Goal: Task Accomplishment & Management: Use online tool/utility

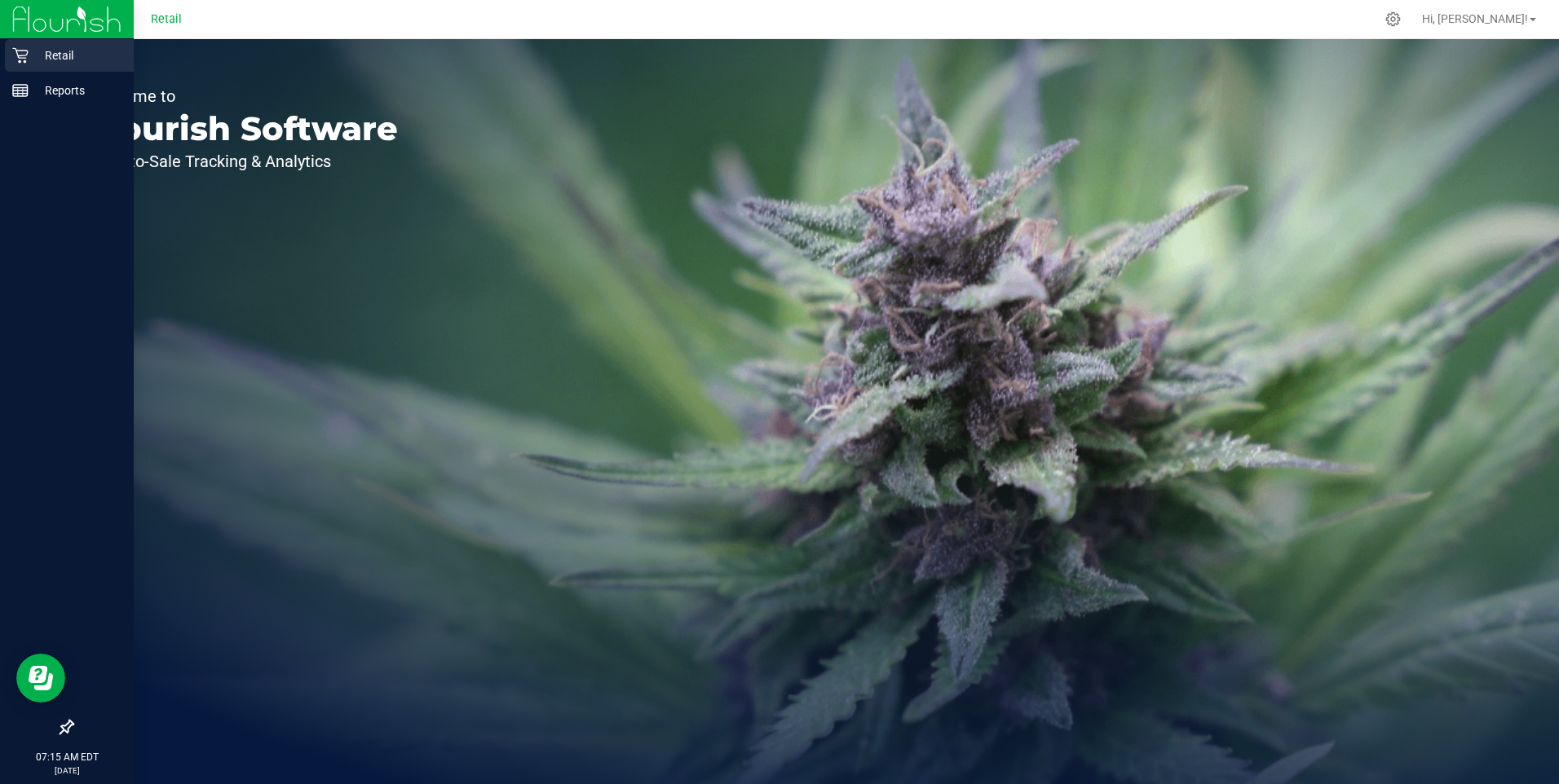
click at [76, 62] on p "Retail" at bounding box center [77, 55] width 98 height 20
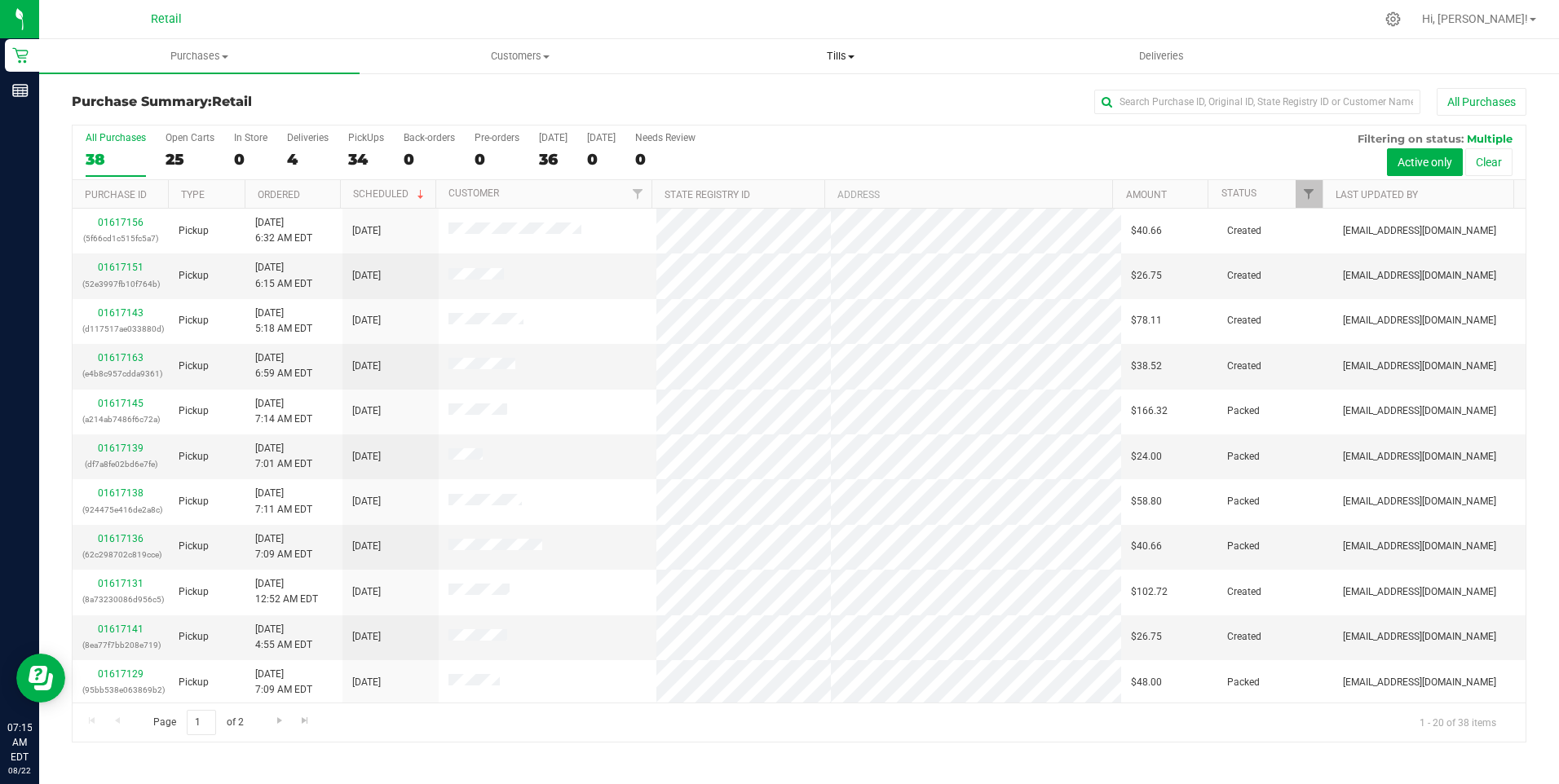
click at [835, 56] on span "Tills" at bounding box center [841, 55] width 319 height 15
click at [755, 105] on span "Manage tills" at bounding box center [735, 98] width 110 height 14
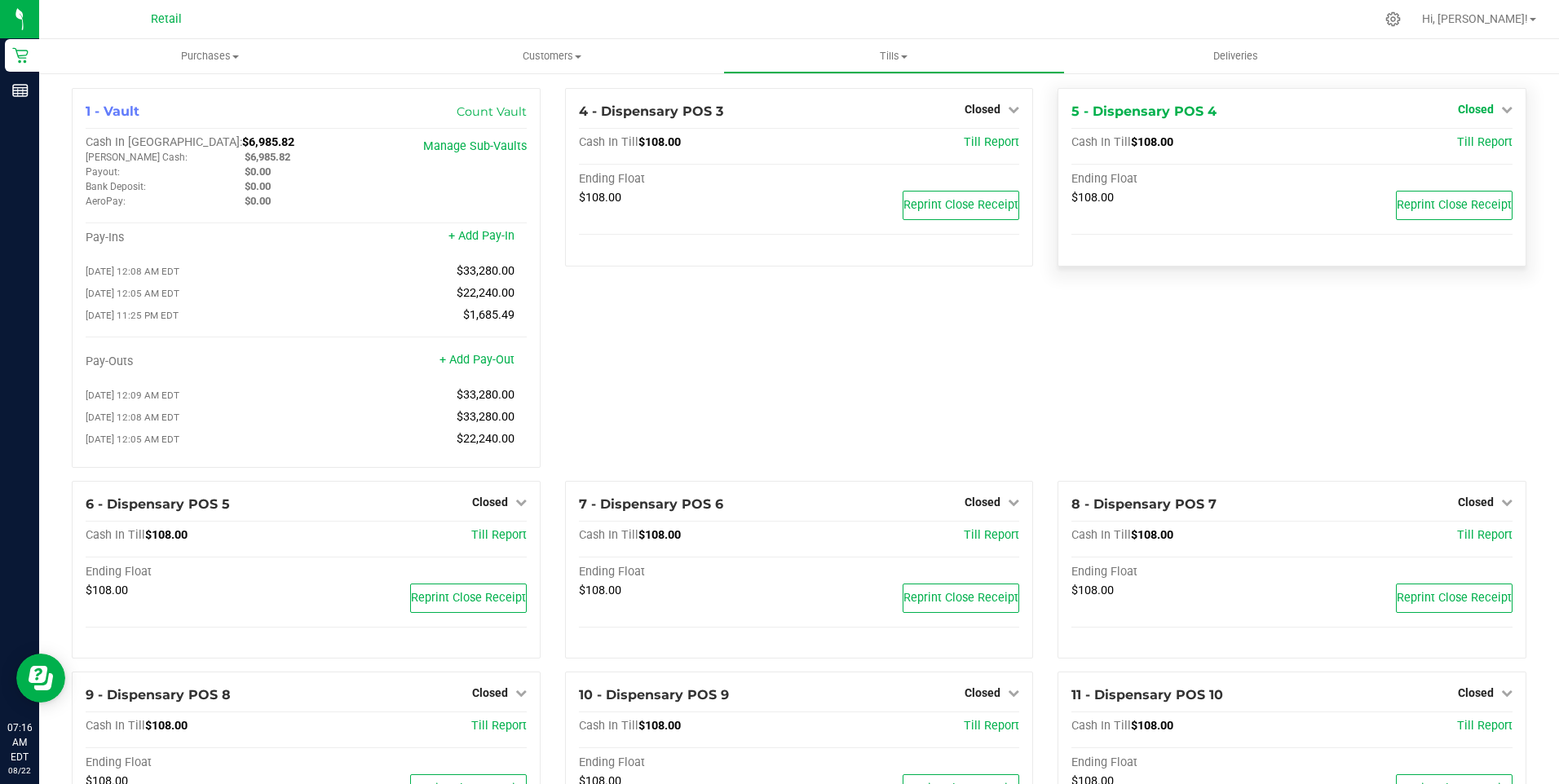
click at [1463, 108] on span "Closed" at bounding box center [1476, 109] width 36 height 13
click at [1457, 141] on link "Open Till" at bounding box center [1476, 142] width 44 height 13
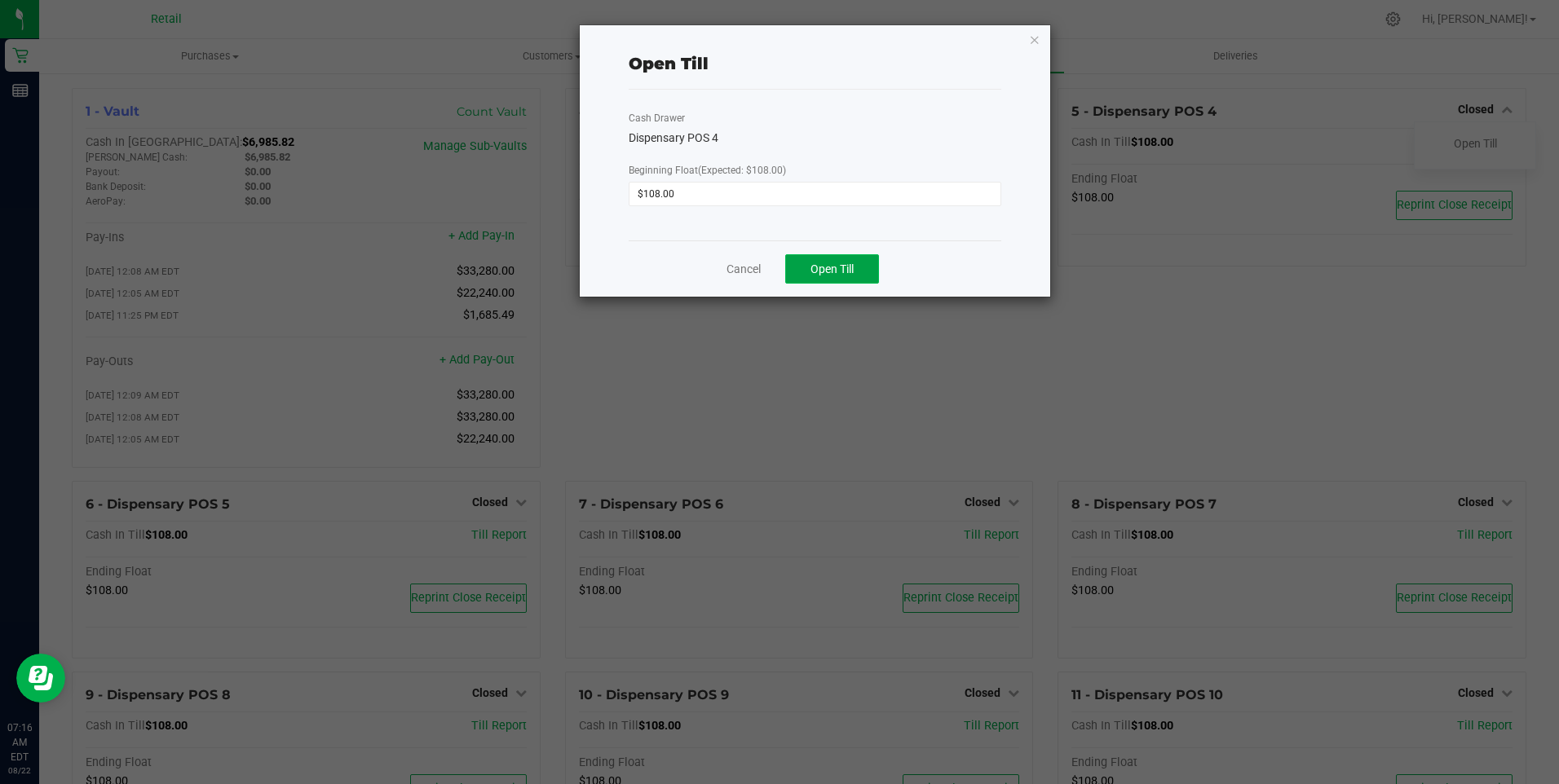
click at [800, 283] on button "Open Till" at bounding box center [832, 269] width 94 height 30
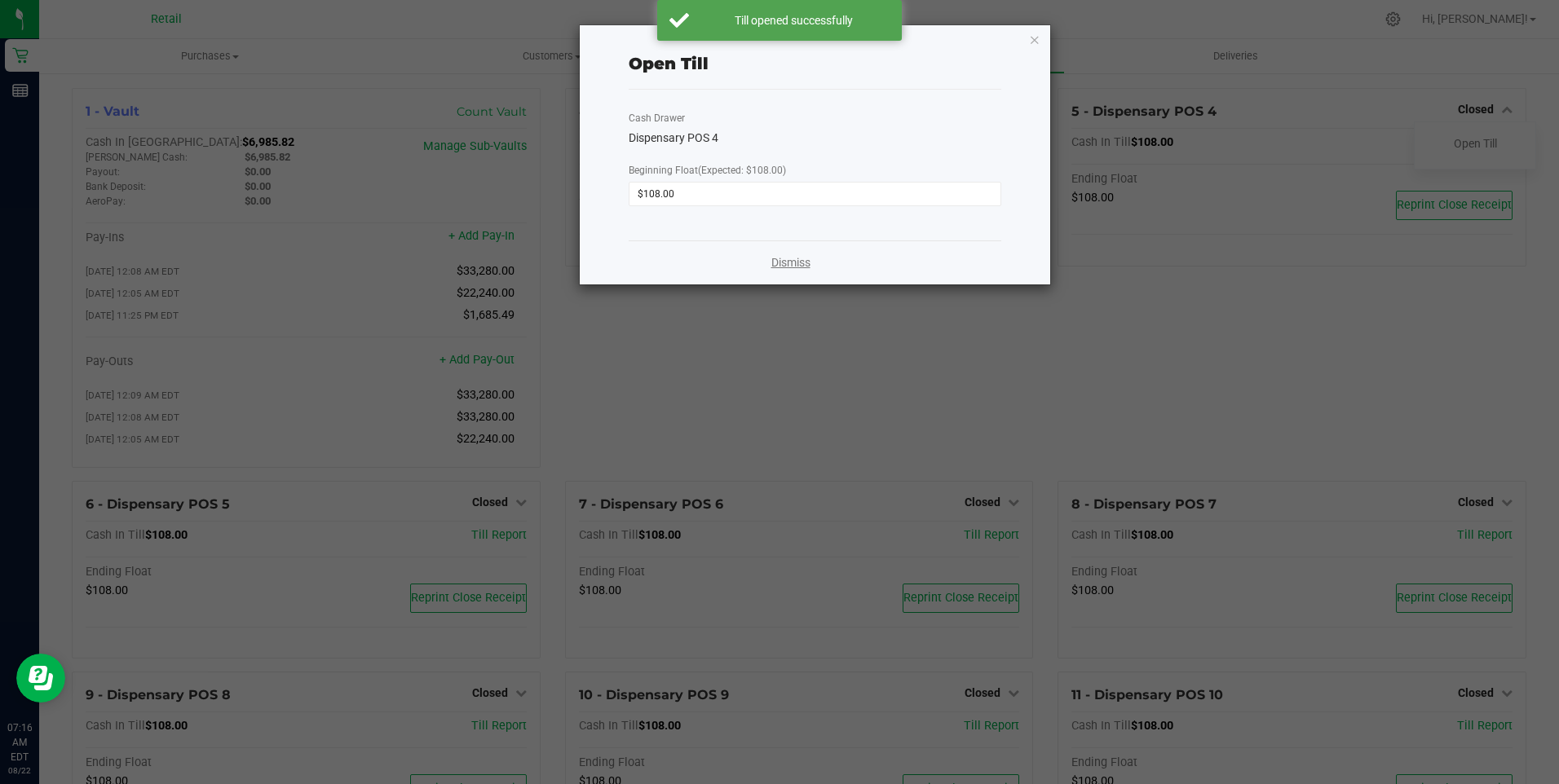
click at [800, 268] on link "Dismiss" at bounding box center [791, 262] width 40 height 17
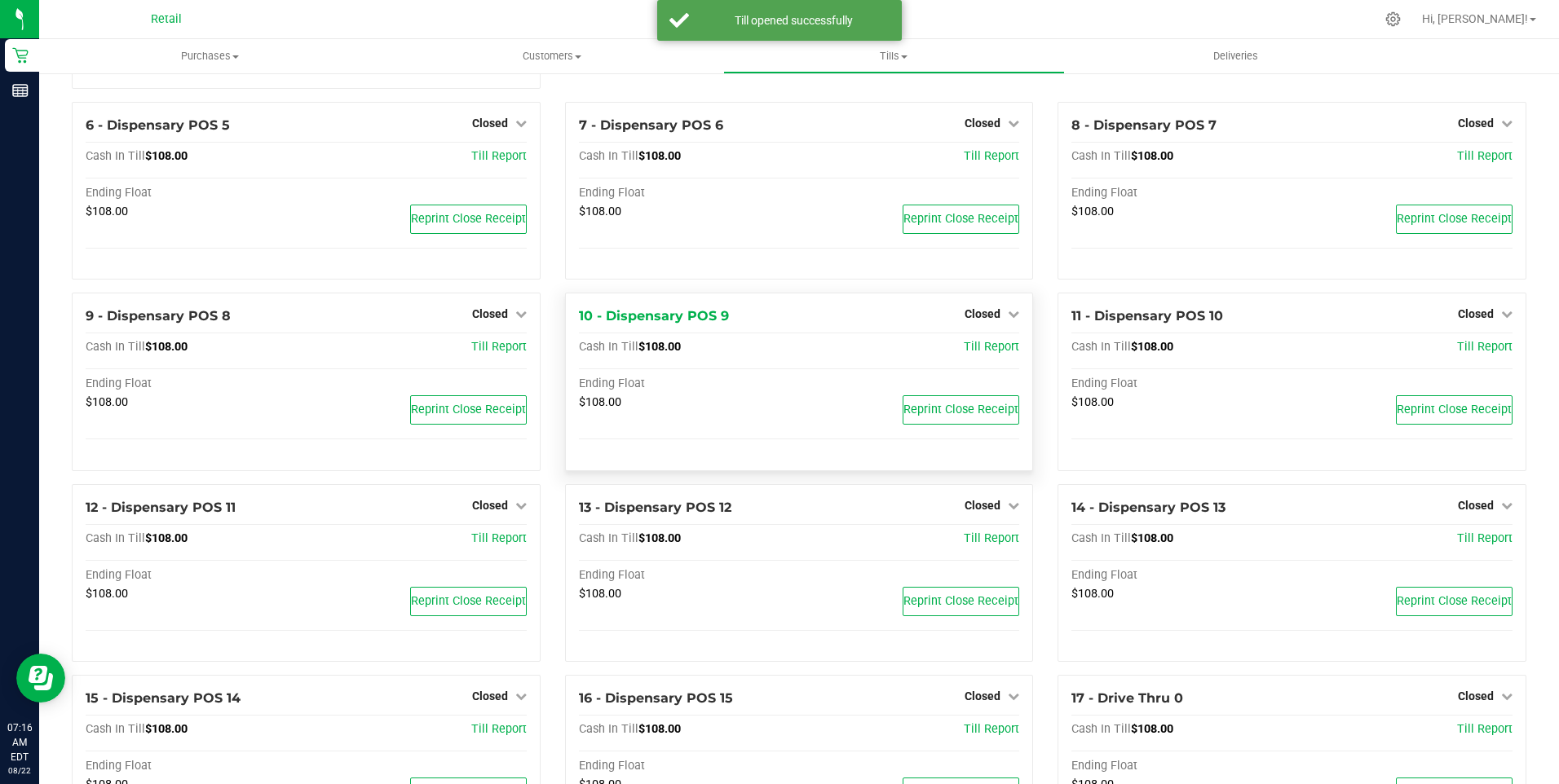
scroll to position [407, 0]
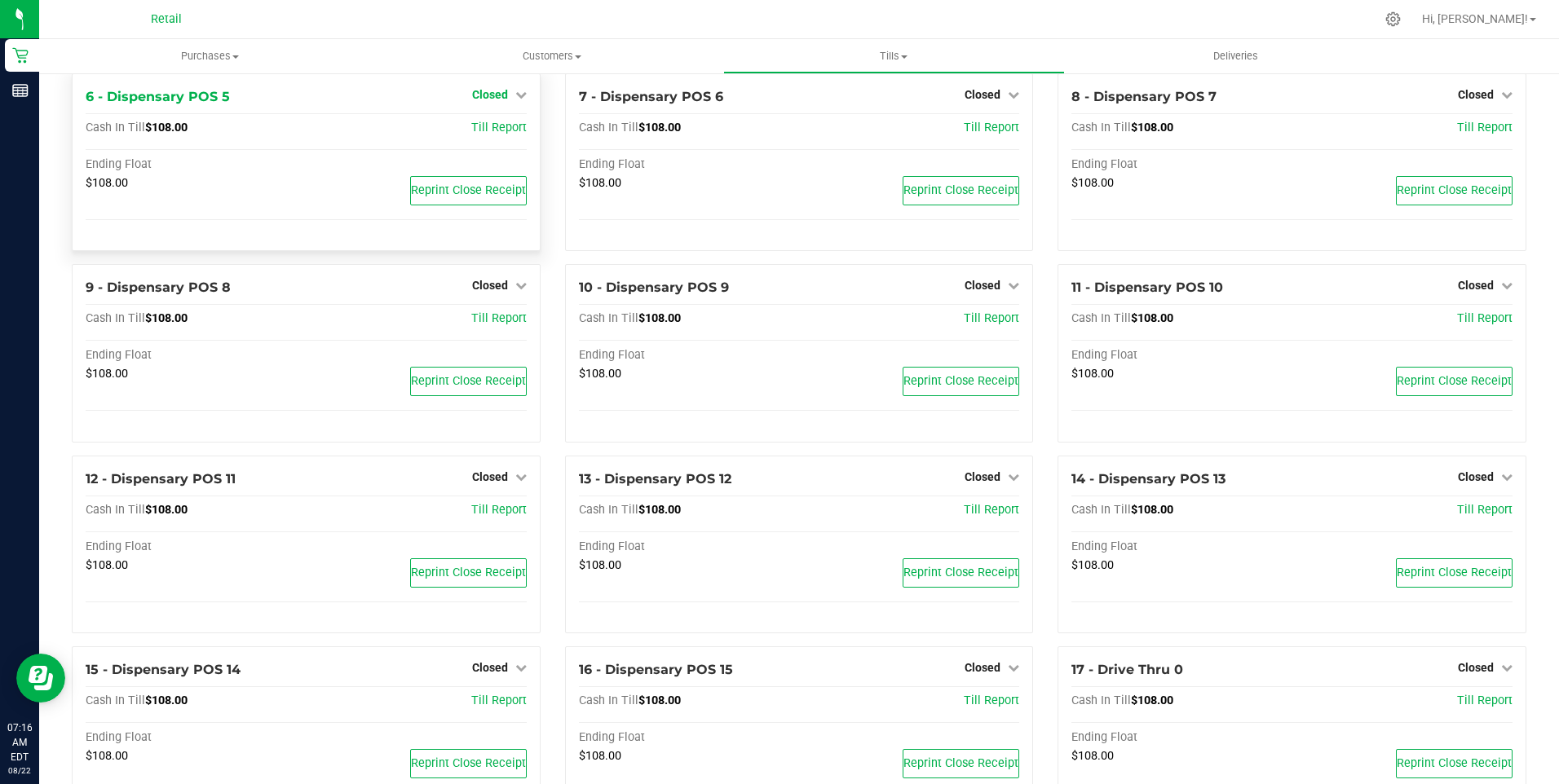
click at [496, 101] on span "Closed" at bounding box center [490, 94] width 36 height 13
click at [493, 134] on link "Open Till" at bounding box center [490, 128] width 44 height 13
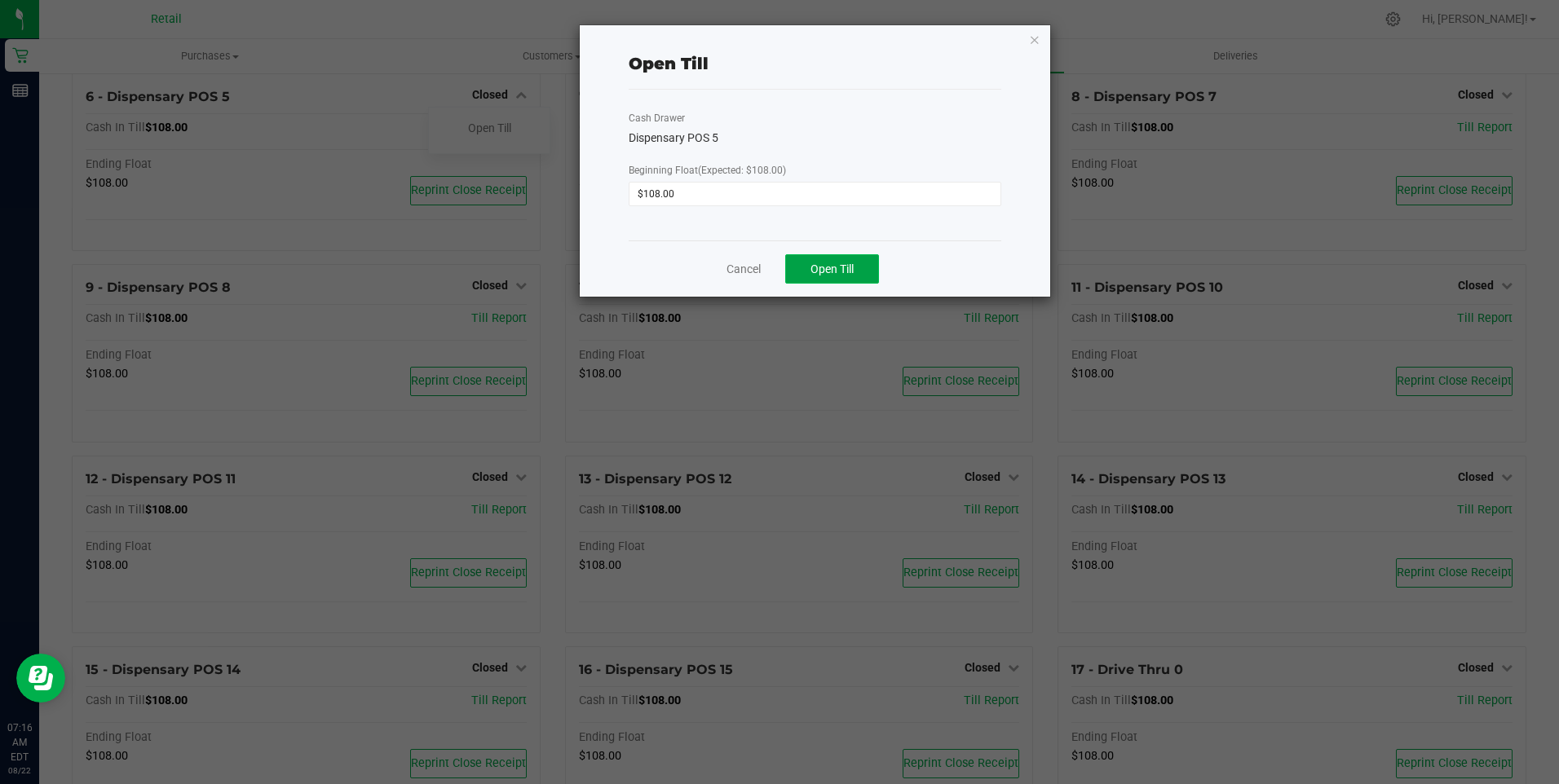
click at [835, 260] on button "Open Till" at bounding box center [832, 269] width 94 height 30
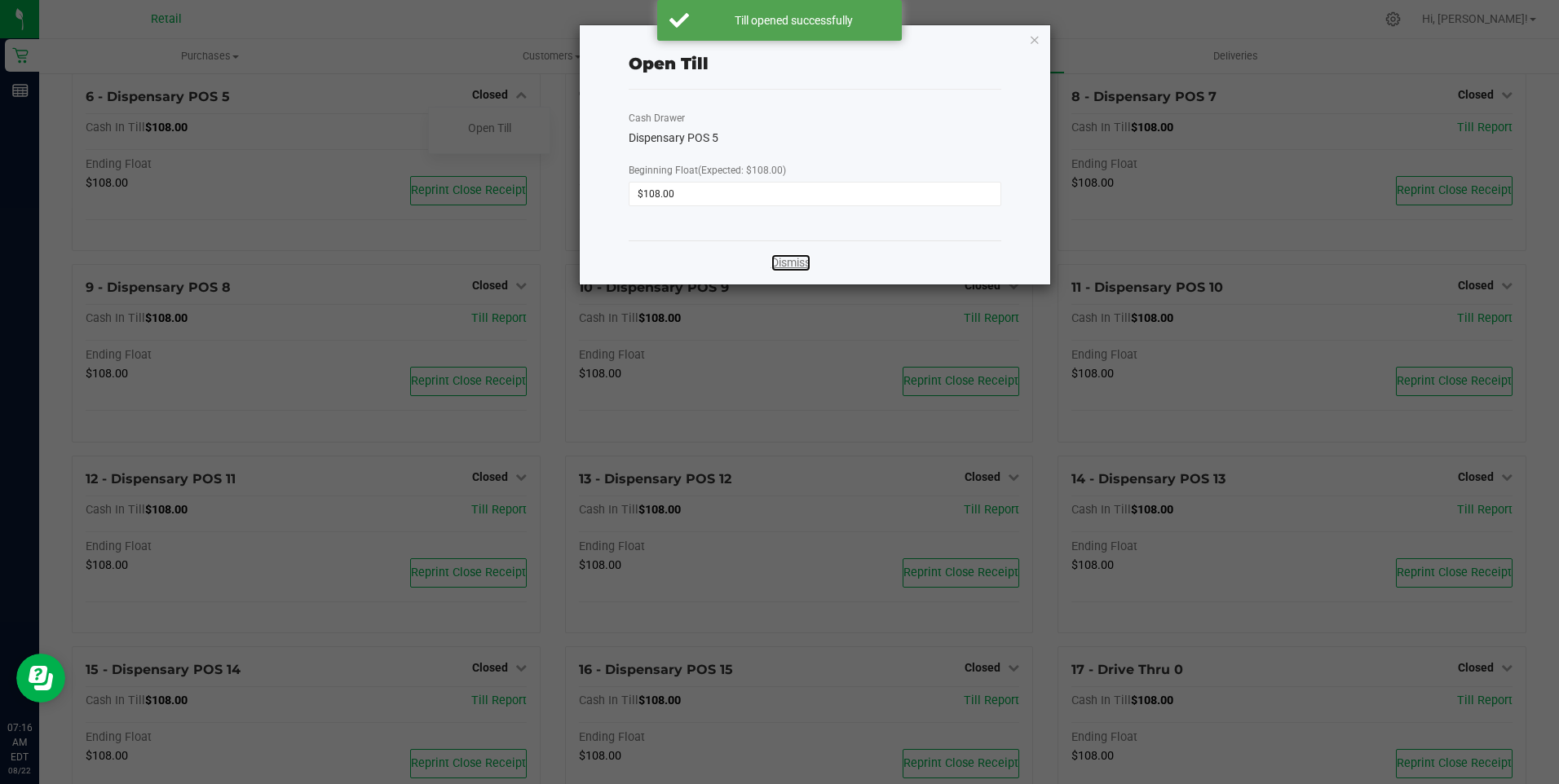
click at [778, 262] on link "Dismiss" at bounding box center [791, 262] width 40 height 17
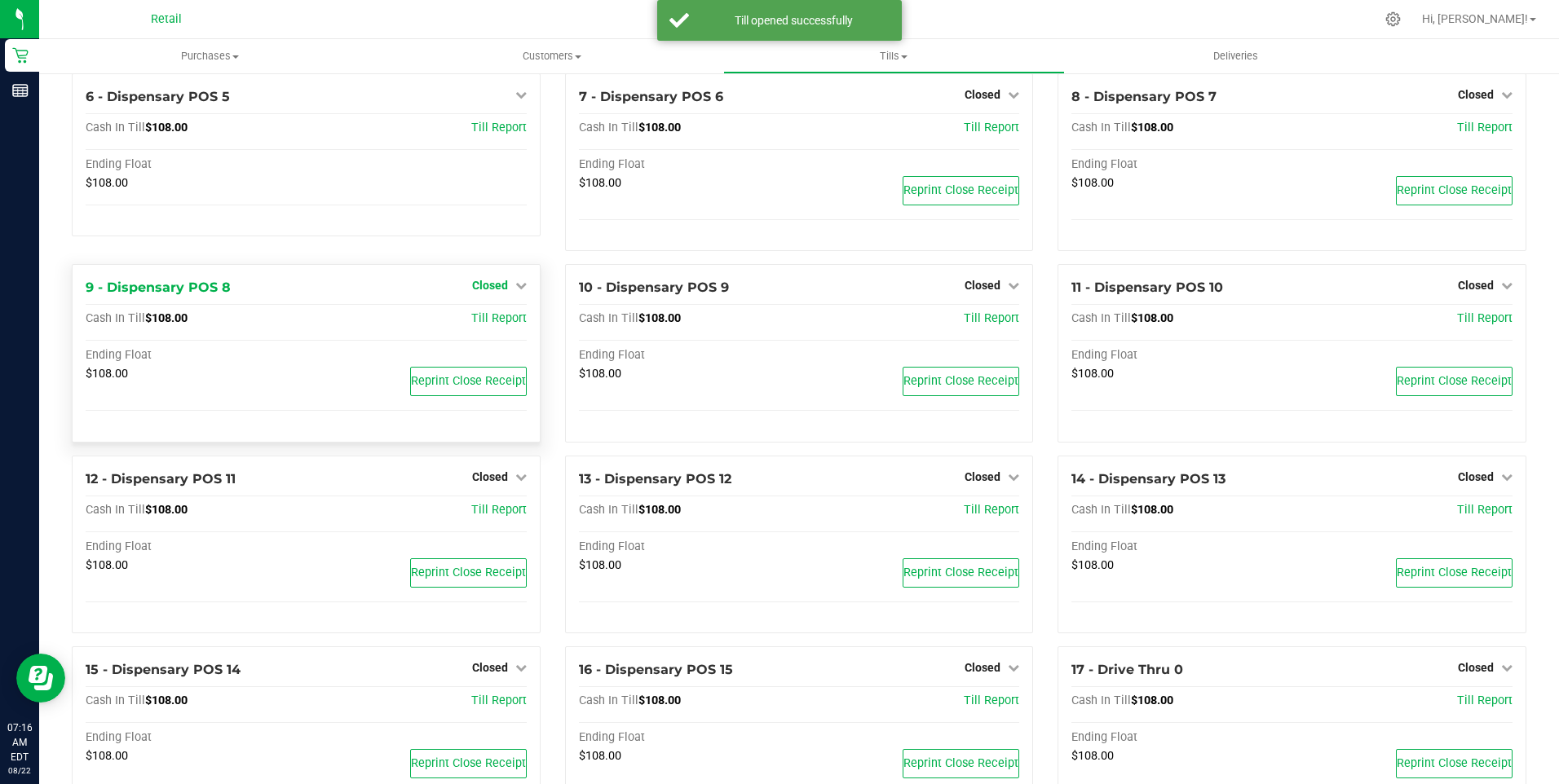
click at [496, 292] on span "Closed" at bounding box center [490, 285] width 36 height 13
click at [504, 326] on link "Open Till" at bounding box center [490, 319] width 44 height 13
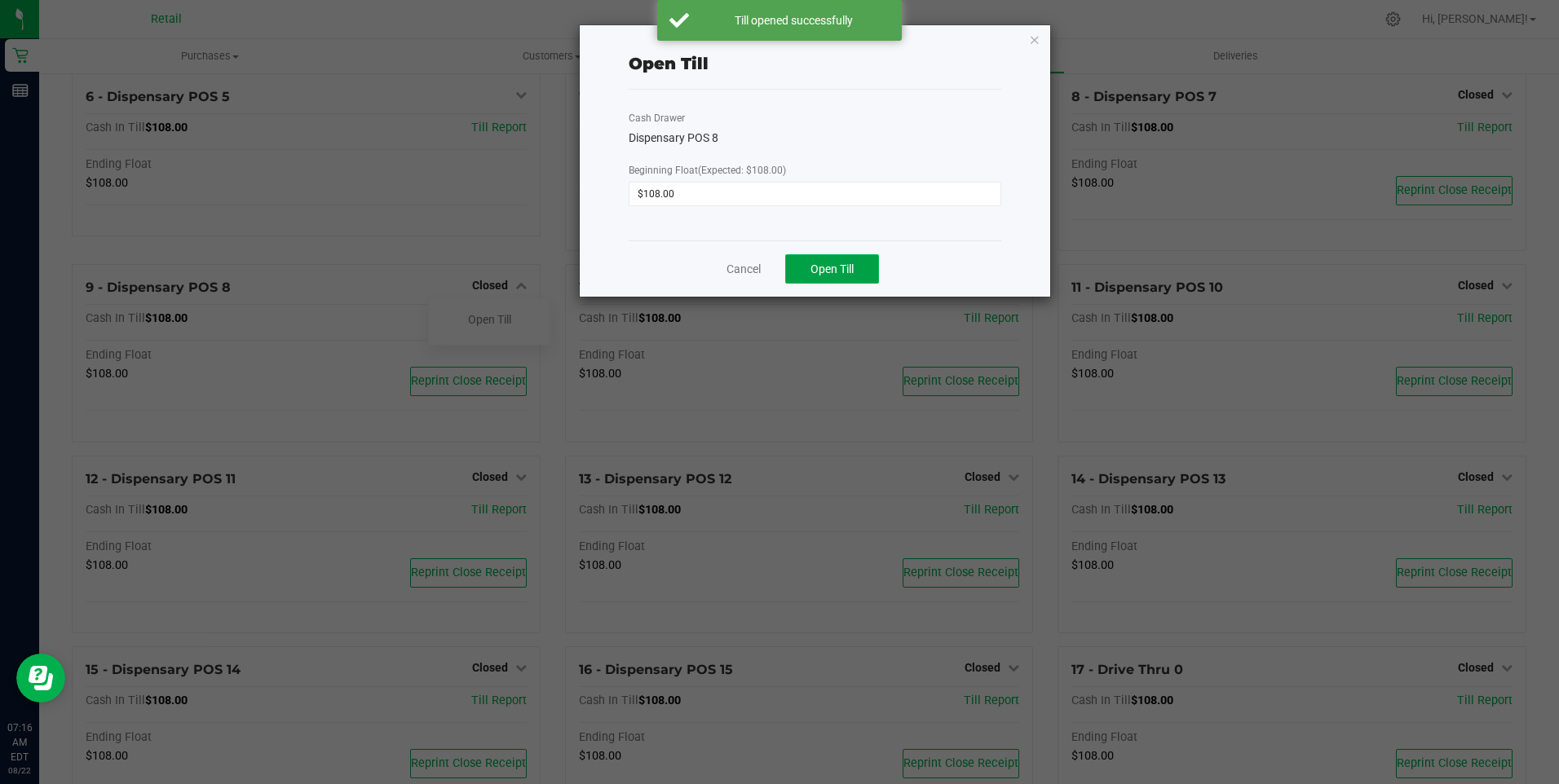
click at [845, 259] on button "Open Till" at bounding box center [832, 269] width 94 height 30
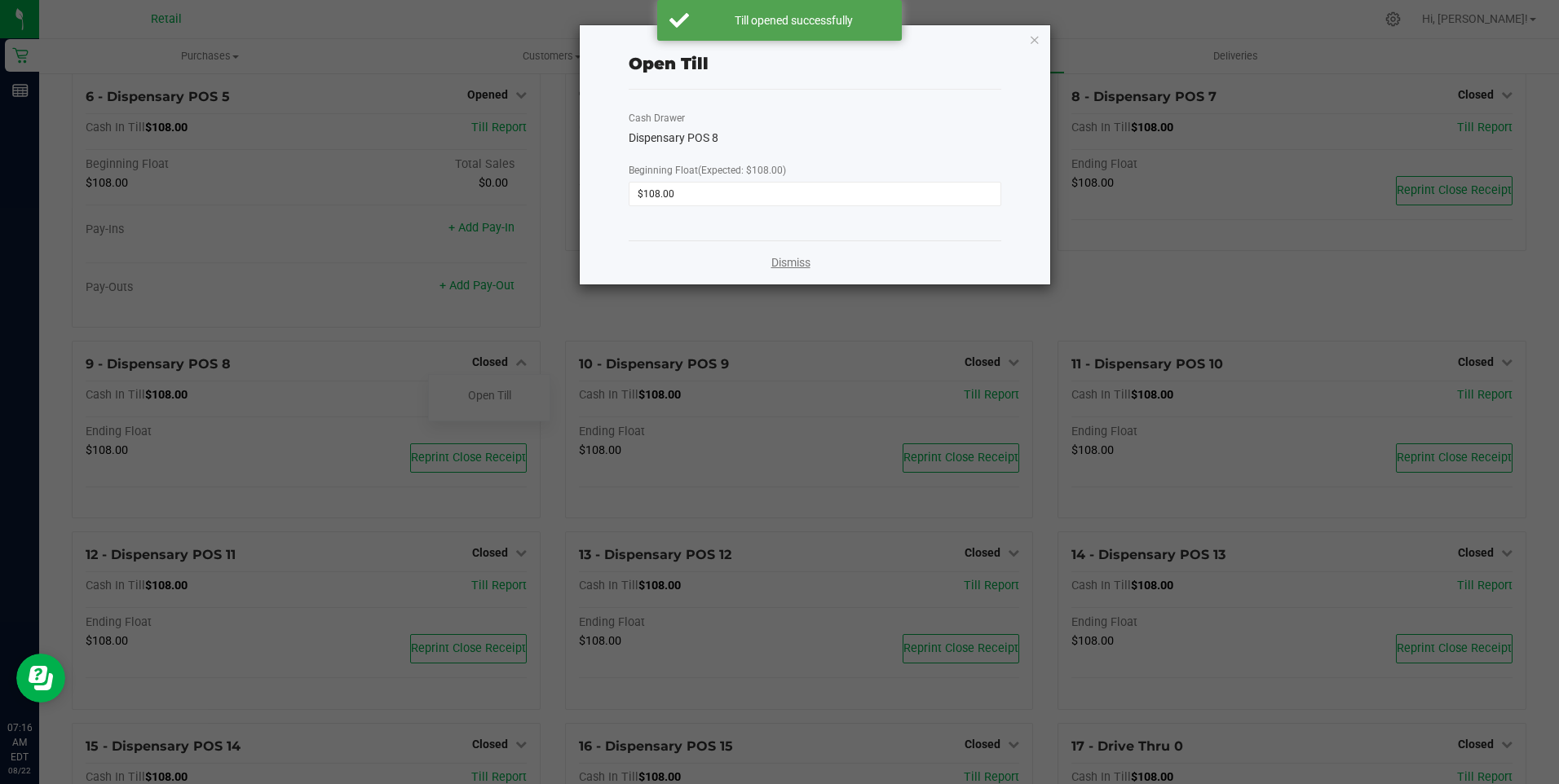
click at [797, 262] on link "Dismiss" at bounding box center [791, 262] width 40 height 17
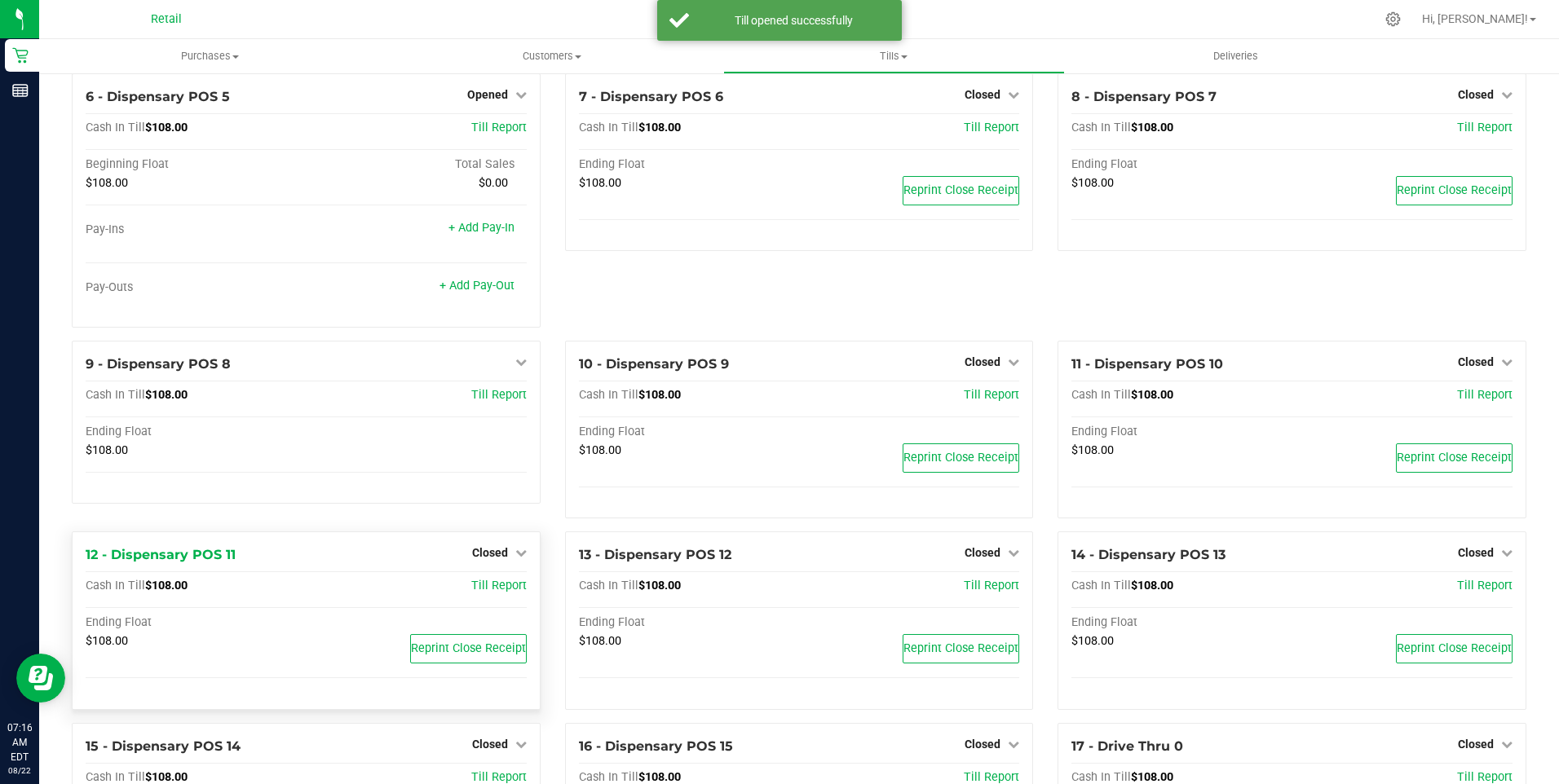
click at [491, 563] on div "Closed" at bounding box center [499, 553] width 54 height 20
click at [485, 556] on span "Closed" at bounding box center [490, 552] width 36 height 13
click at [510, 588] on div "Open Till" at bounding box center [490, 587] width 121 height 21
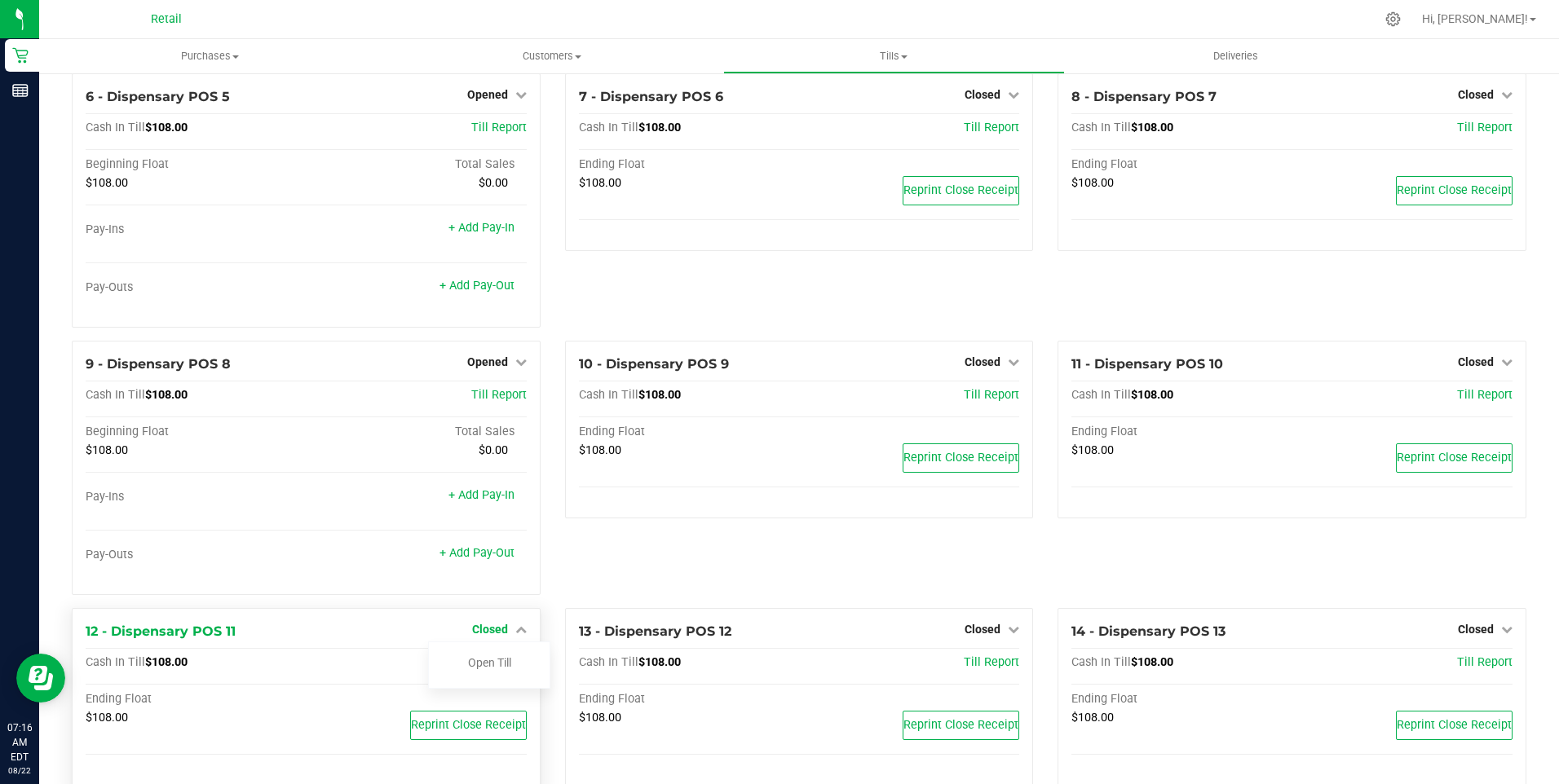
click at [483, 636] on span "Closed" at bounding box center [490, 629] width 36 height 13
click at [492, 635] on span "Closed" at bounding box center [490, 629] width 36 height 13
click at [476, 669] on link "Open Till" at bounding box center [490, 662] width 44 height 13
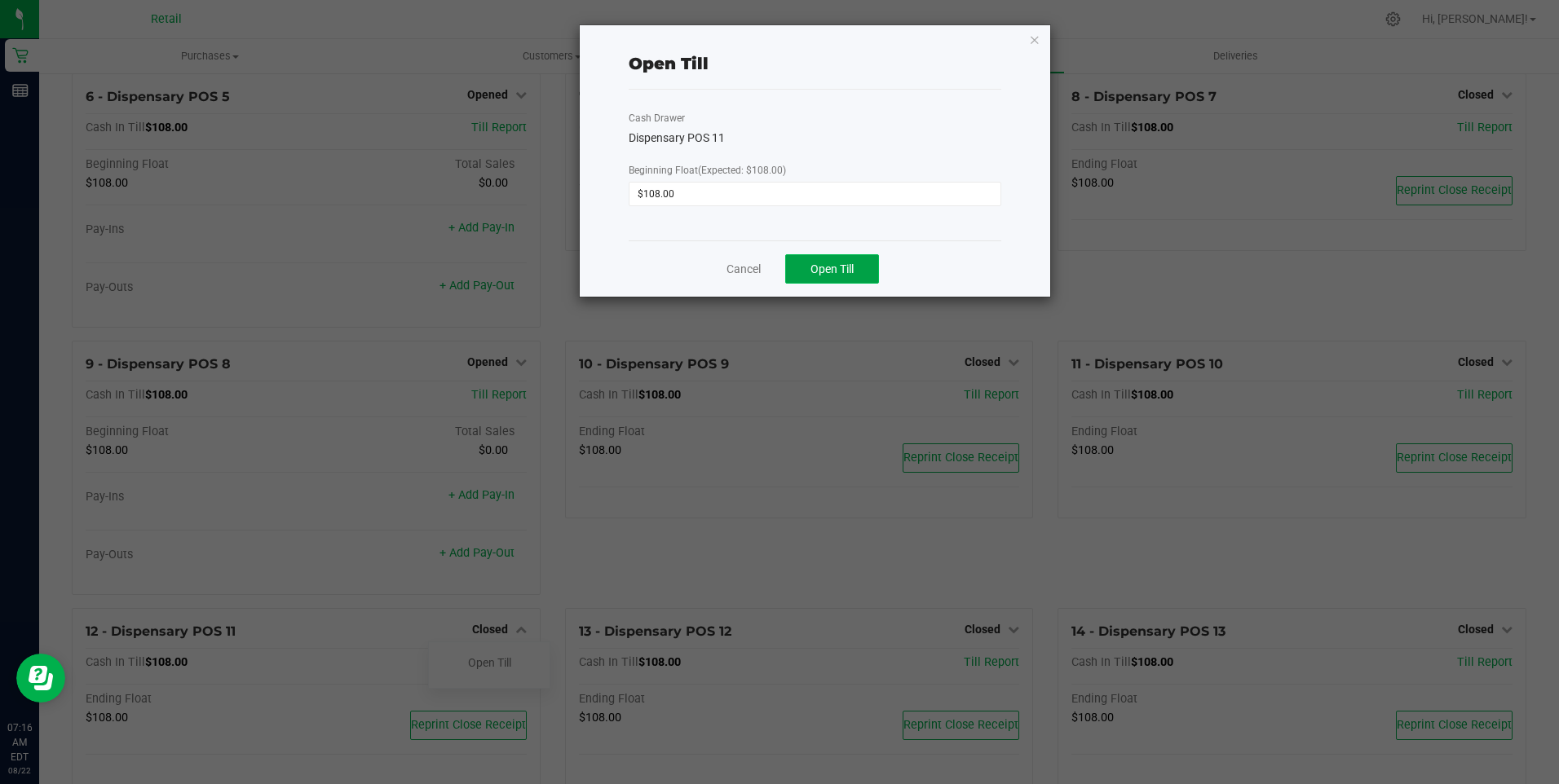
click at [844, 272] on span "Open Till" at bounding box center [832, 268] width 44 height 13
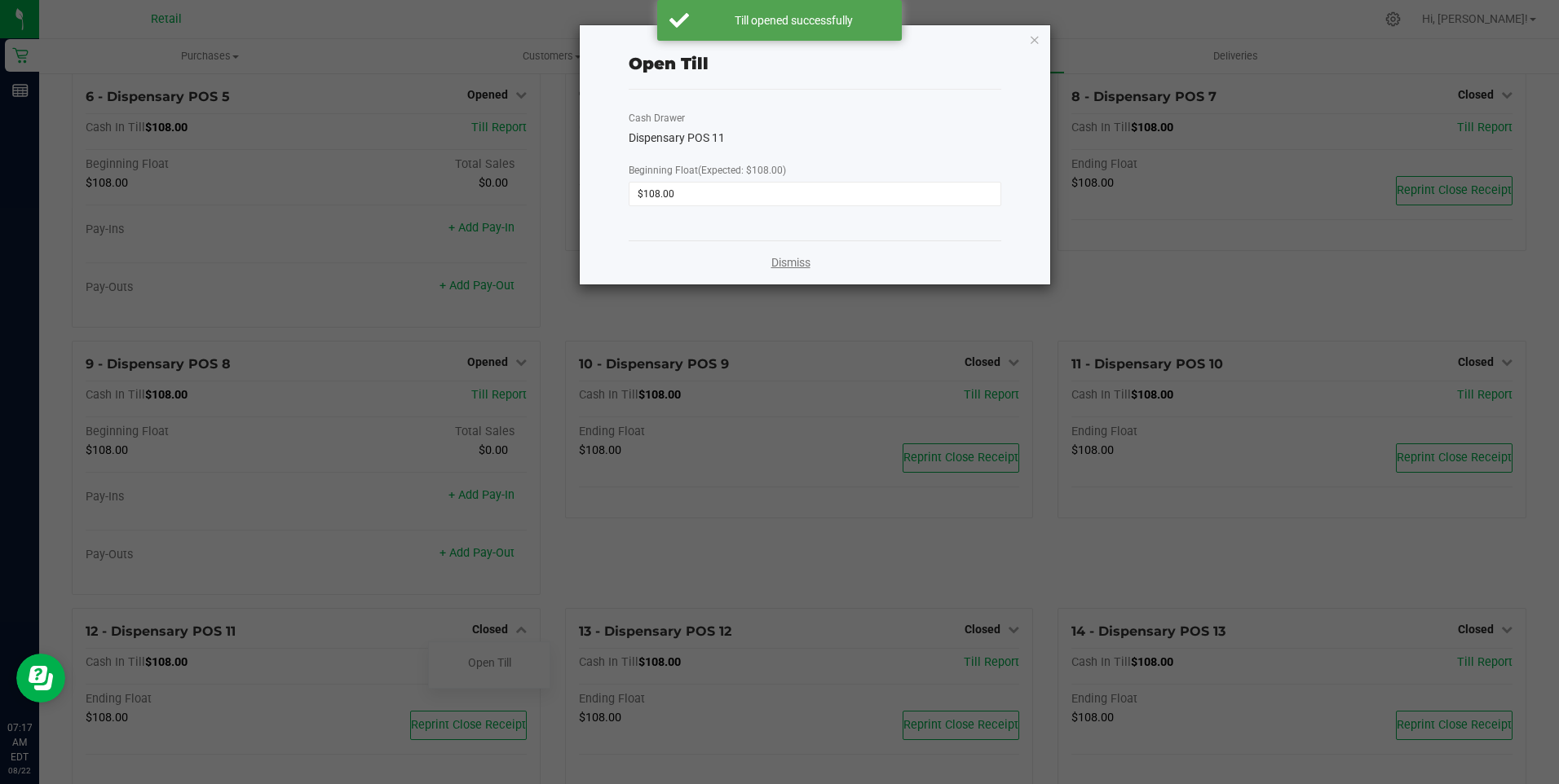
click at [784, 261] on link "Dismiss" at bounding box center [791, 262] width 40 height 17
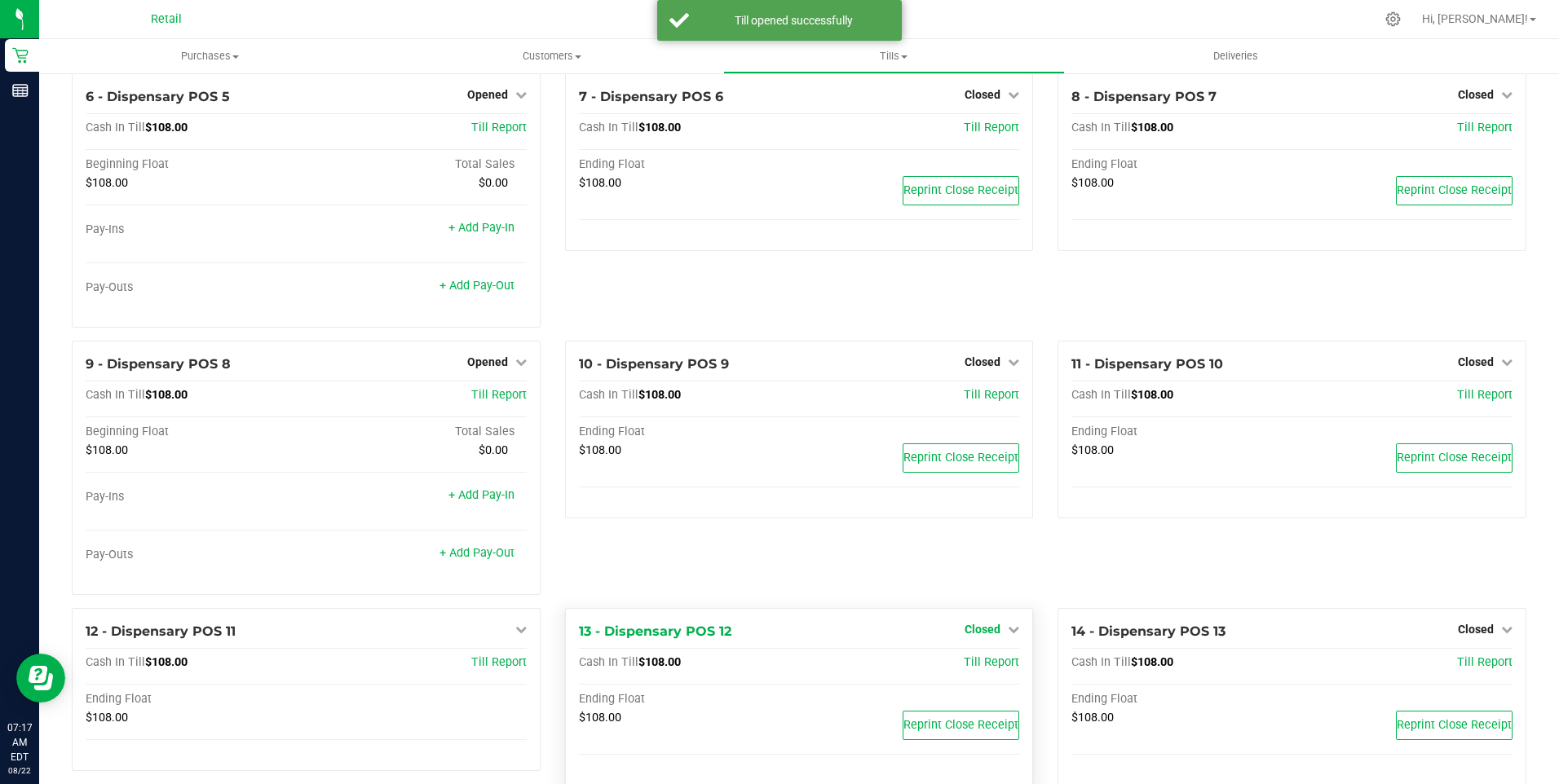
click at [998, 634] on link "Closed" at bounding box center [991, 629] width 54 height 13
click at [976, 667] on link "Open Till" at bounding box center [982, 662] width 44 height 13
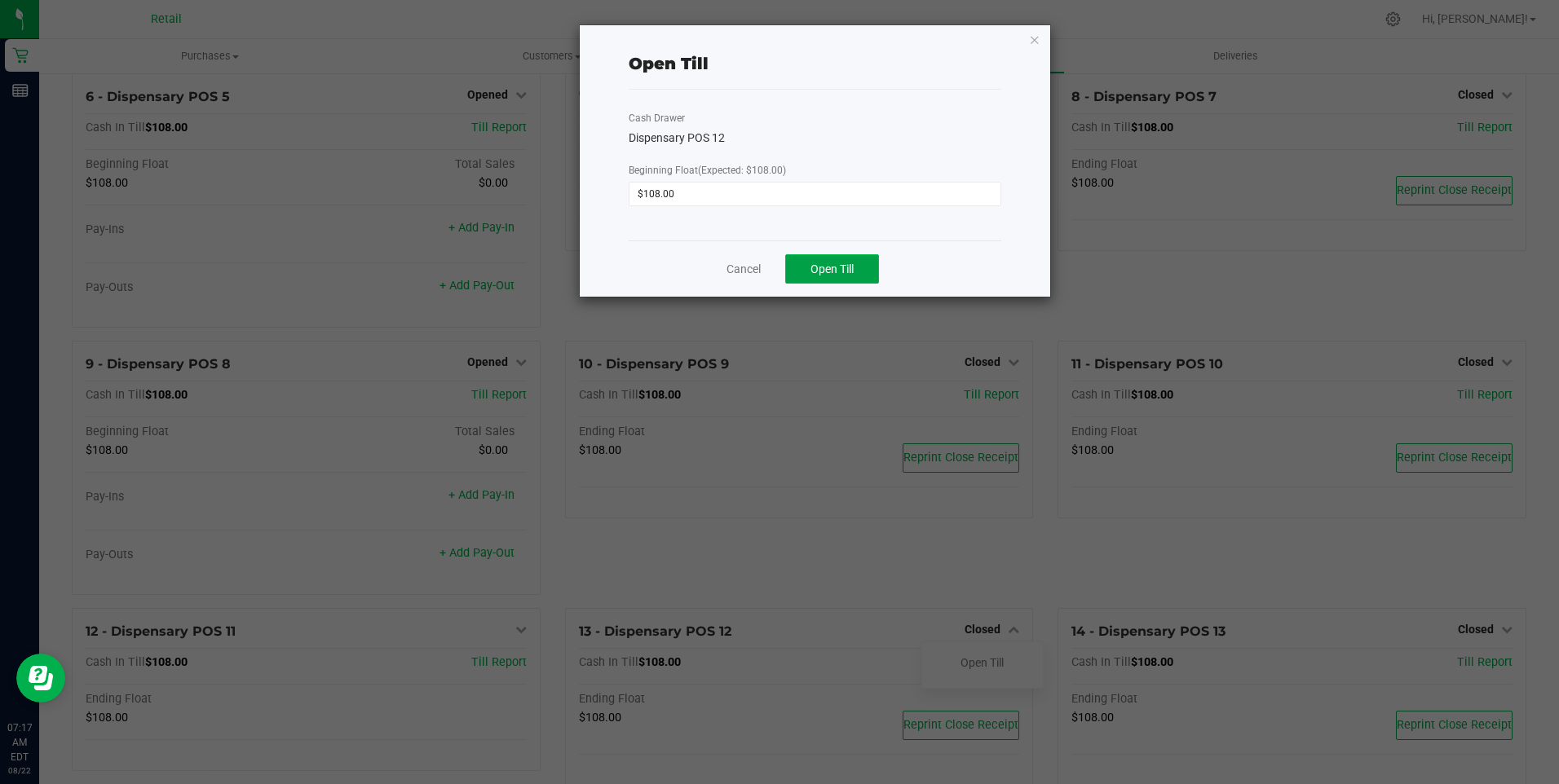
click at [830, 267] on span "Open Till" at bounding box center [832, 268] width 44 height 13
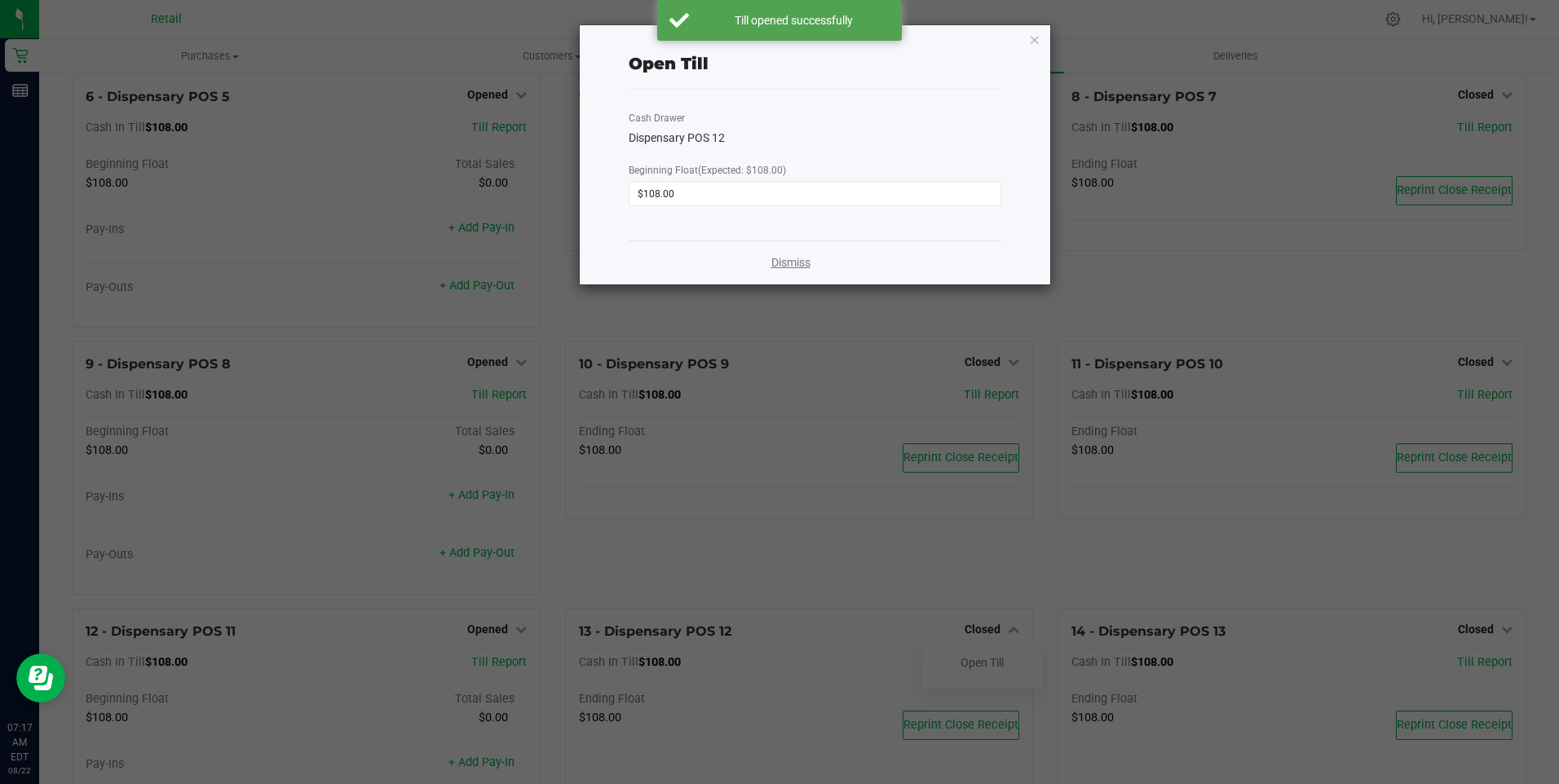
click at [792, 263] on link "Dismiss" at bounding box center [791, 262] width 40 height 17
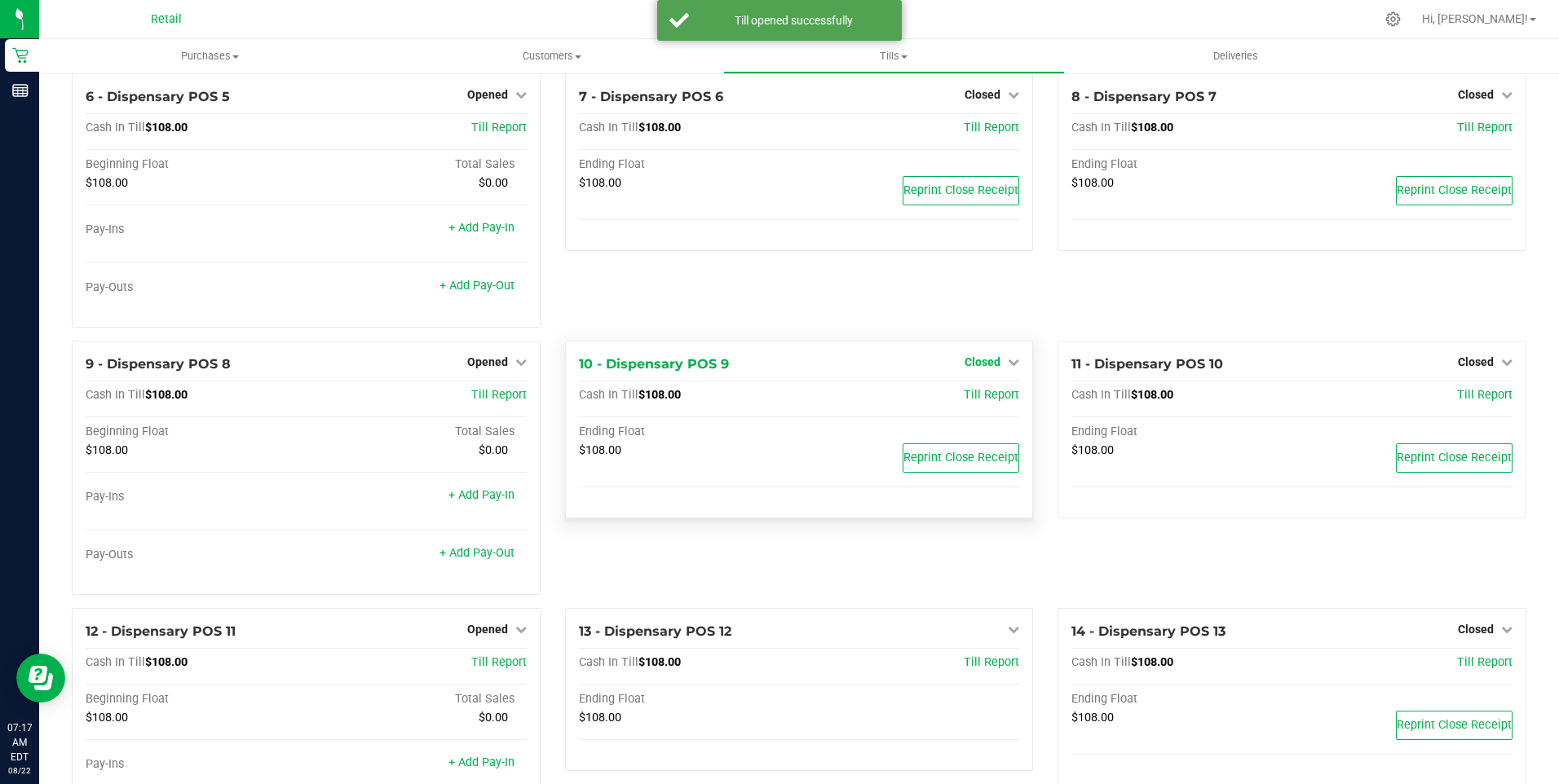
click at [972, 368] on span "Closed" at bounding box center [982, 361] width 36 height 13
click at [963, 401] on link "Open Till" at bounding box center [982, 394] width 44 height 13
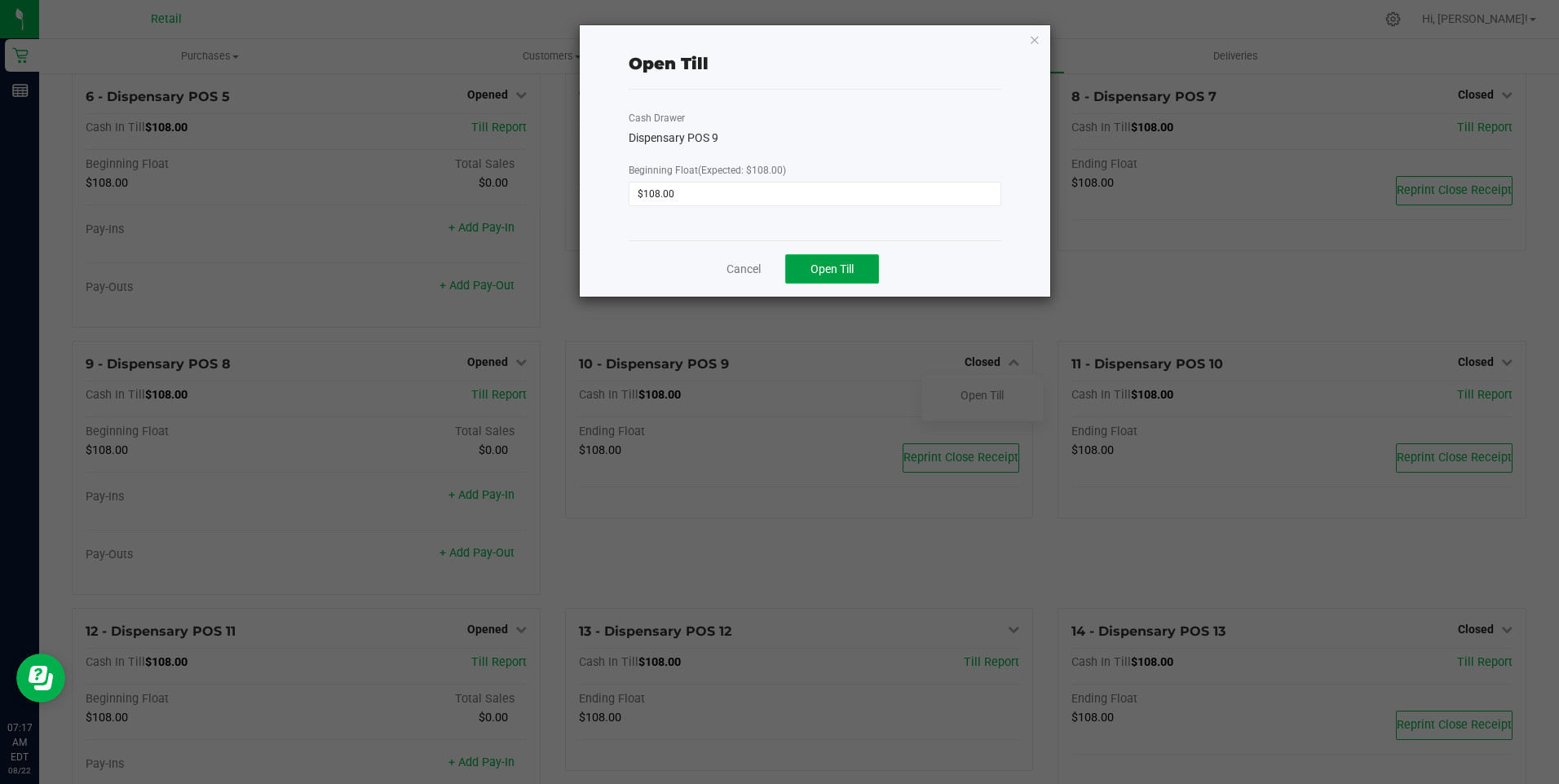
click at [815, 262] on button "Open Till" at bounding box center [832, 269] width 94 height 30
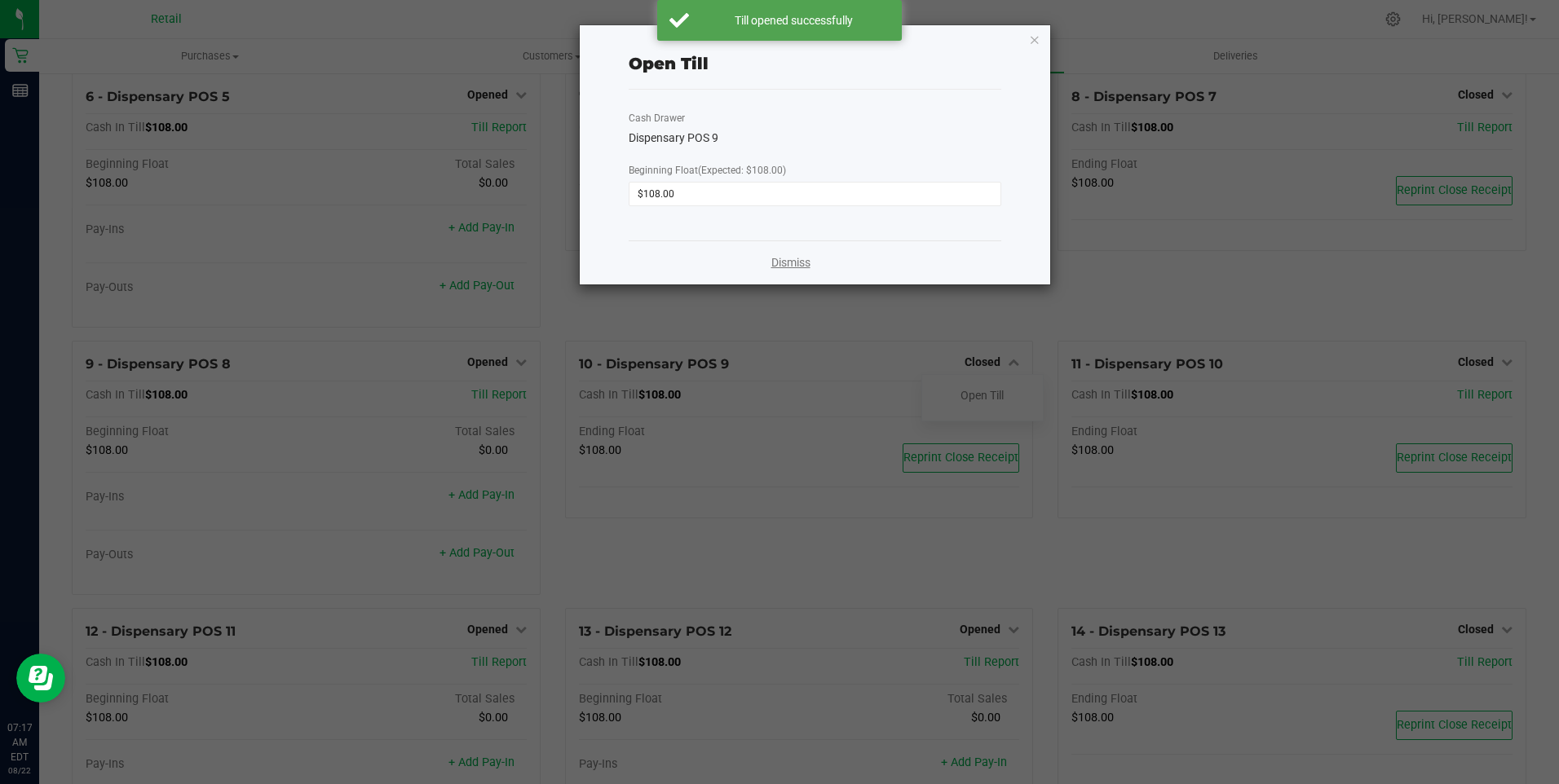
click at [801, 258] on link "Dismiss" at bounding box center [791, 262] width 40 height 17
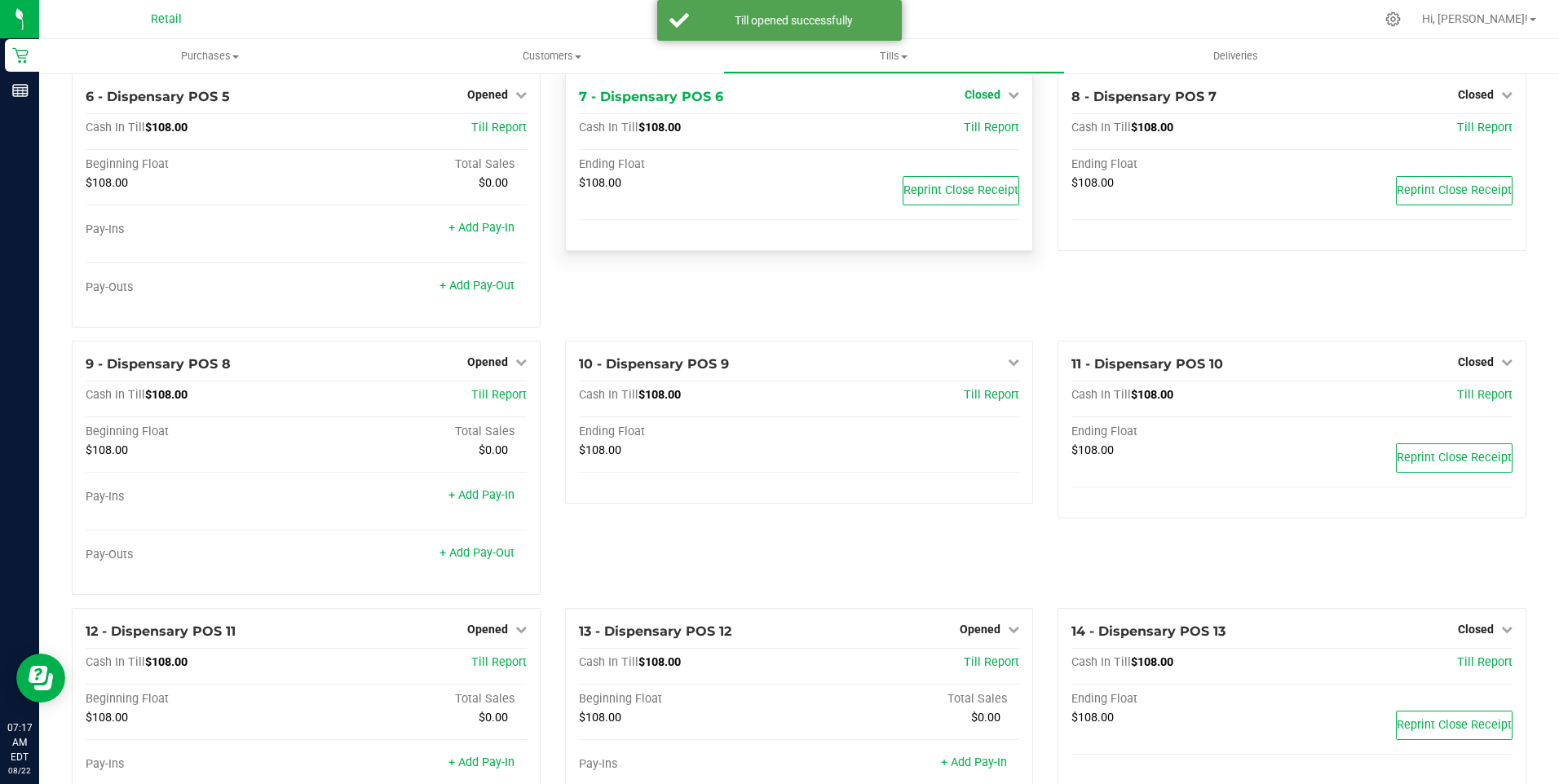
click at [972, 99] on span "Closed" at bounding box center [982, 94] width 36 height 13
click at [971, 134] on link "Open Till" at bounding box center [982, 128] width 44 height 13
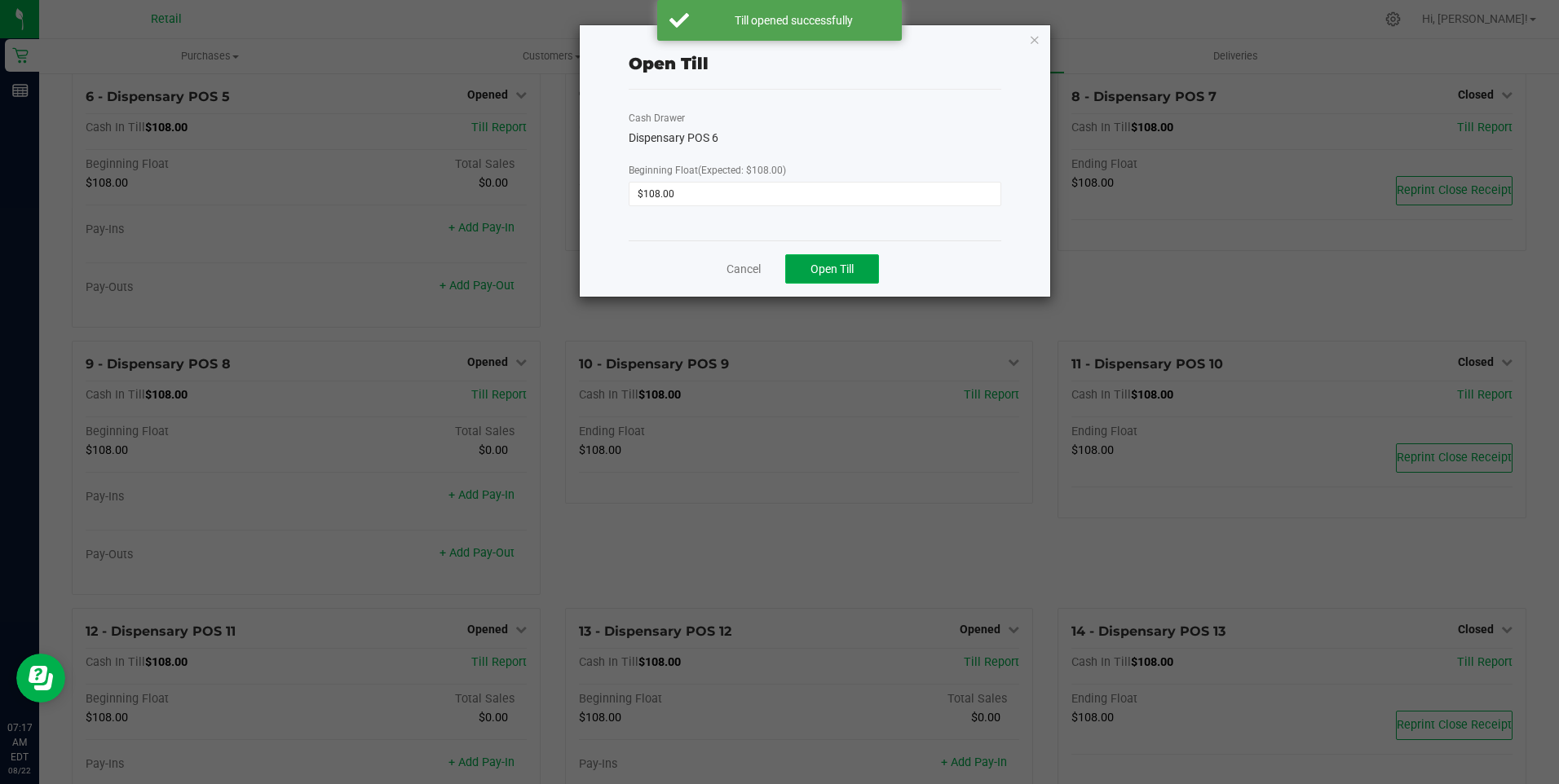
click at [810, 276] on button "Open Till" at bounding box center [832, 269] width 94 height 30
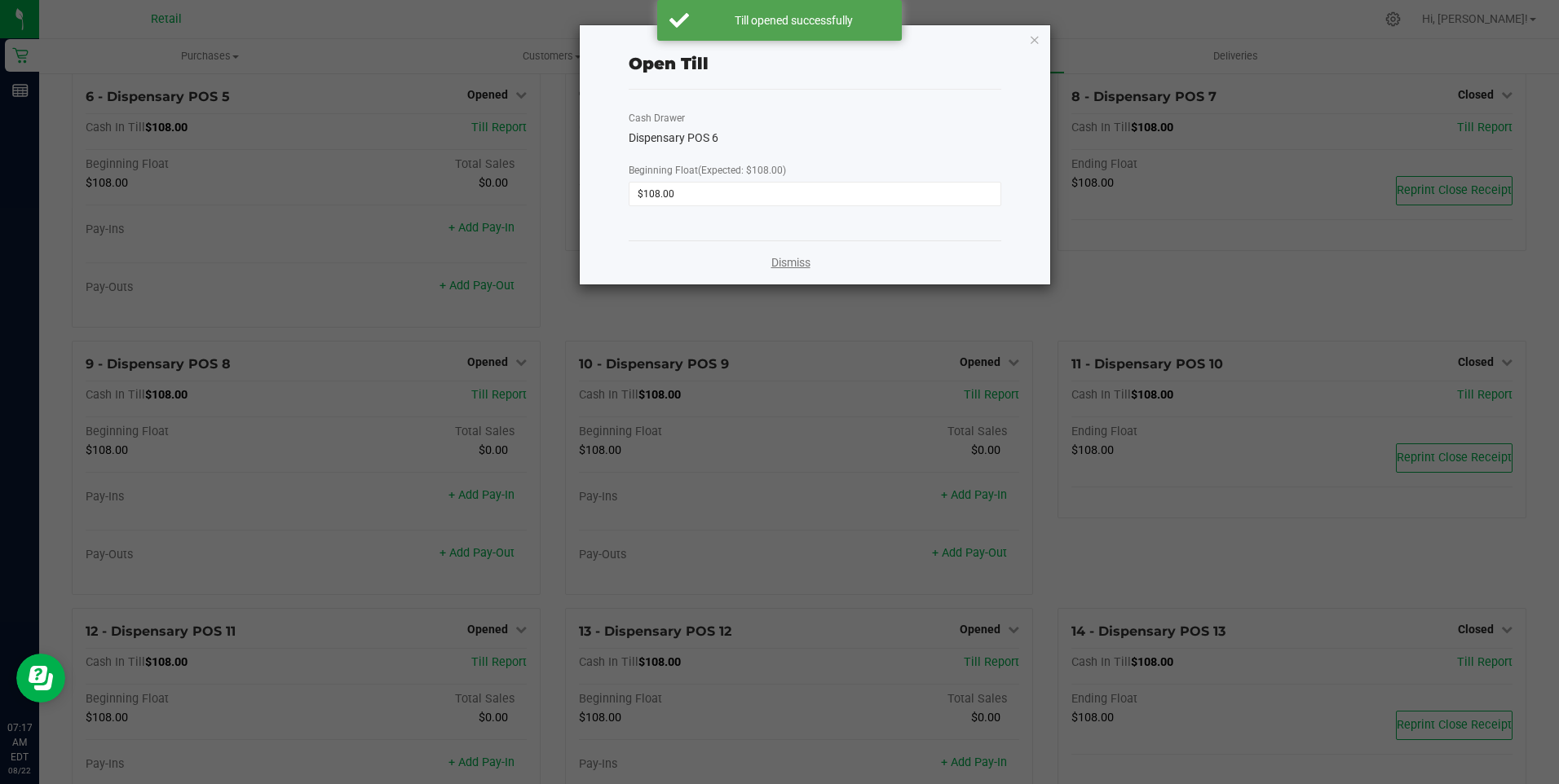
click at [786, 260] on link "Dismiss" at bounding box center [791, 262] width 40 height 17
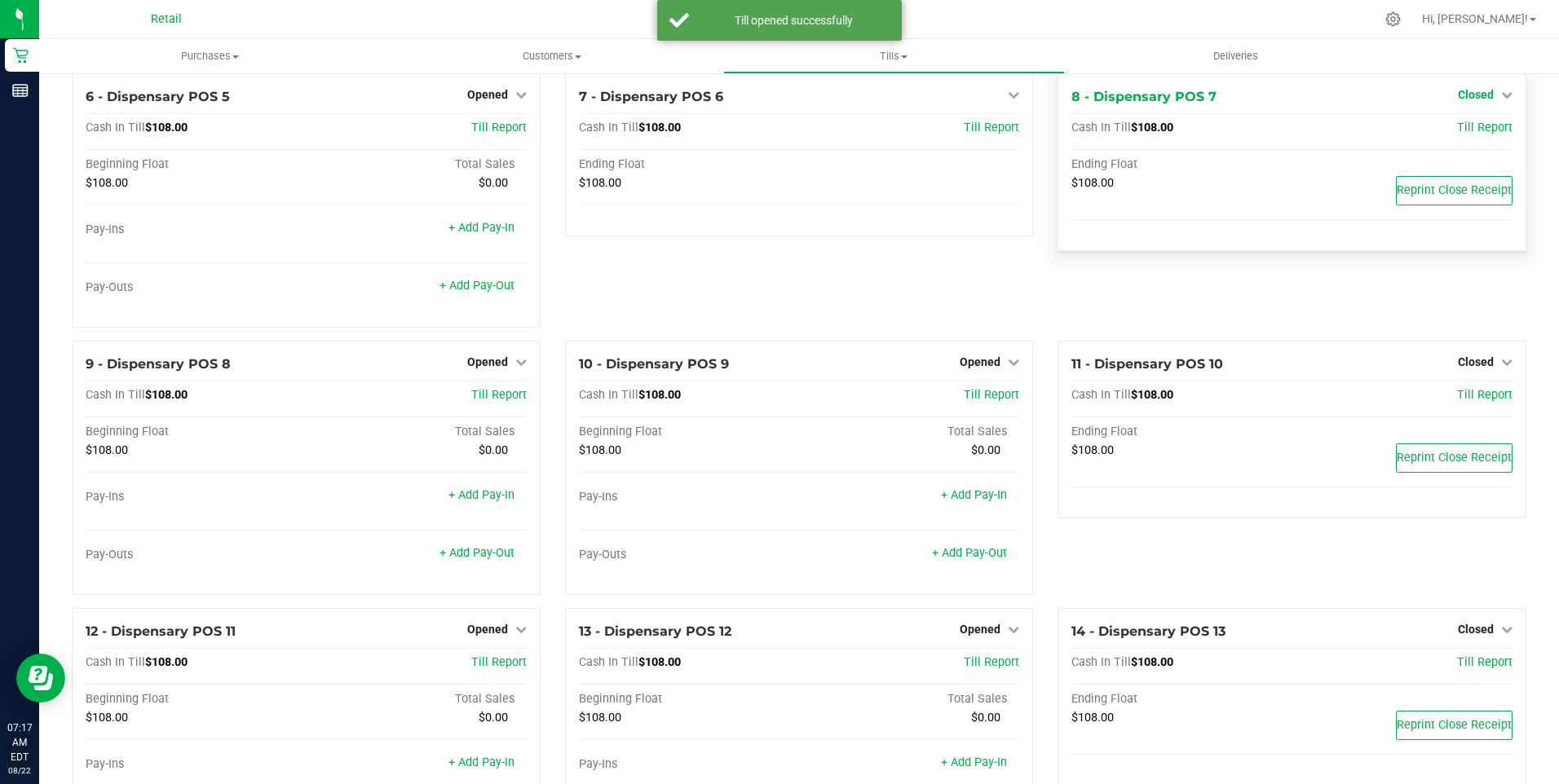
click at [1469, 101] on span "Closed" at bounding box center [1476, 94] width 36 height 13
click at [1465, 131] on link "Open Till" at bounding box center [1476, 128] width 44 height 13
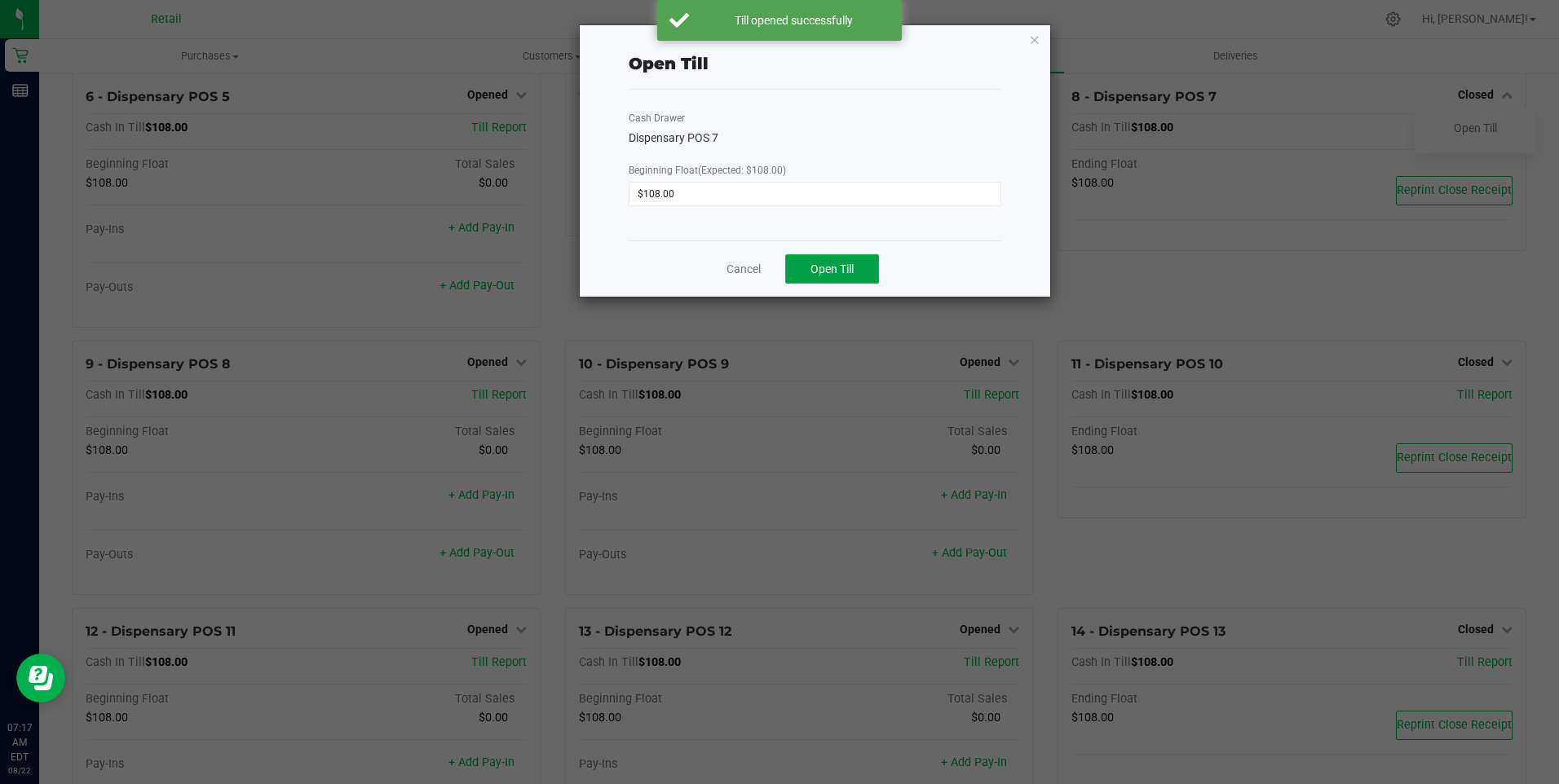
click at [824, 263] on span "Open Till" at bounding box center [832, 268] width 44 height 13
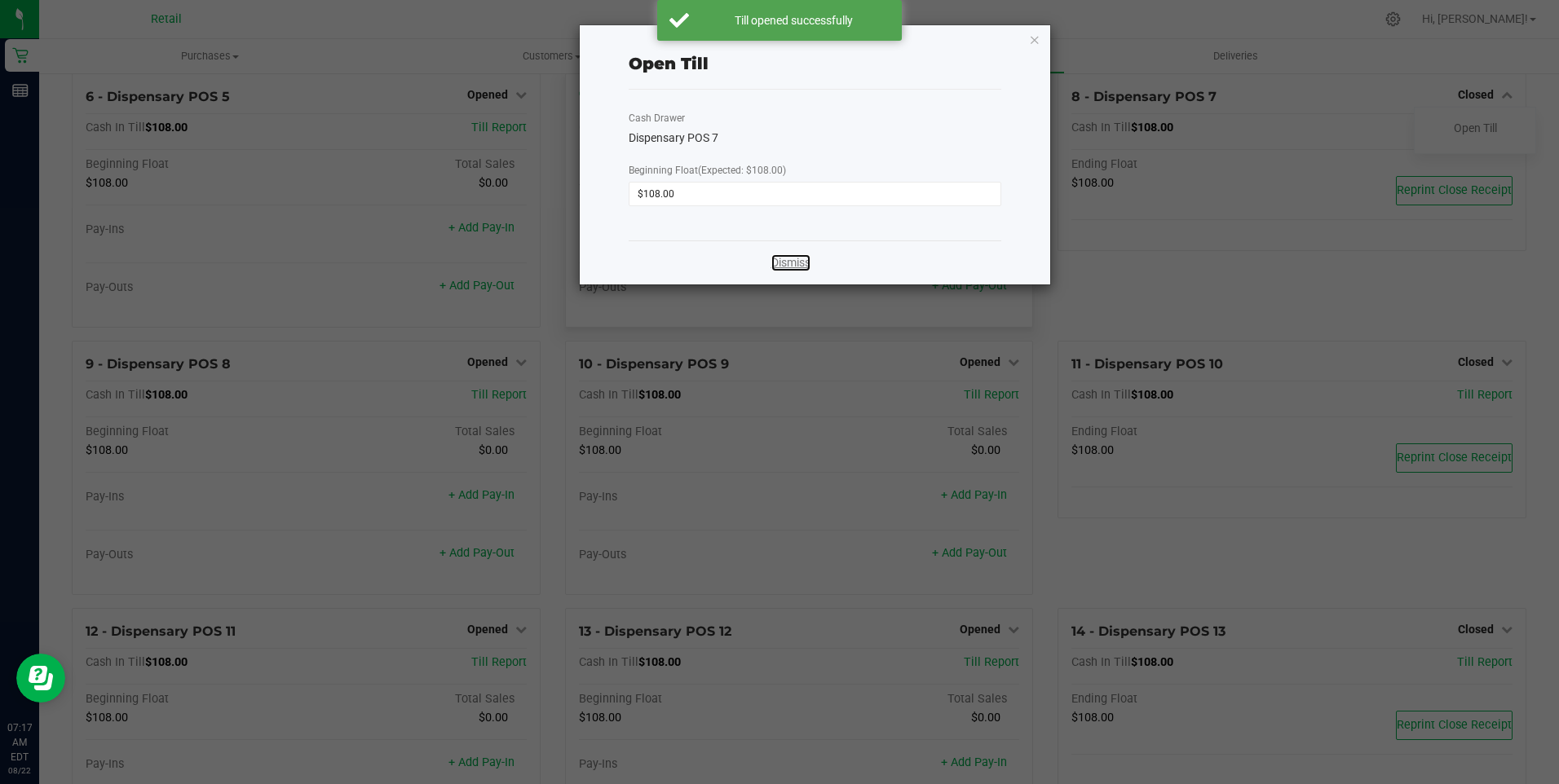
click at [791, 261] on link "Dismiss" at bounding box center [791, 262] width 40 height 17
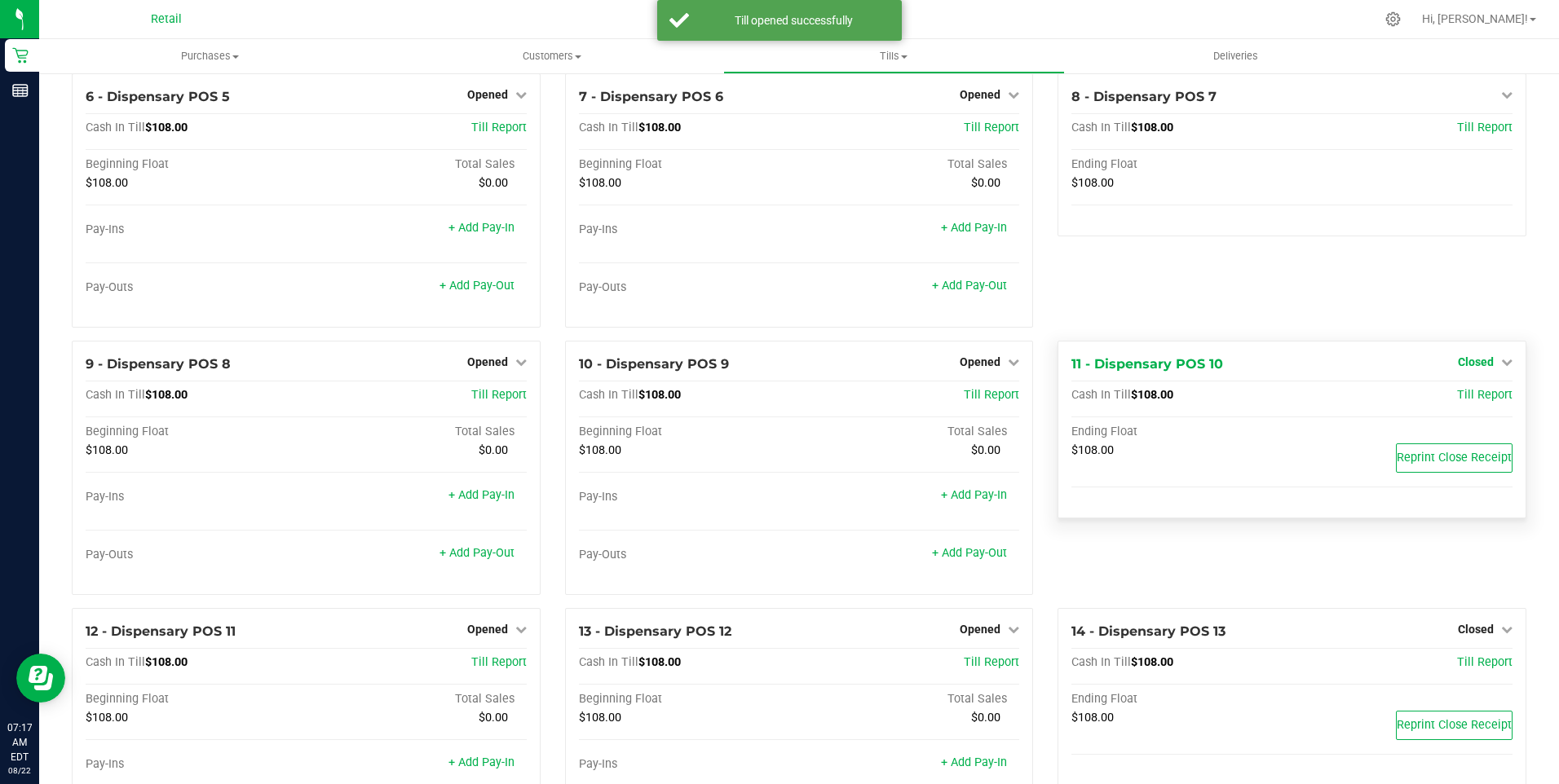
click at [1462, 369] on span "Closed" at bounding box center [1476, 361] width 36 height 13
click at [1454, 401] on link "Open Till" at bounding box center [1476, 394] width 44 height 13
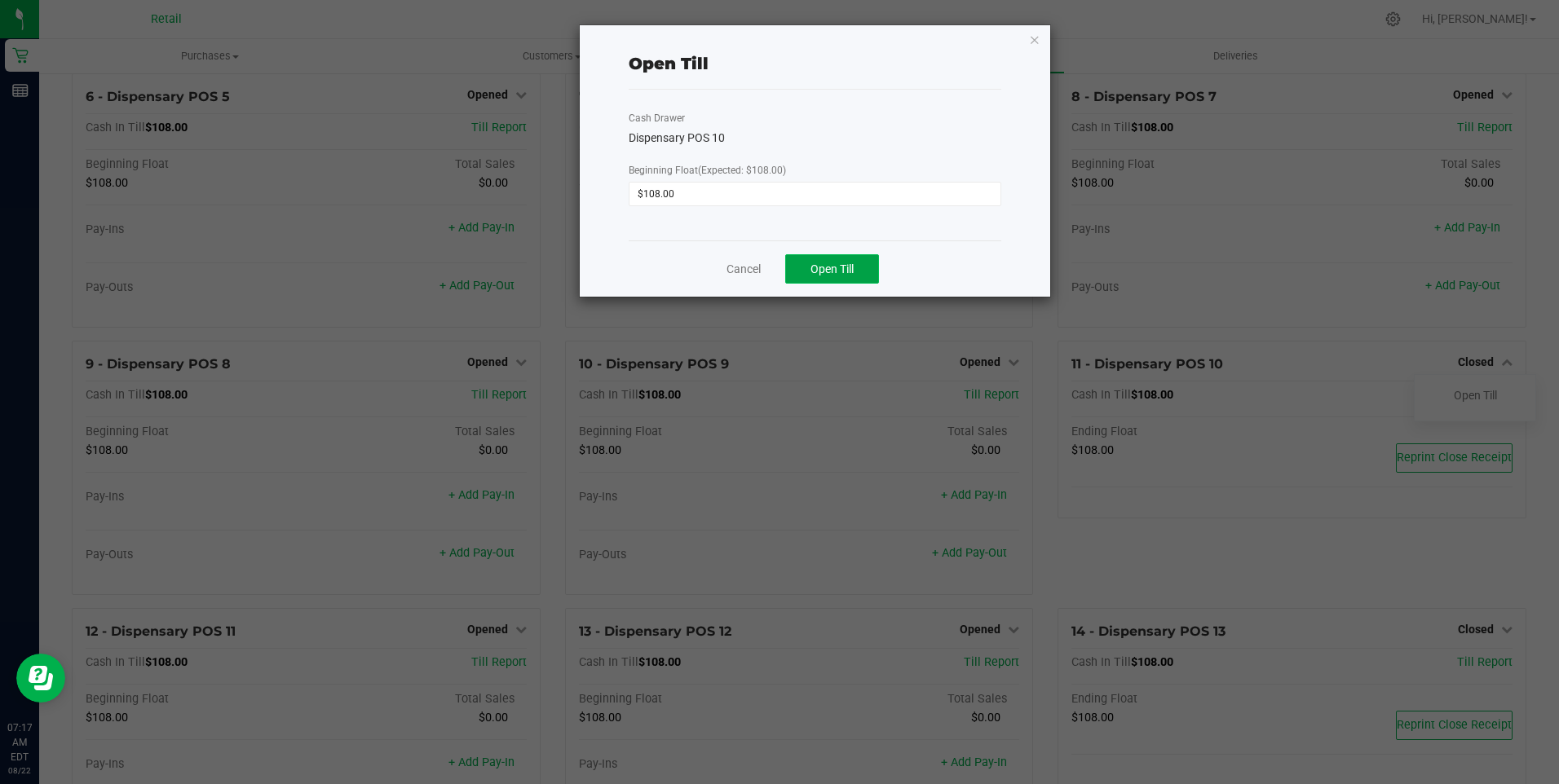
click at [796, 272] on button "Open Till" at bounding box center [832, 269] width 94 height 30
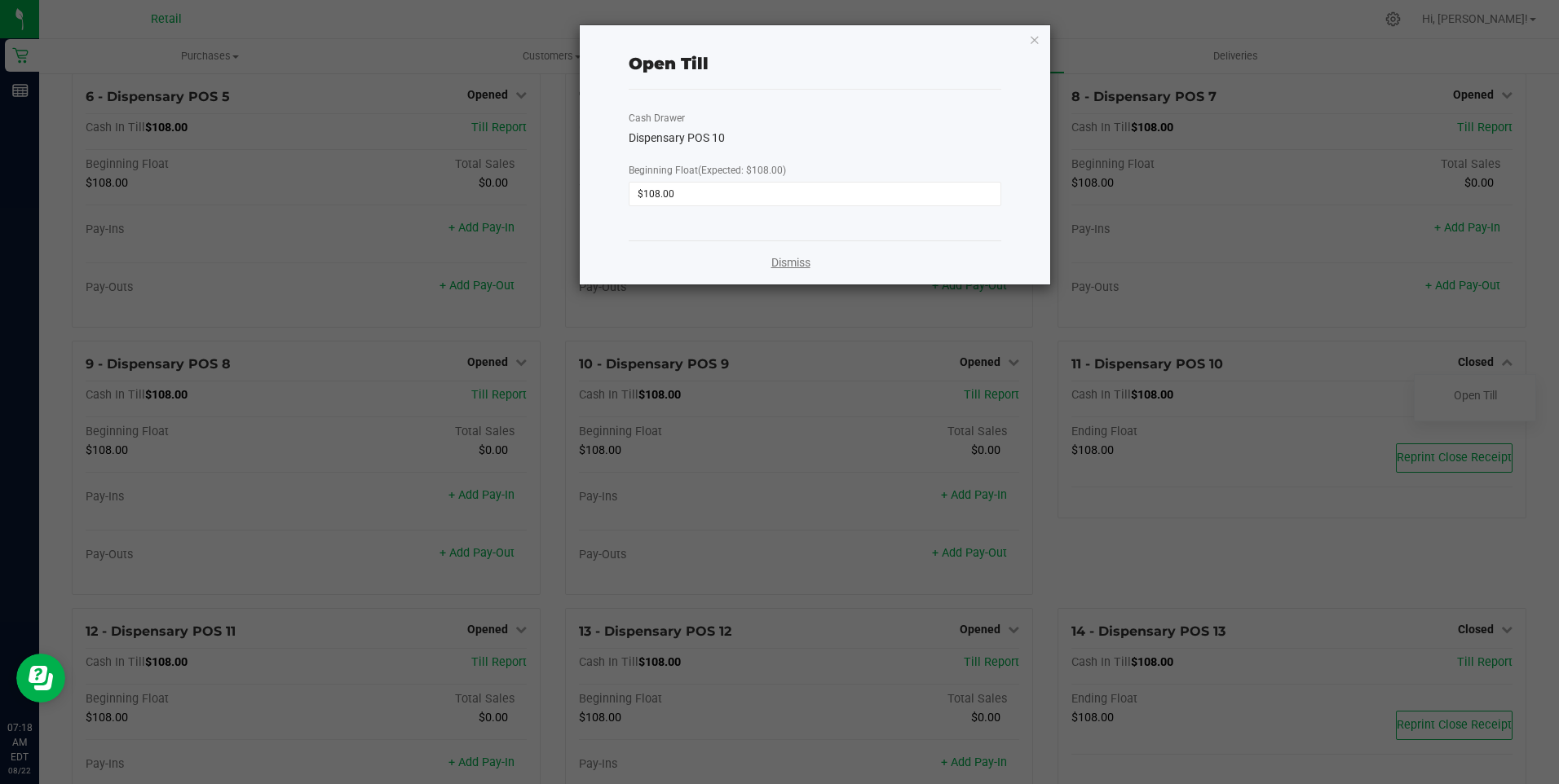
click at [795, 261] on link "Dismiss" at bounding box center [791, 262] width 40 height 17
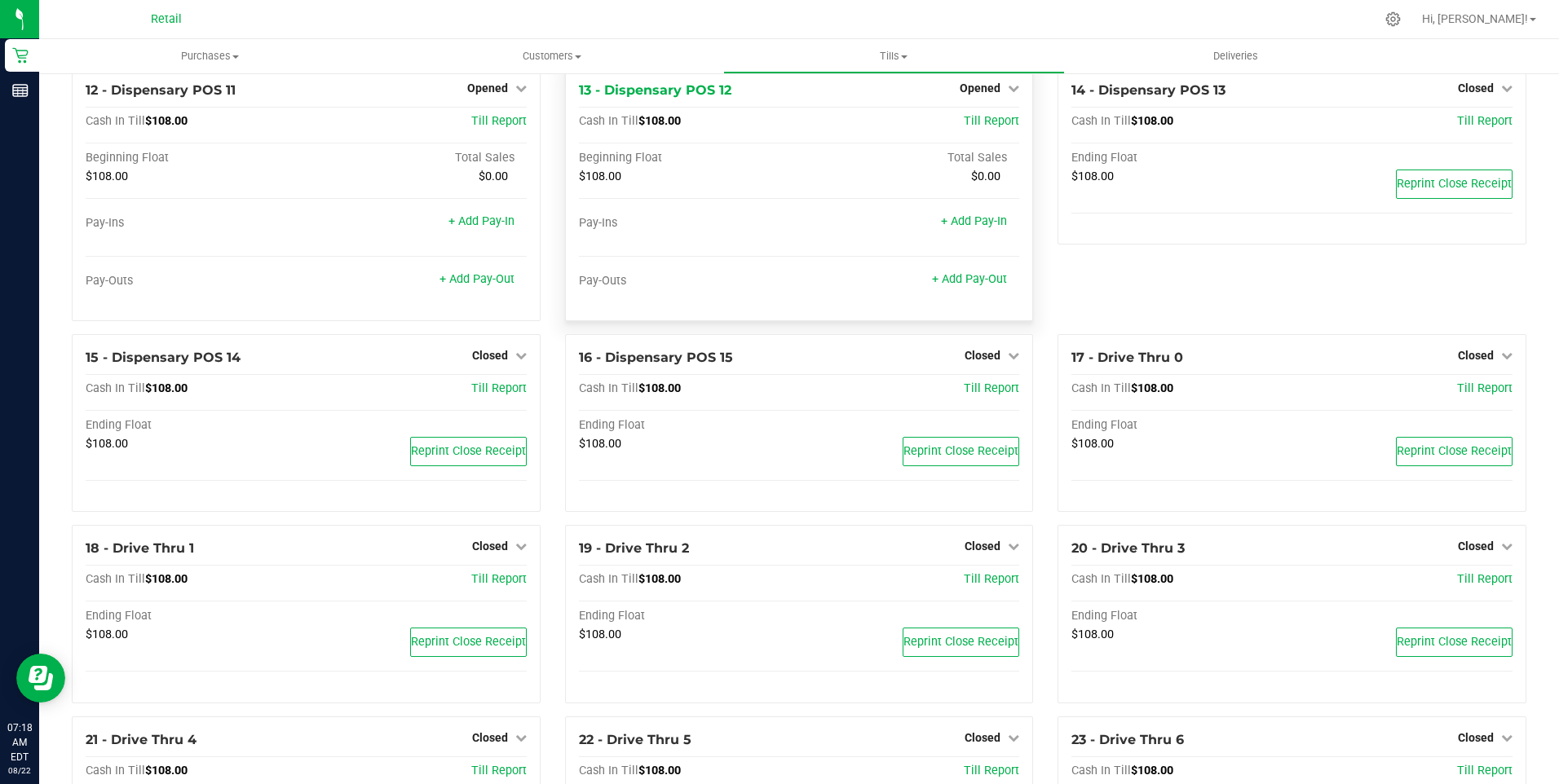
scroll to position [978, 0]
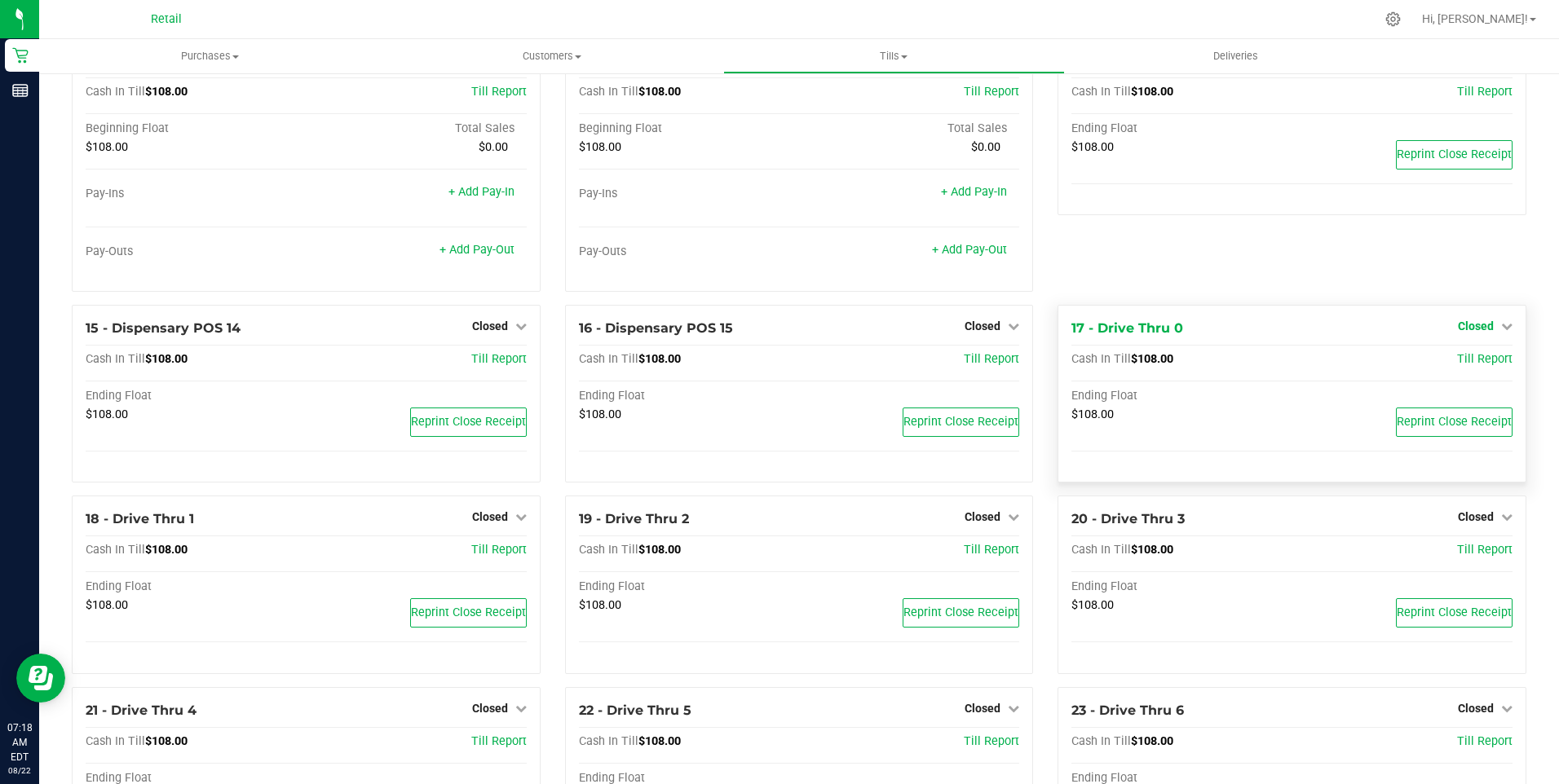
click at [1484, 332] on link "Closed" at bounding box center [1485, 325] width 54 height 13
click at [1473, 370] on div "Open Till" at bounding box center [1475, 360] width 121 height 21
click at [1462, 365] on link "Open Till" at bounding box center [1476, 359] width 44 height 13
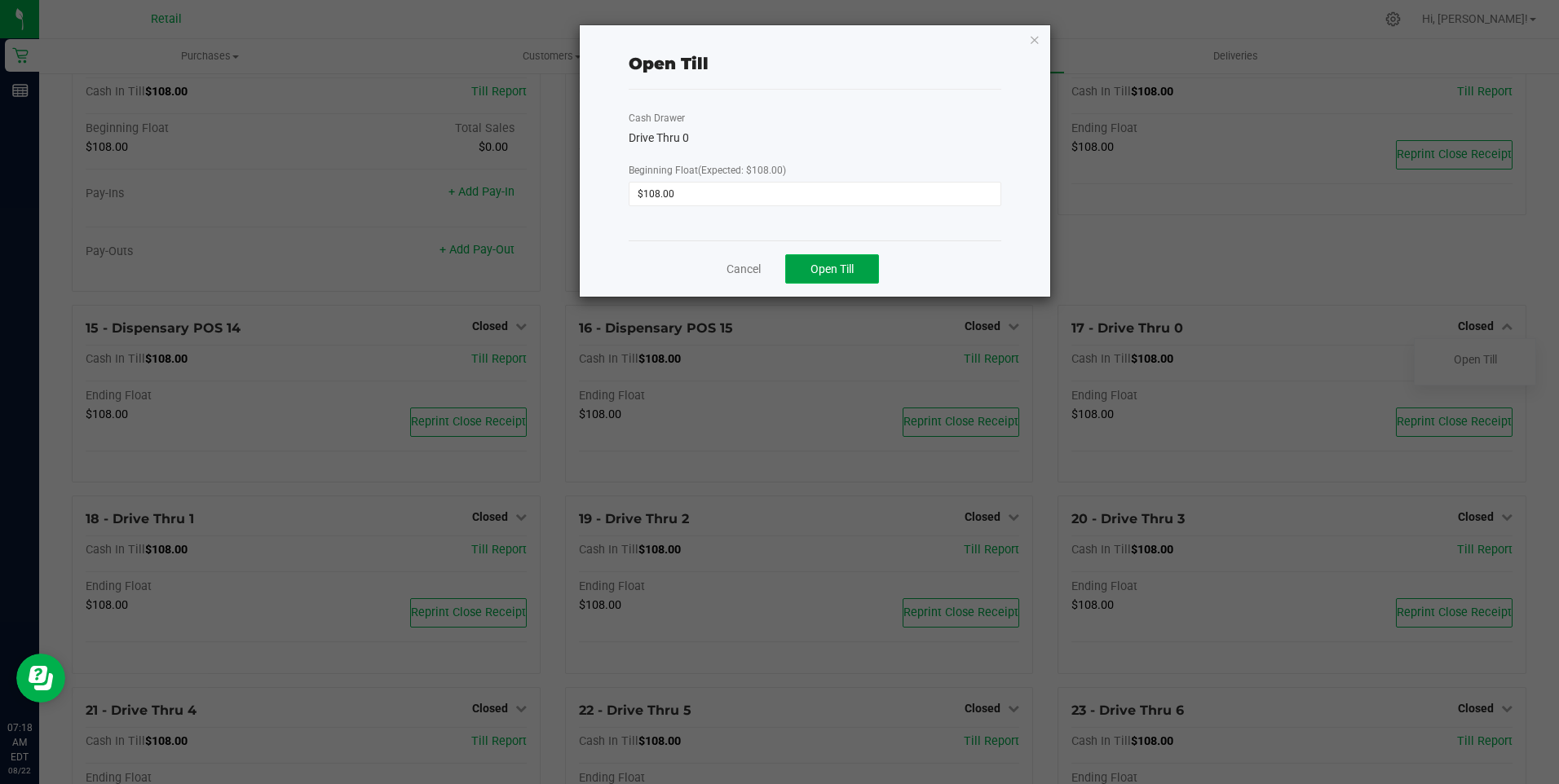
click at [833, 267] on span "Open Till" at bounding box center [832, 268] width 44 height 13
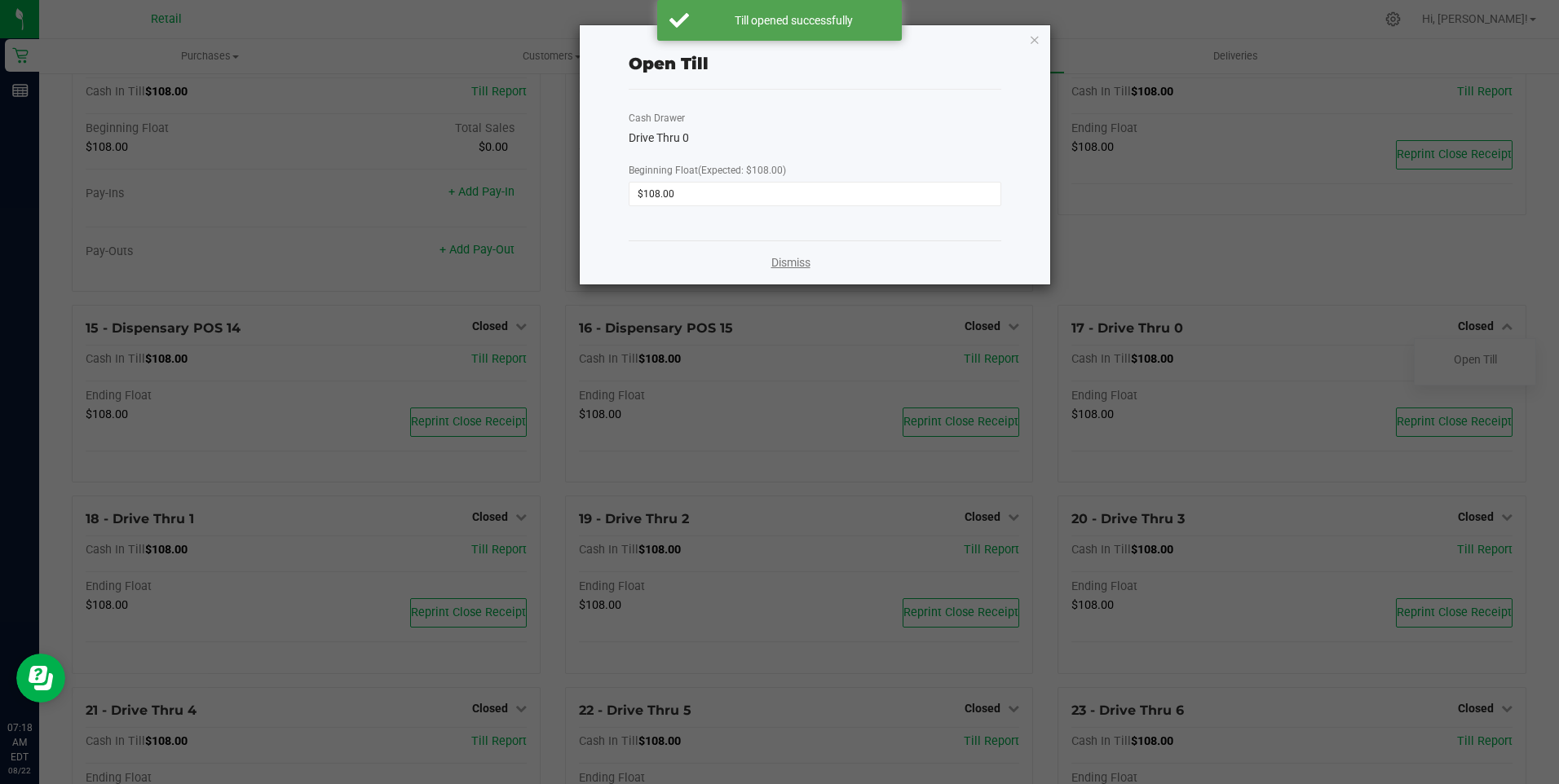
click at [787, 263] on link "Dismiss" at bounding box center [791, 262] width 40 height 17
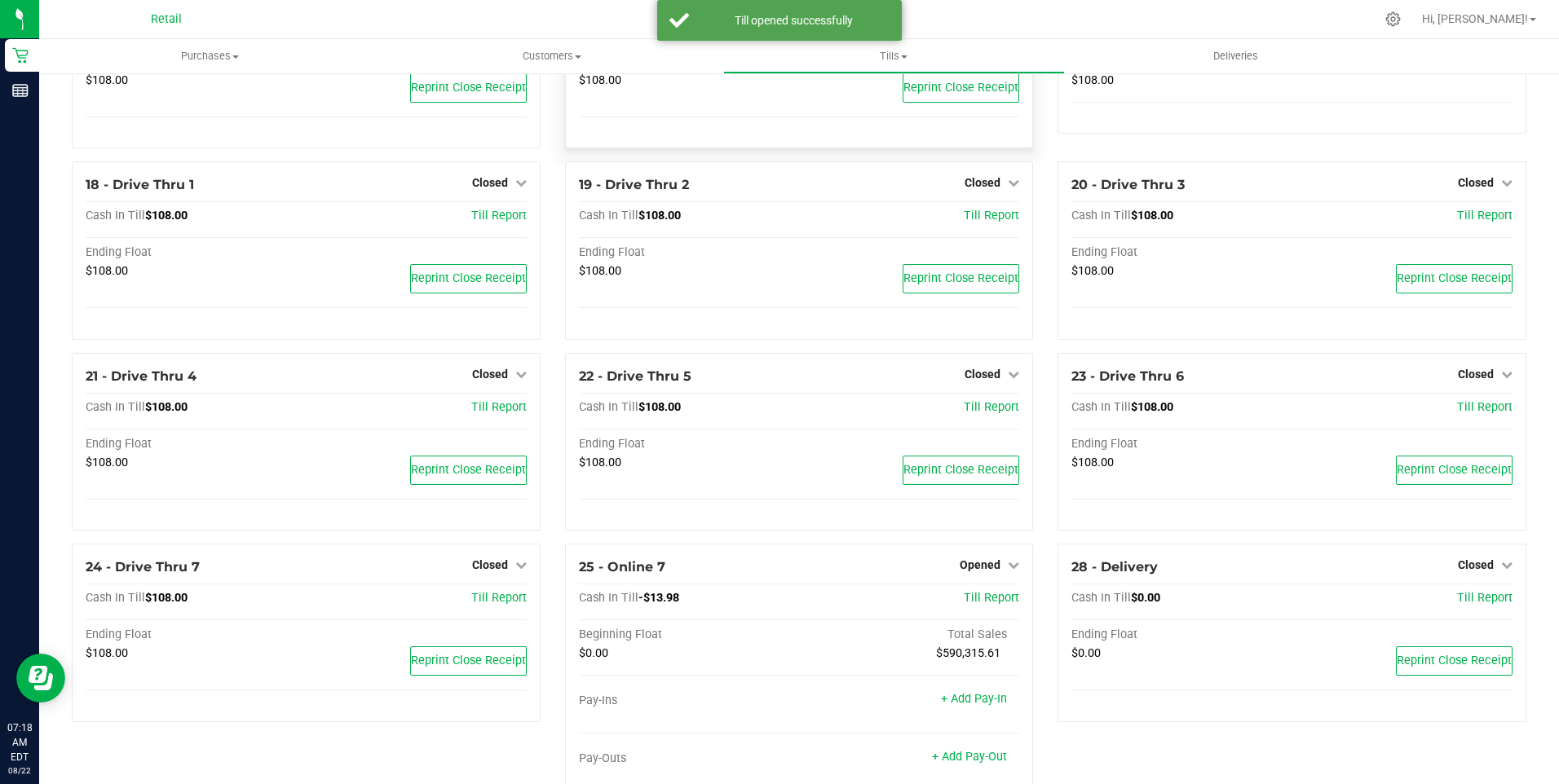
scroll to position [1363, 0]
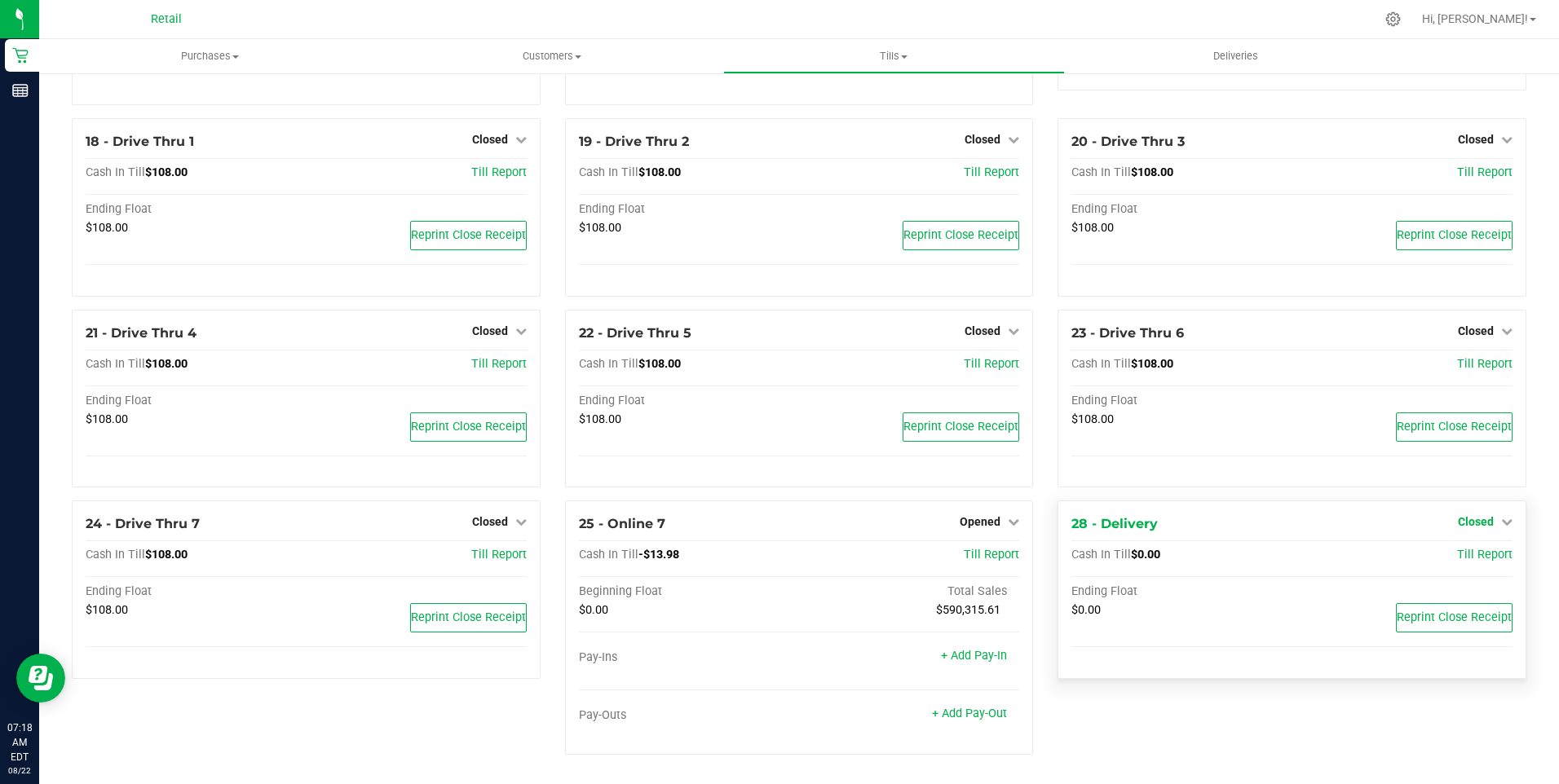
click at [1483, 519] on link "Closed" at bounding box center [1485, 521] width 54 height 13
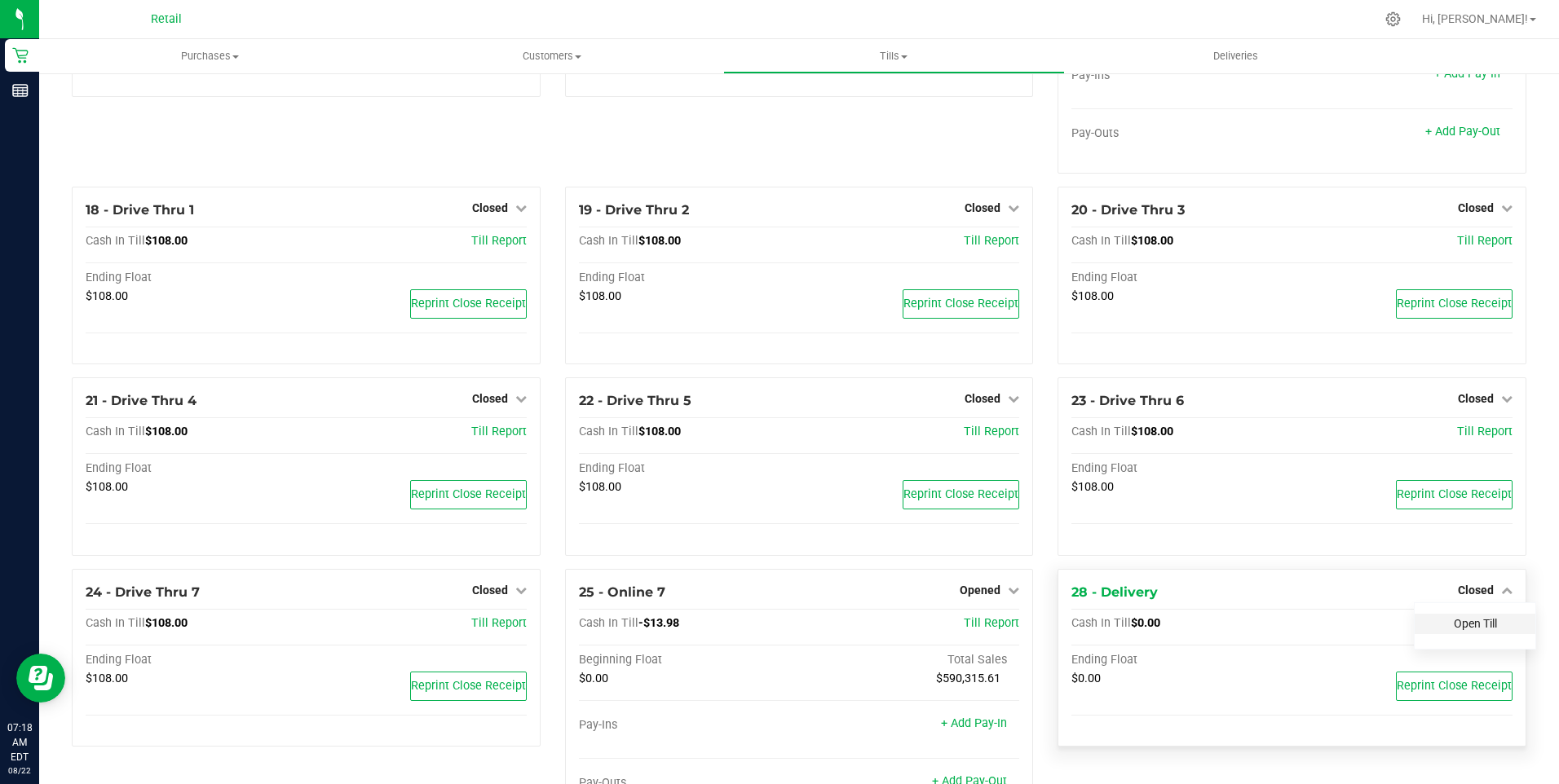
click at [1464, 630] on link "Open Till" at bounding box center [1476, 623] width 44 height 13
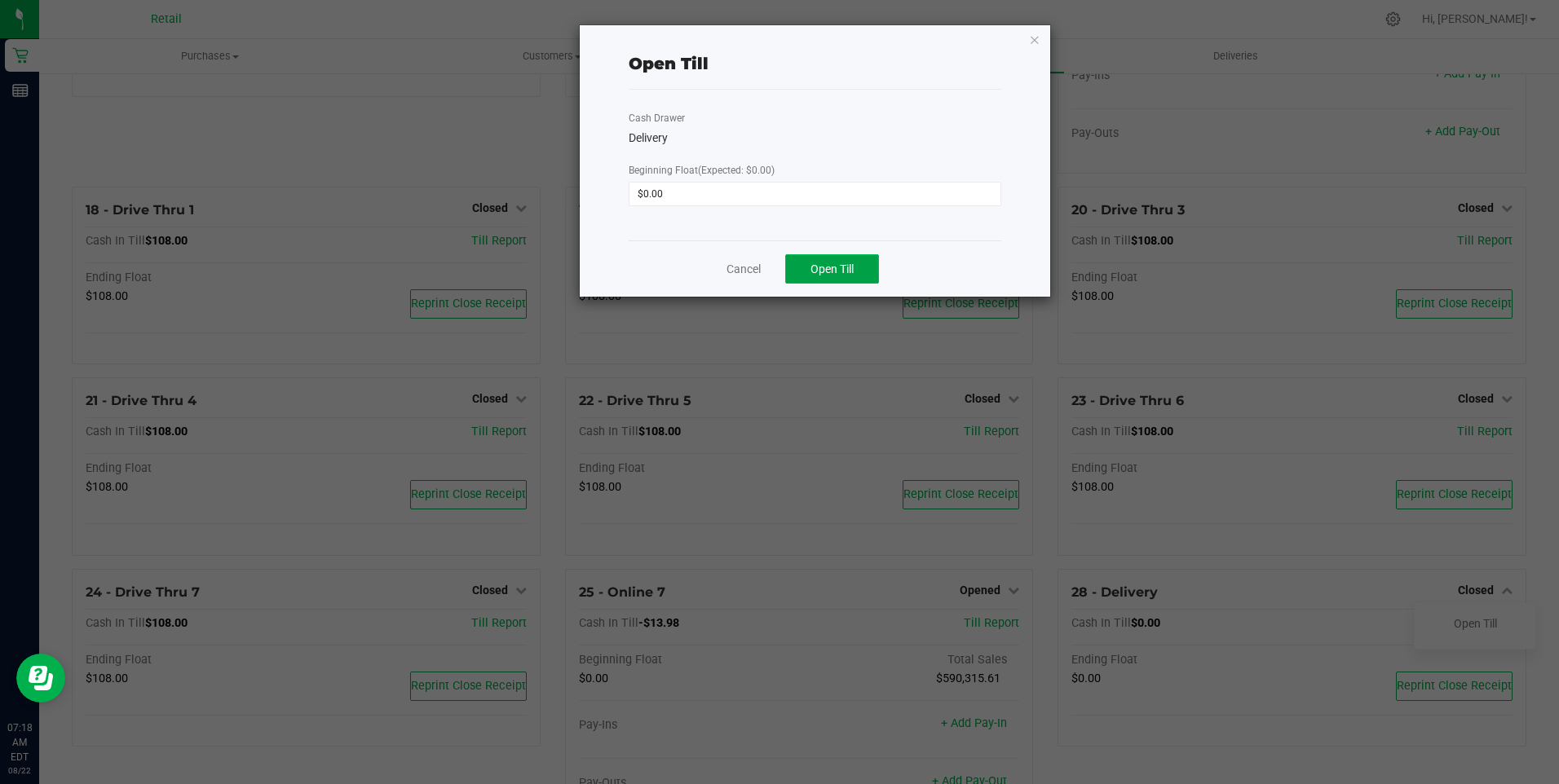
click at [822, 262] on span "Open Till" at bounding box center [832, 268] width 44 height 13
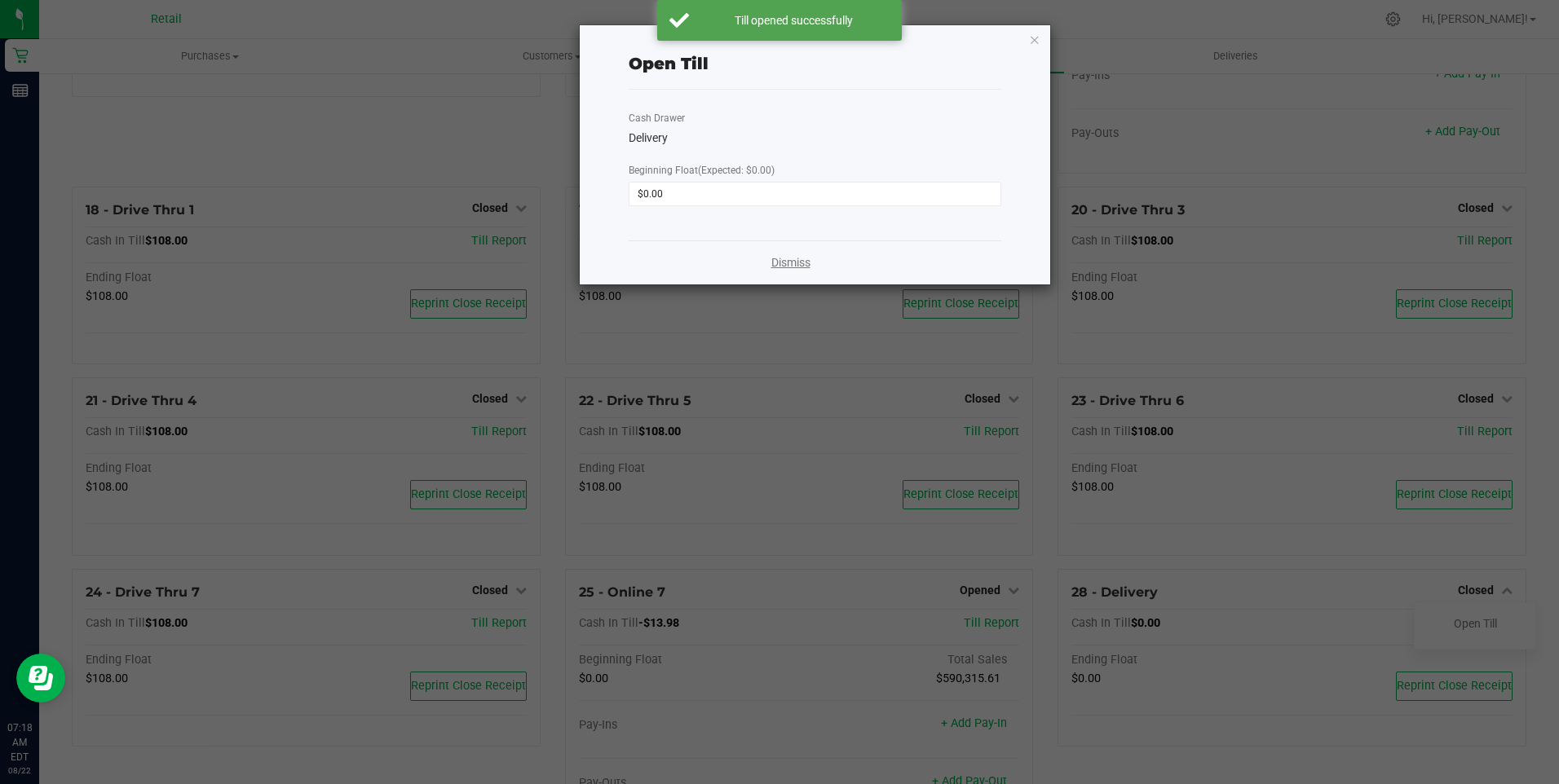
click at [793, 264] on link "Dismiss" at bounding box center [791, 262] width 40 height 17
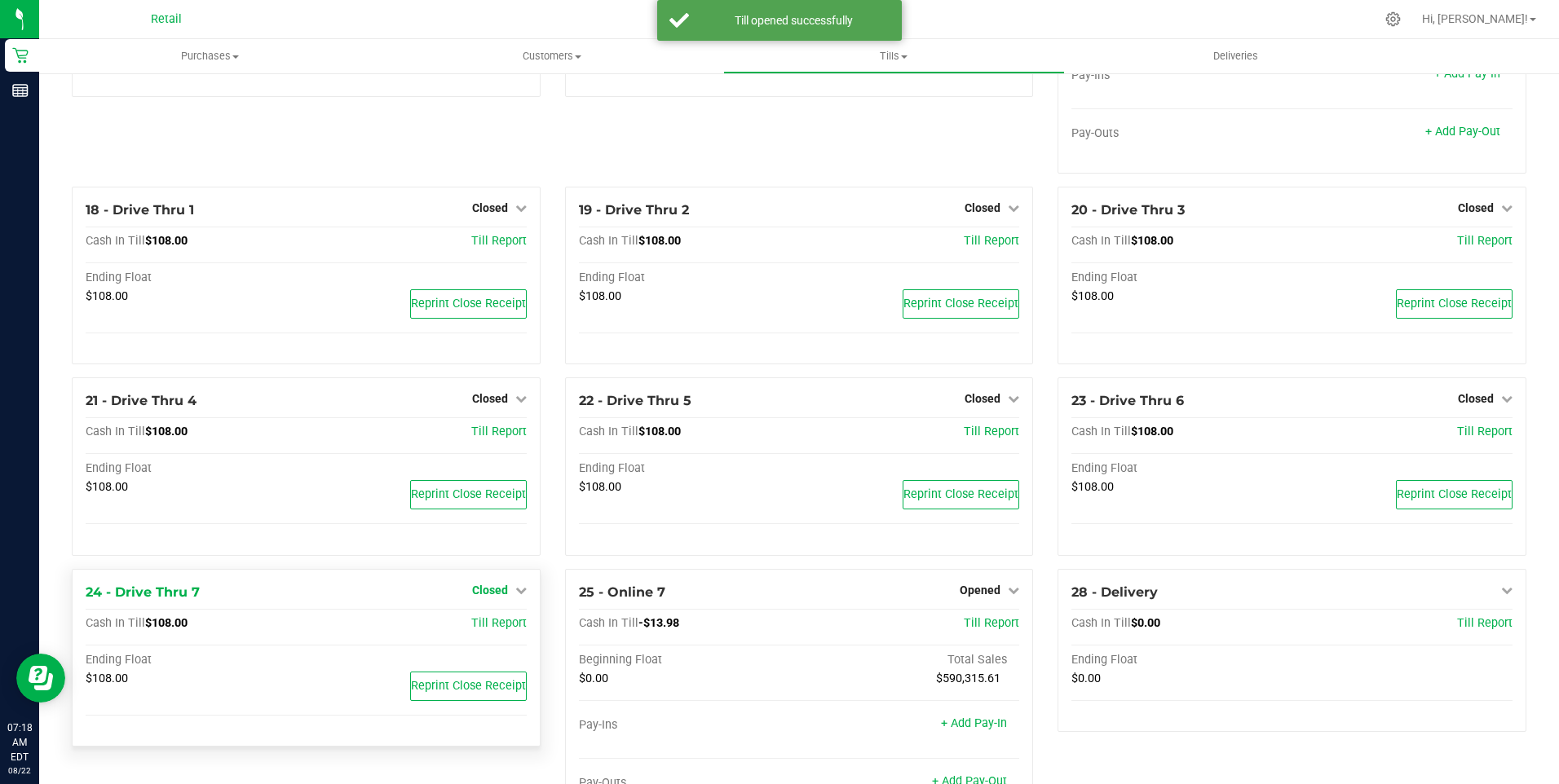
click at [494, 596] on span "Closed" at bounding box center [490, 589] width 36 height 13
click at [493, 630] on link "Open Till" at bounding box center [490, 623] width 44 height 13
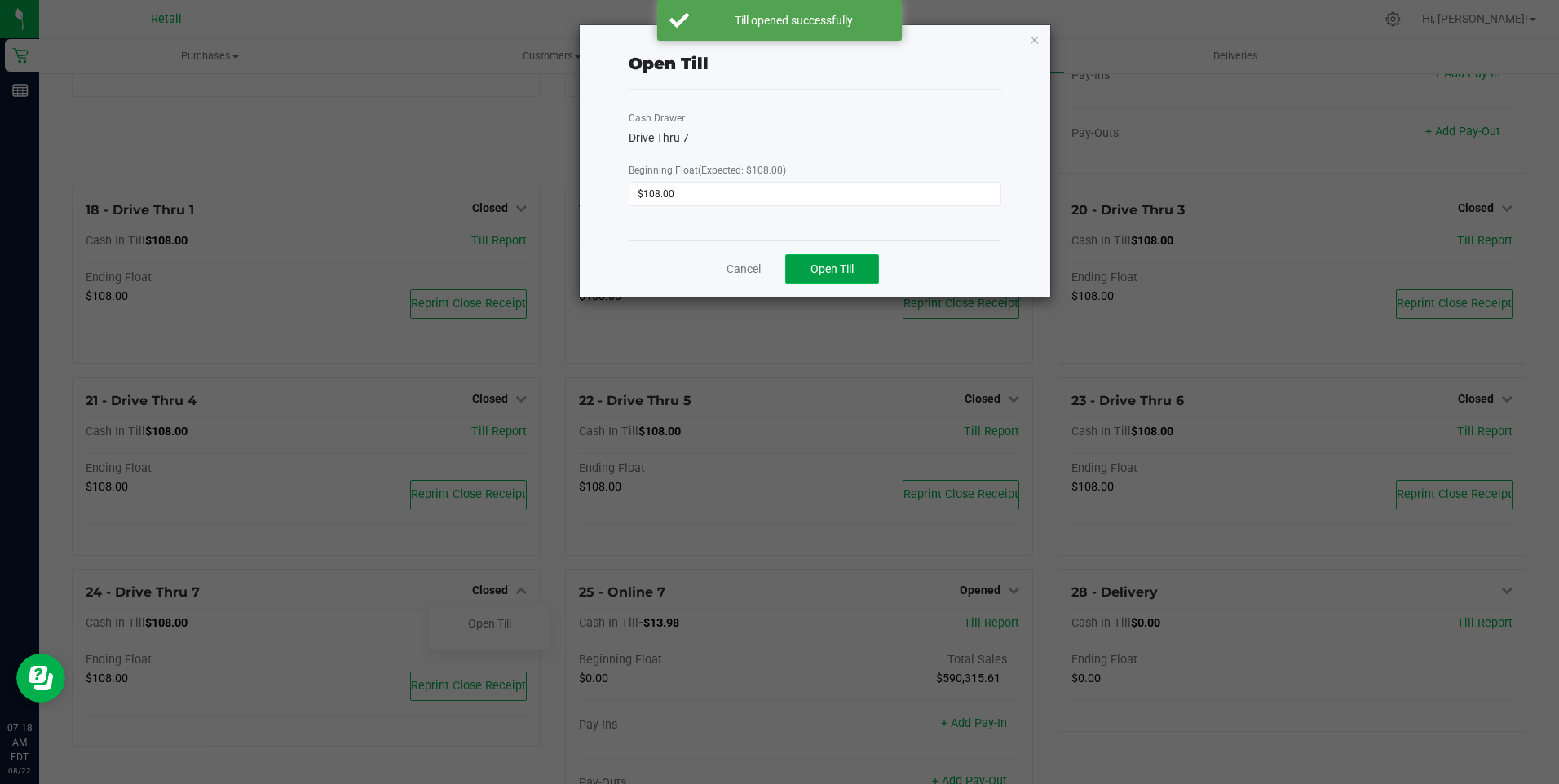
click at [833, 271] on span "Open Till" at bounding box center [832, 268] width 44 height 13
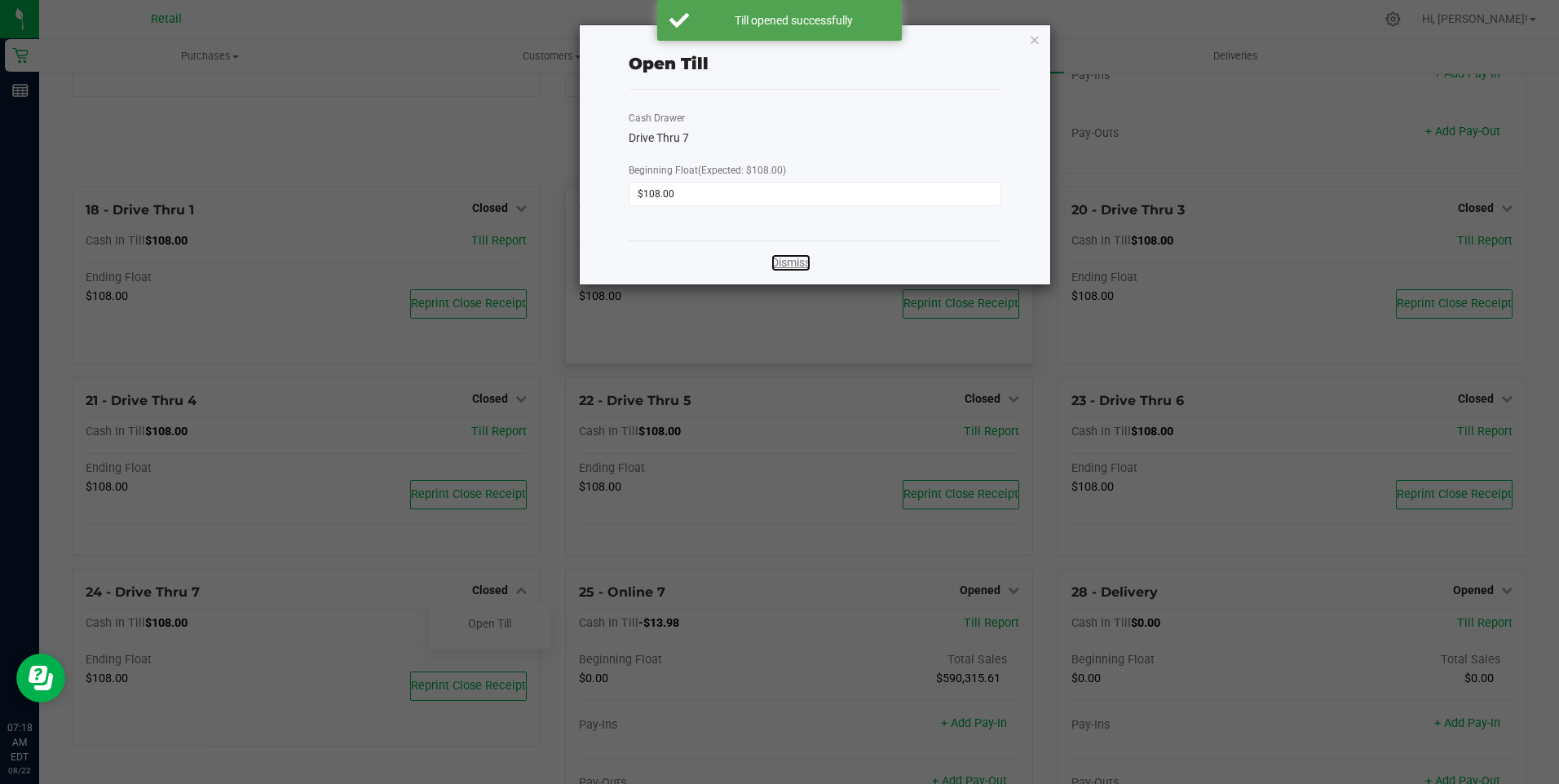
click at [776, 265] on link "Dismiss" at bounding box center [791, 262] width 40 height 17
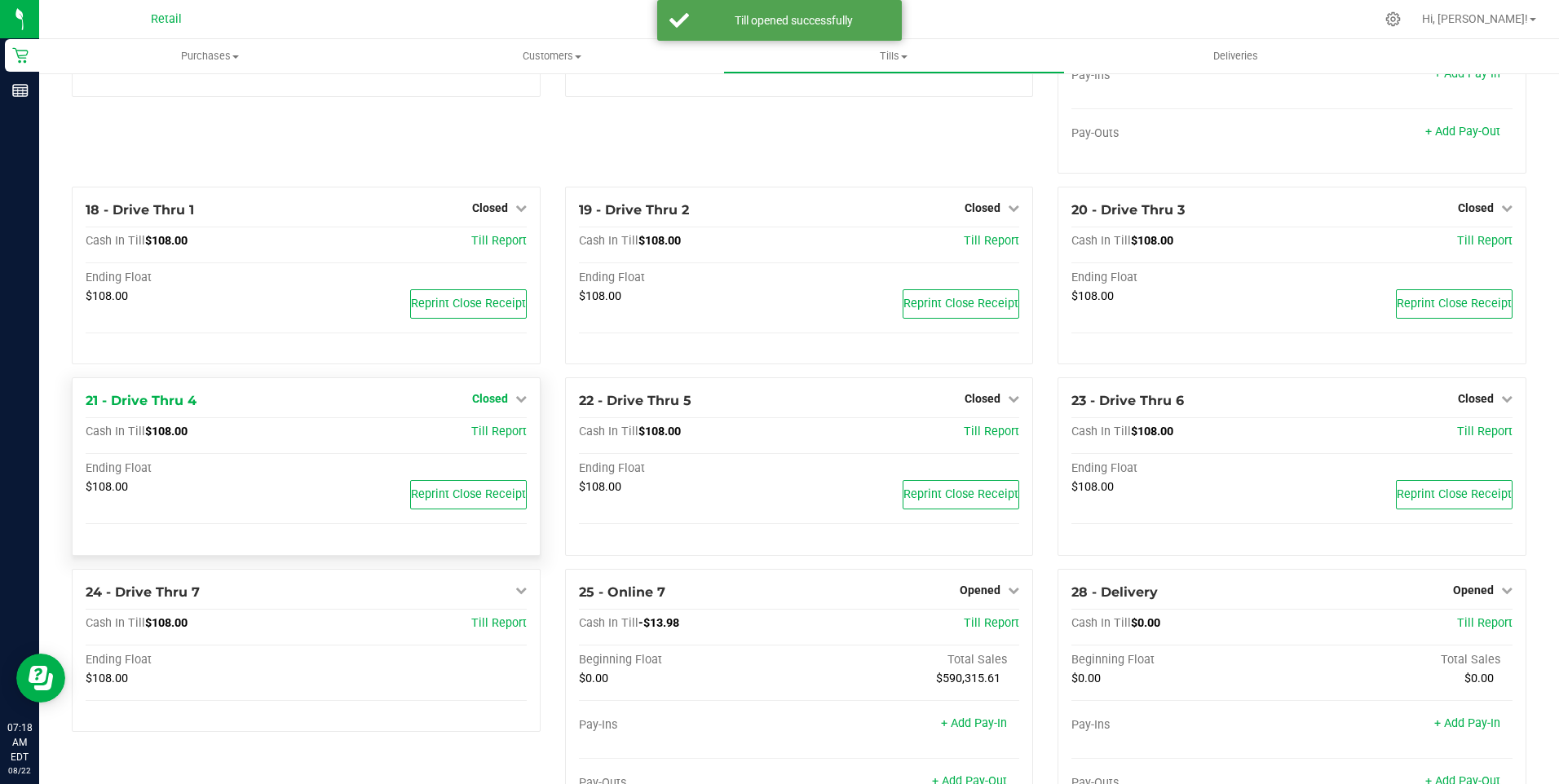
click at [480, 405] on span "Closed" at bounding box center [490, 398] width 36 height 13
click at [489, 439] on link "Open Till" at bounding box center [490, 432] width 44 height 13
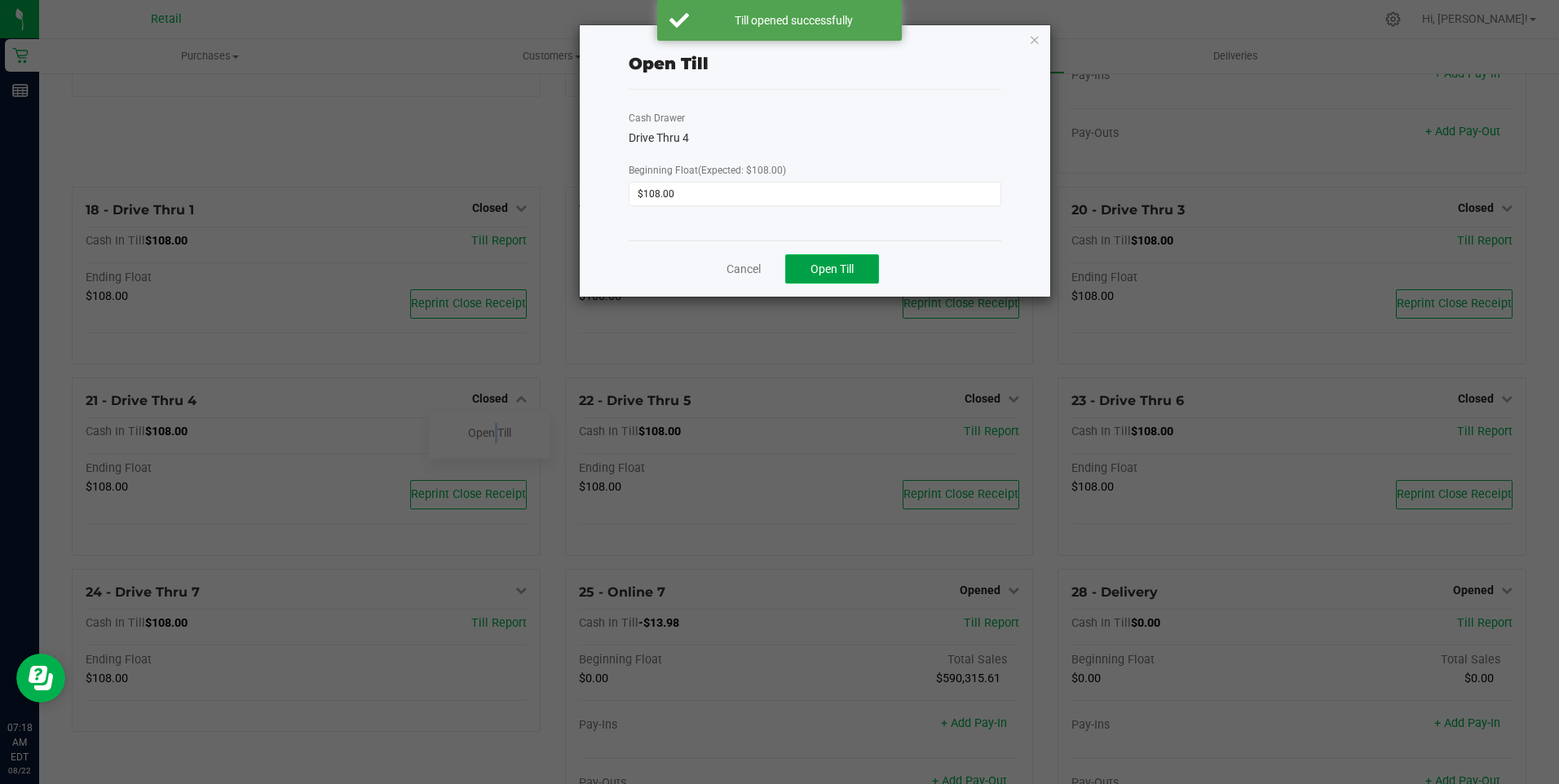
click at [860, 266] on button "Open Till" at bounding box center [832, 269] width 94 height 30
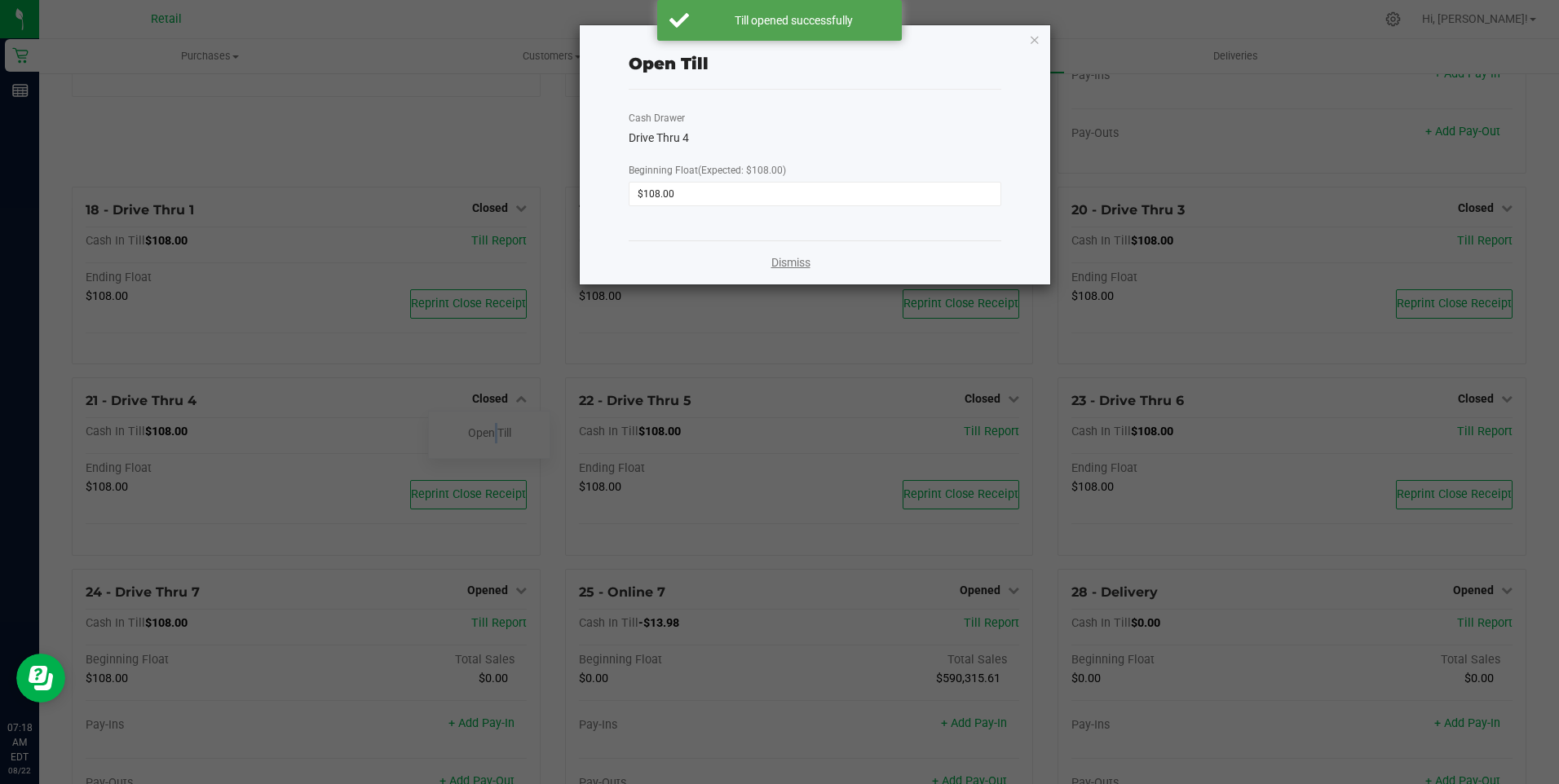
click at [786, 264] on link "Dismiss" at bounding box center [791, 262] width 40 height 17
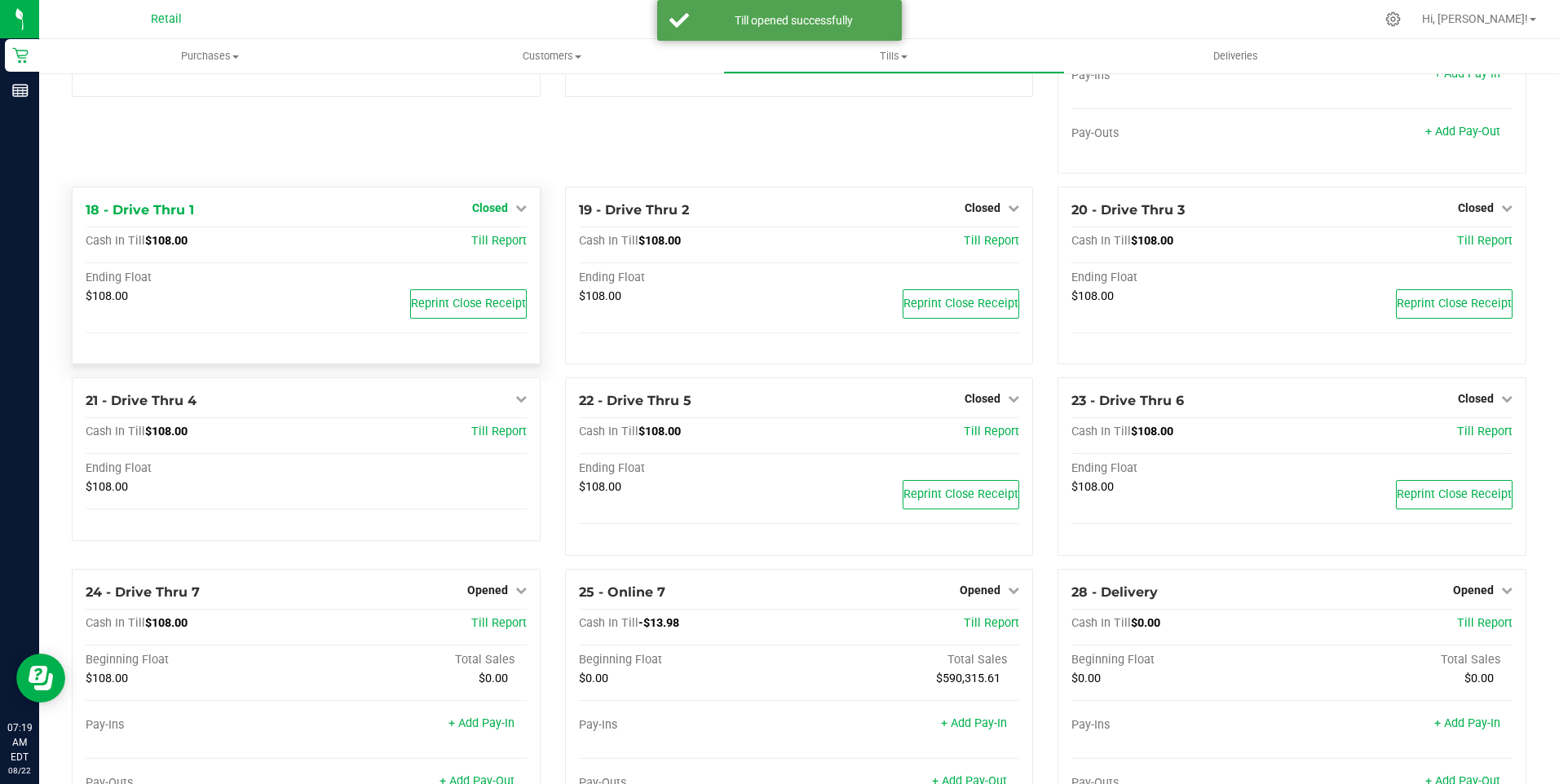
click at [485, 215] on span "Closed" at bounding box center [490, 208] width 36 height 13
click at [491, 248] on link "Open Till" at bounding box center [490, 240] width 44 height 13
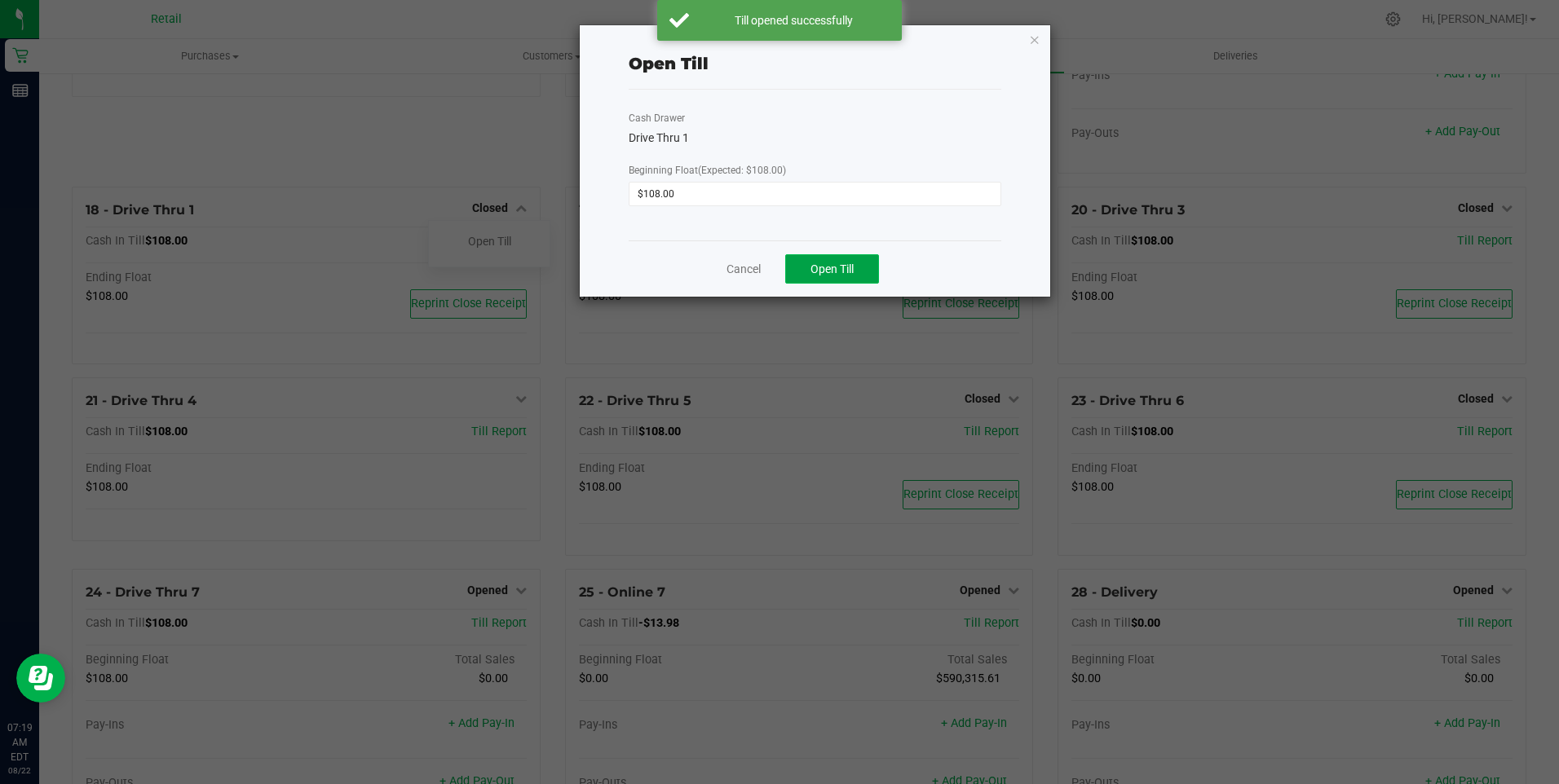
click at [833, 272] on span "Open Till" at bounding box center [832, 268] width 44 height 13
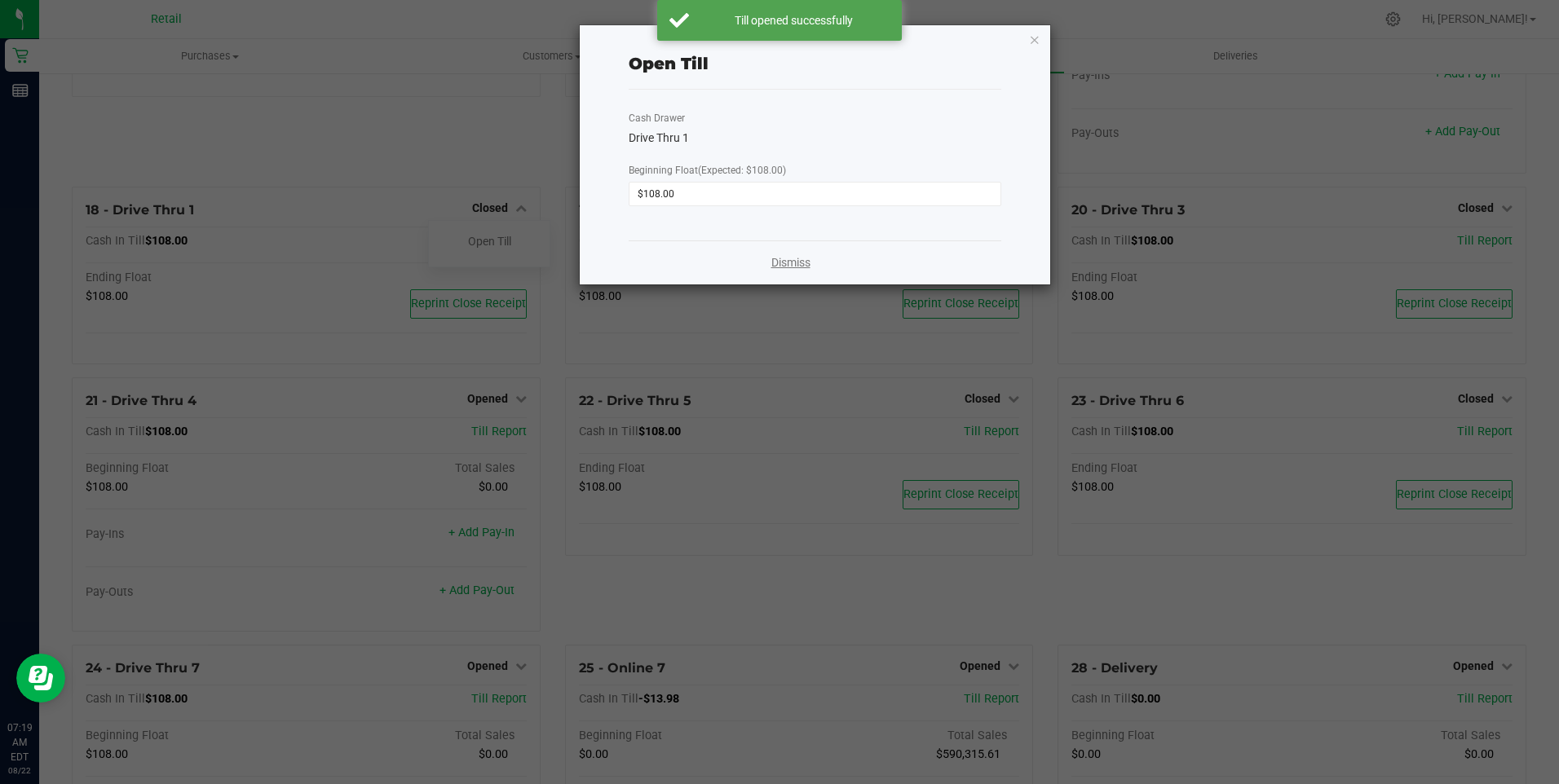
click at [800, 264] on link "Dismiss" at bounding box center [791, 262] width 40 height 17
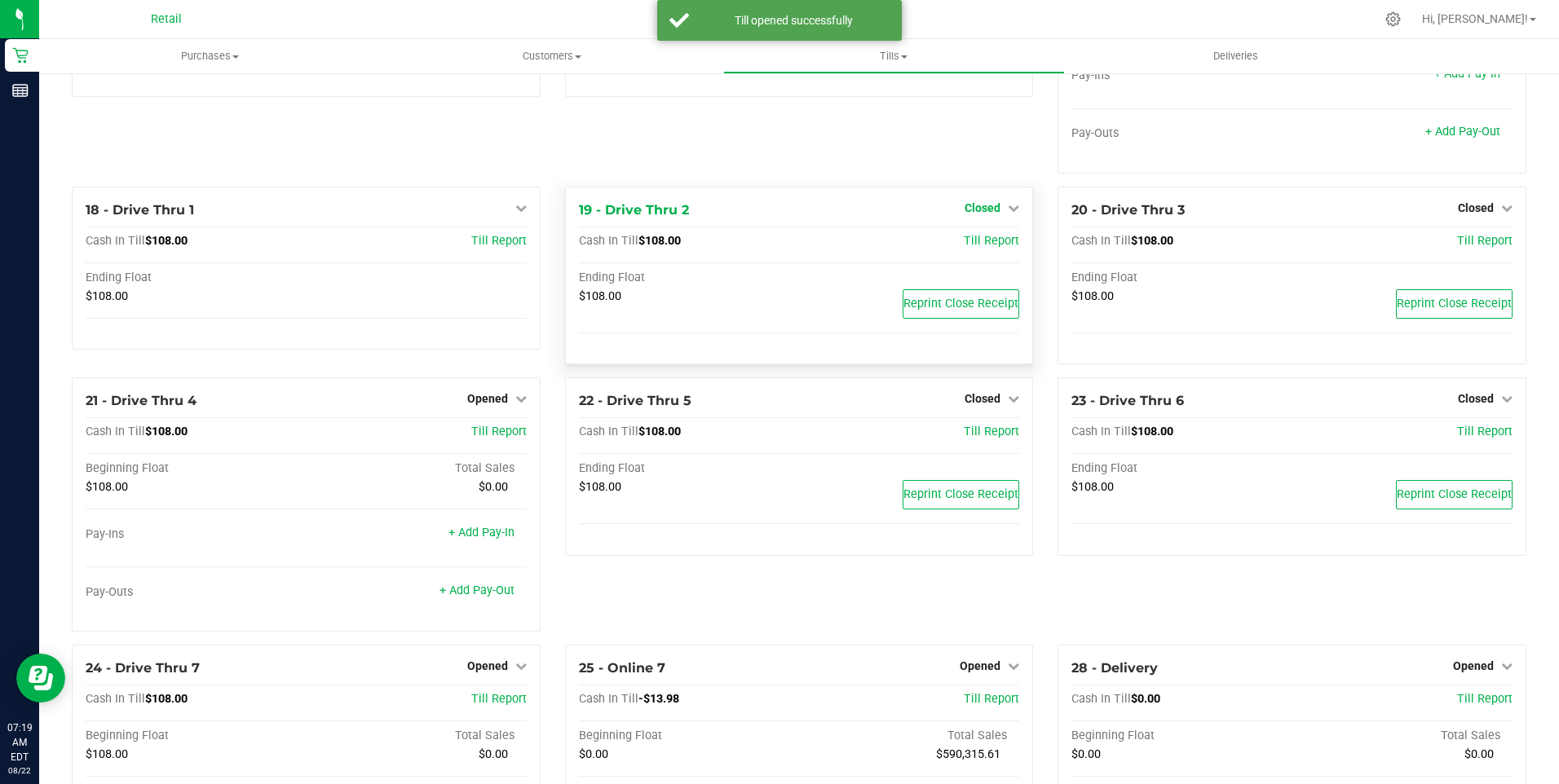
click at [964, 215] on span "Closed" at bounding box center [982, 208] width 36 height 13
click at [963, 248] on link "Open Till" at bounding box center [982, 240] width 44 height 13
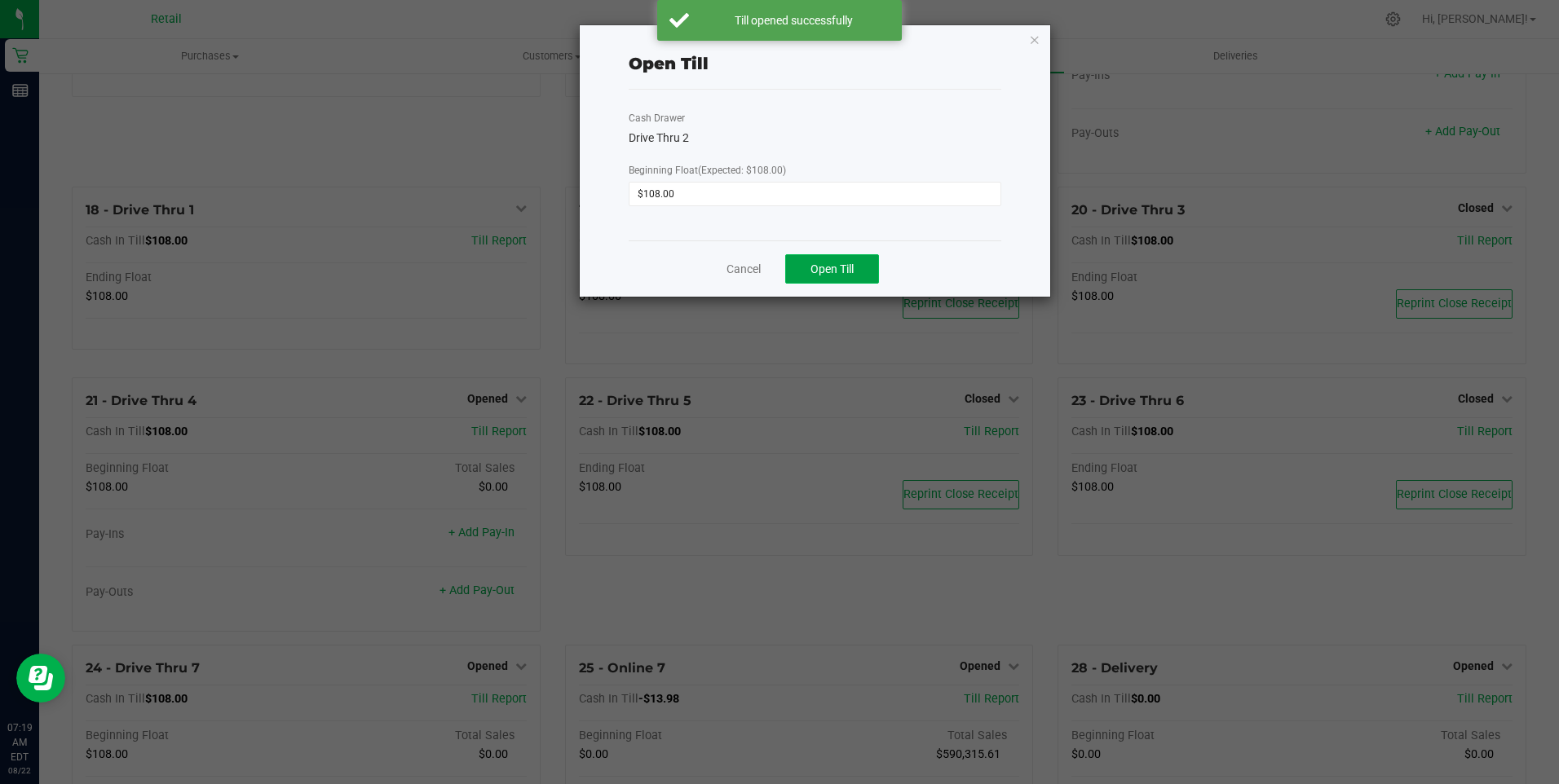
click at [821, 272] on span "Open Till" at bounding box center [832, 268] width 44 height 13
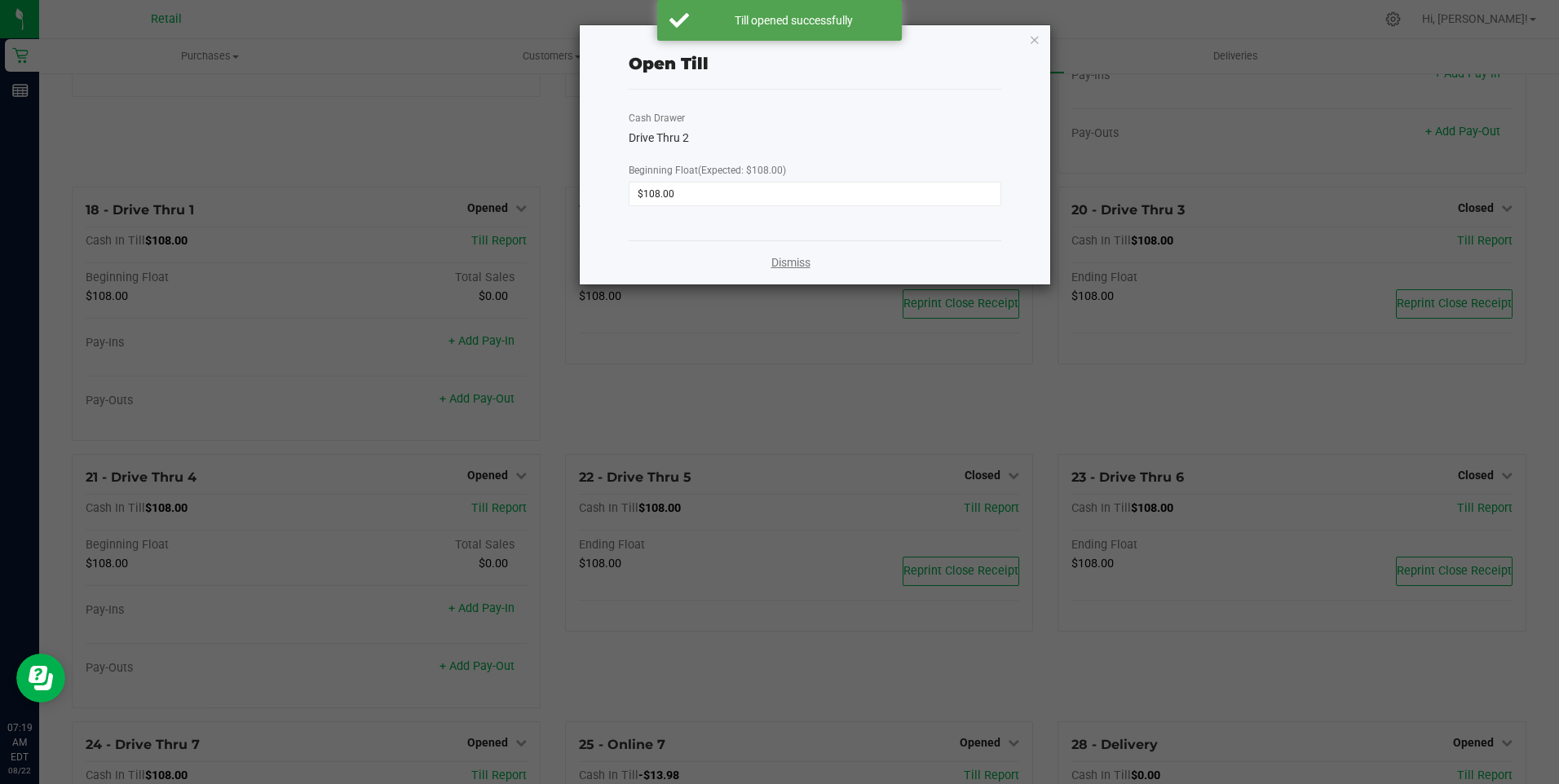
click at [803, 257] on div "Dismiss" at bounding box center [815, 262] width 372 height 44
click at [805, 263] on link "Dismiss" at bounding box center [791, 262] width 40 height 17
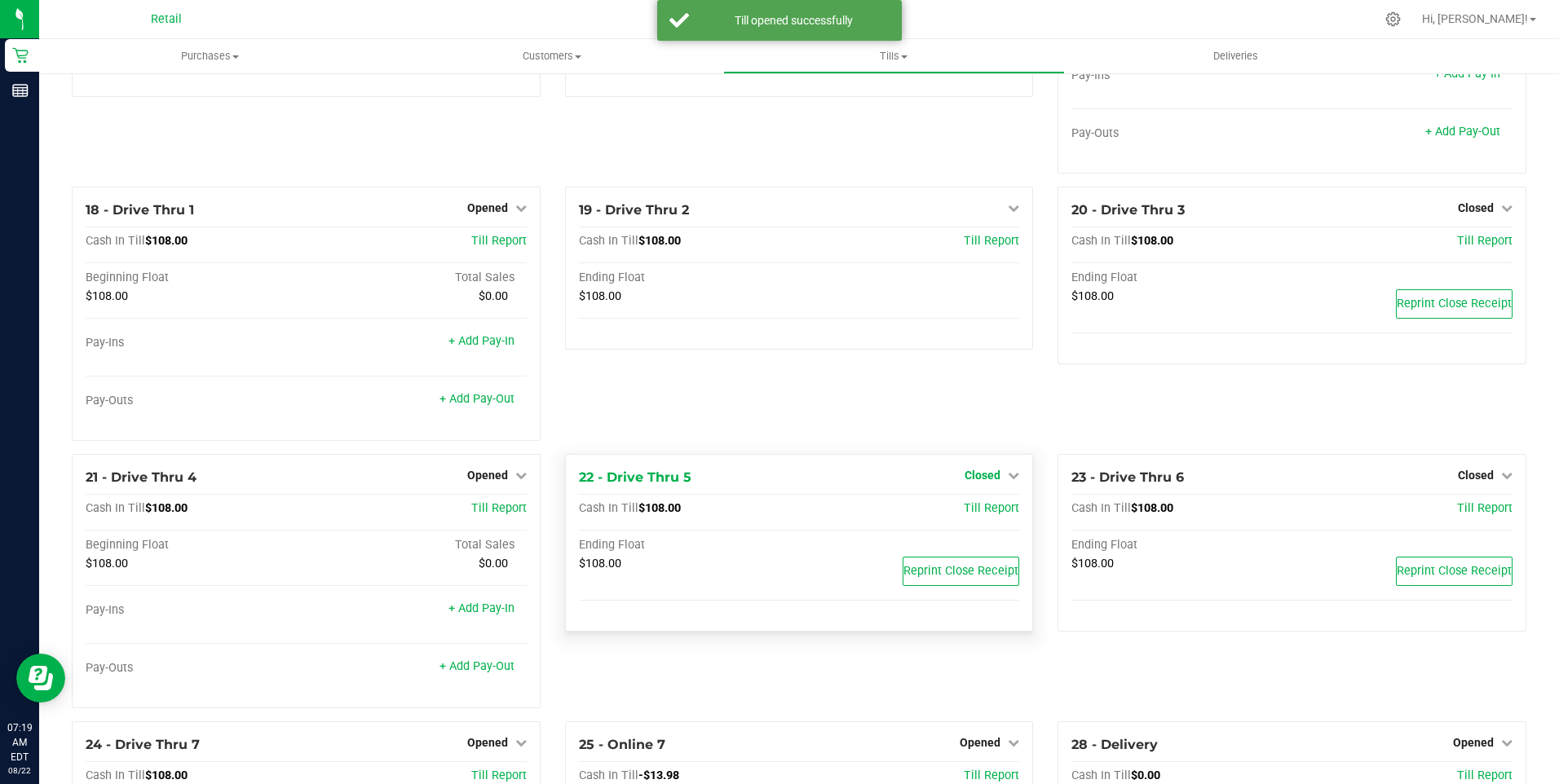
click at [980, 481] on span "Closed" at bounding box center [982, 475] width 36 height 13
click at [978, 513] on link "Open Till" at bounding box center [982, 508] width 44 height 13
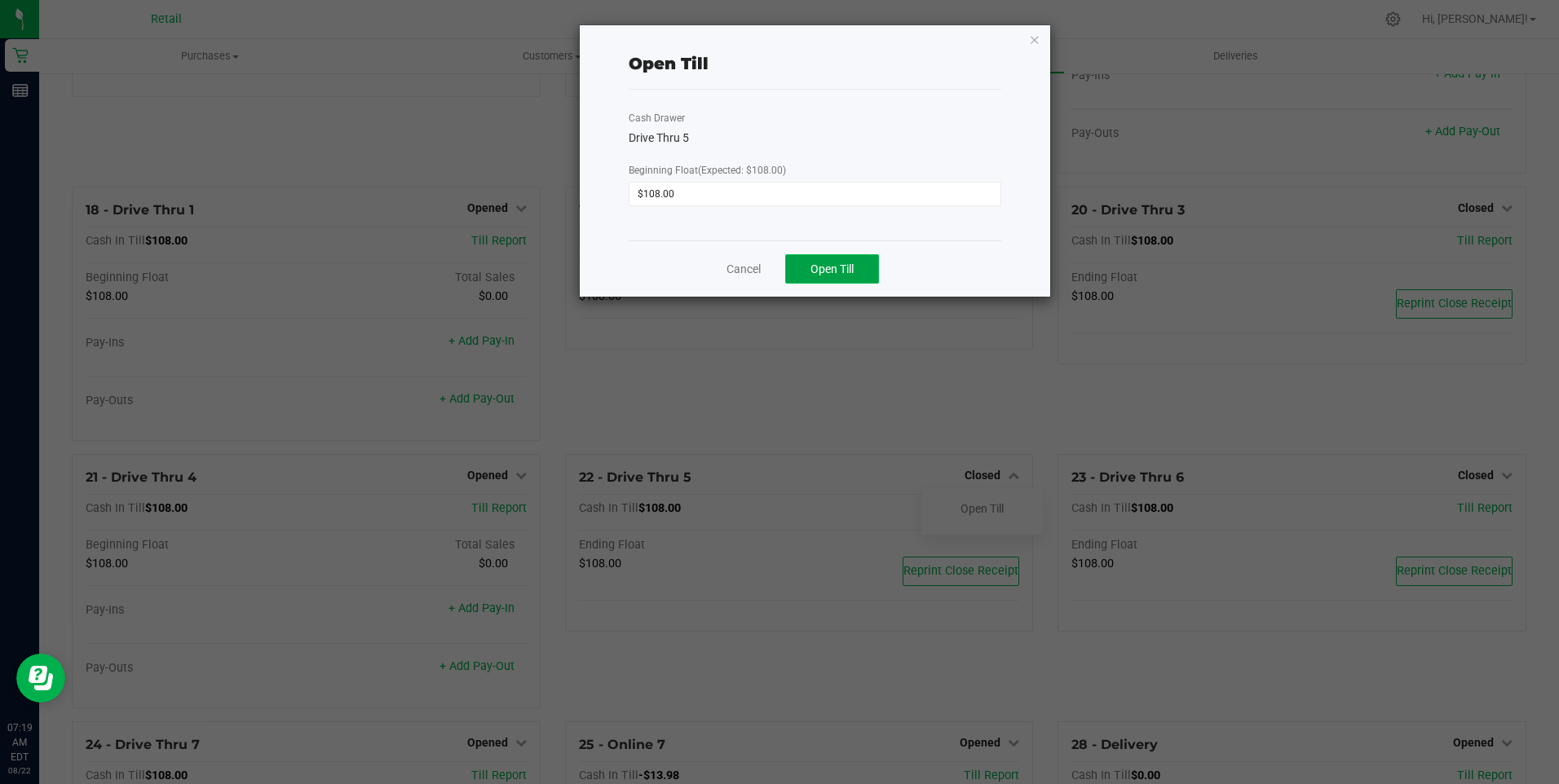
click at [827, 273] on span "Open Till" at bounding box center [832, 268] width 44 height 13
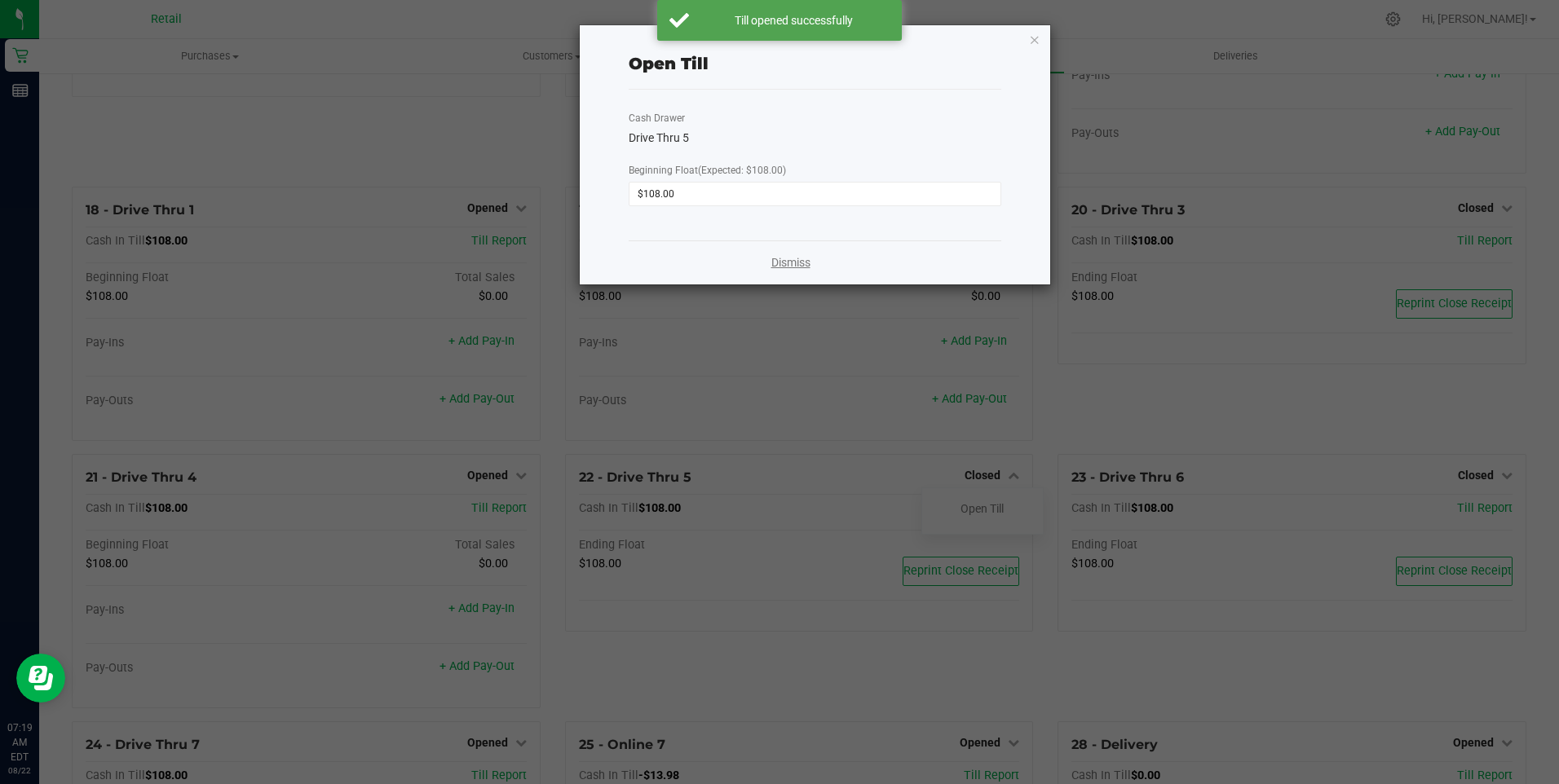
click at [798, 263] on link "Dismiss" at bounding box center [791, 262] width 40 height 17
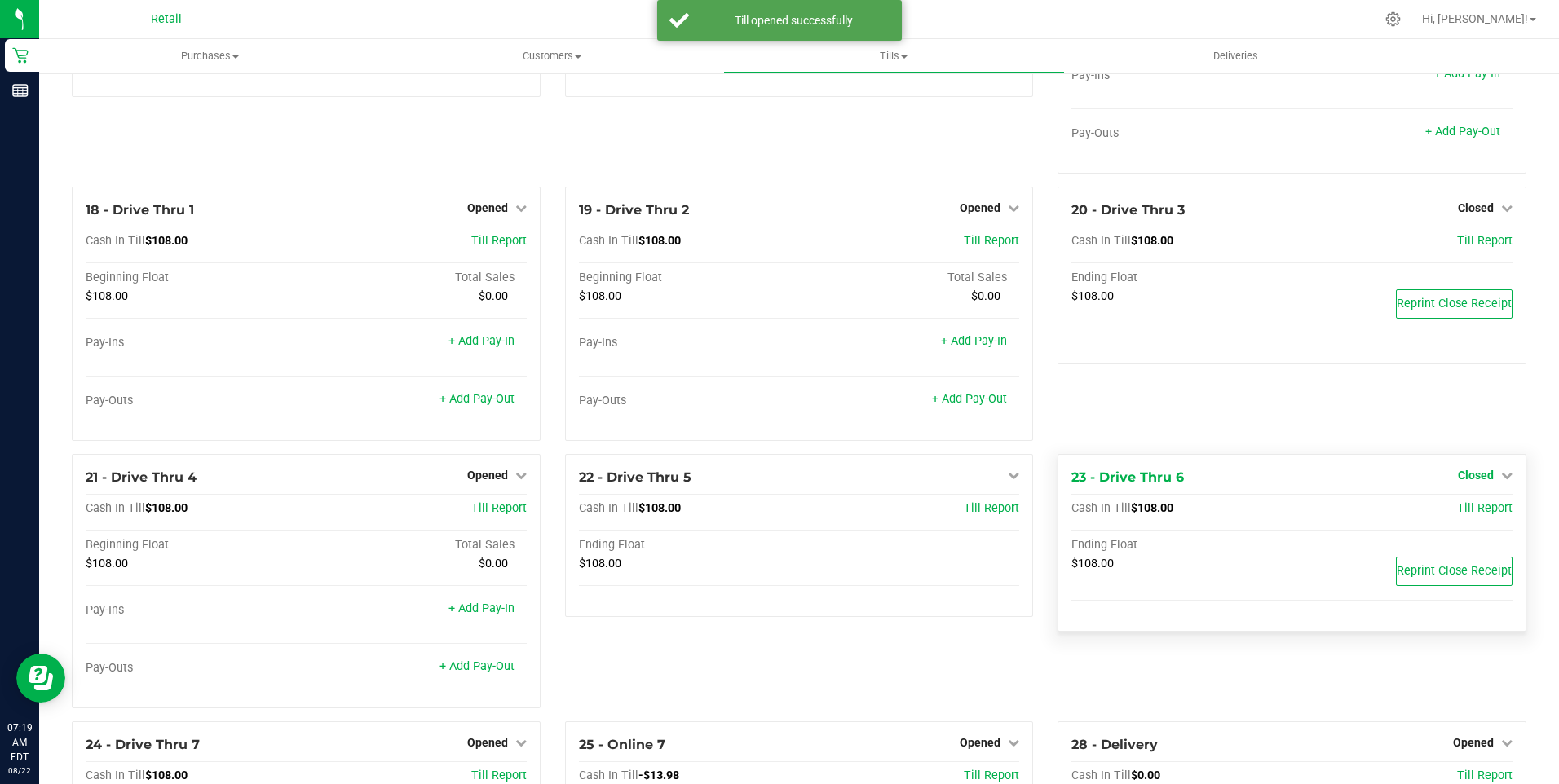
click at [1464, 481] on span "Closed" at bounding box center [1476, 475] width 36 height 13
click at [1454, 515] on link "Open Till" at bounding box center [1476, 508] width 44 height 13
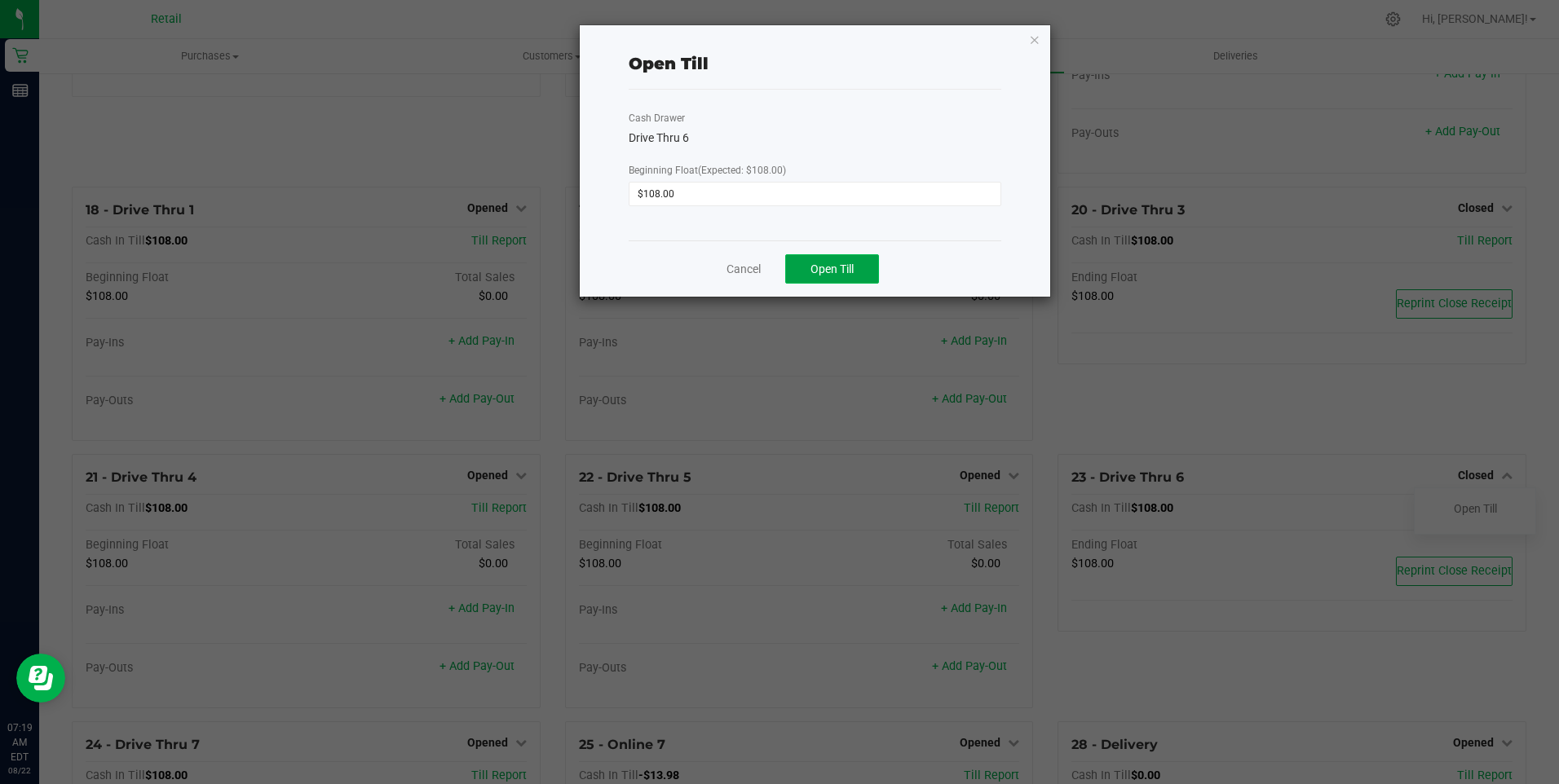
click at [819, 279] on button "Open Till" at bounding box center [832, 269] width 94 height 30
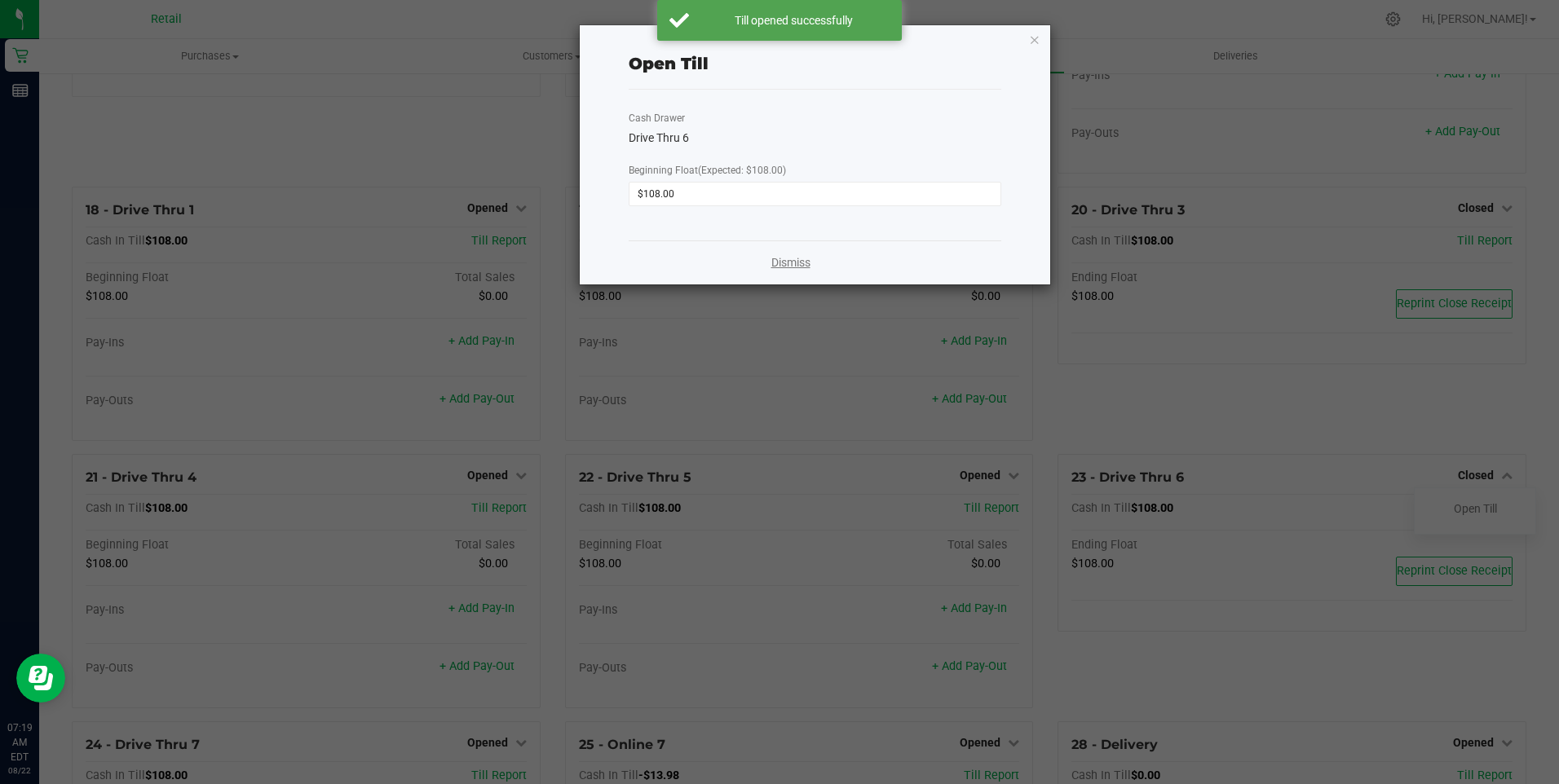
click at [797, 259] on link "Dismiss" at bounding box center [791, 262] width 40 height 17
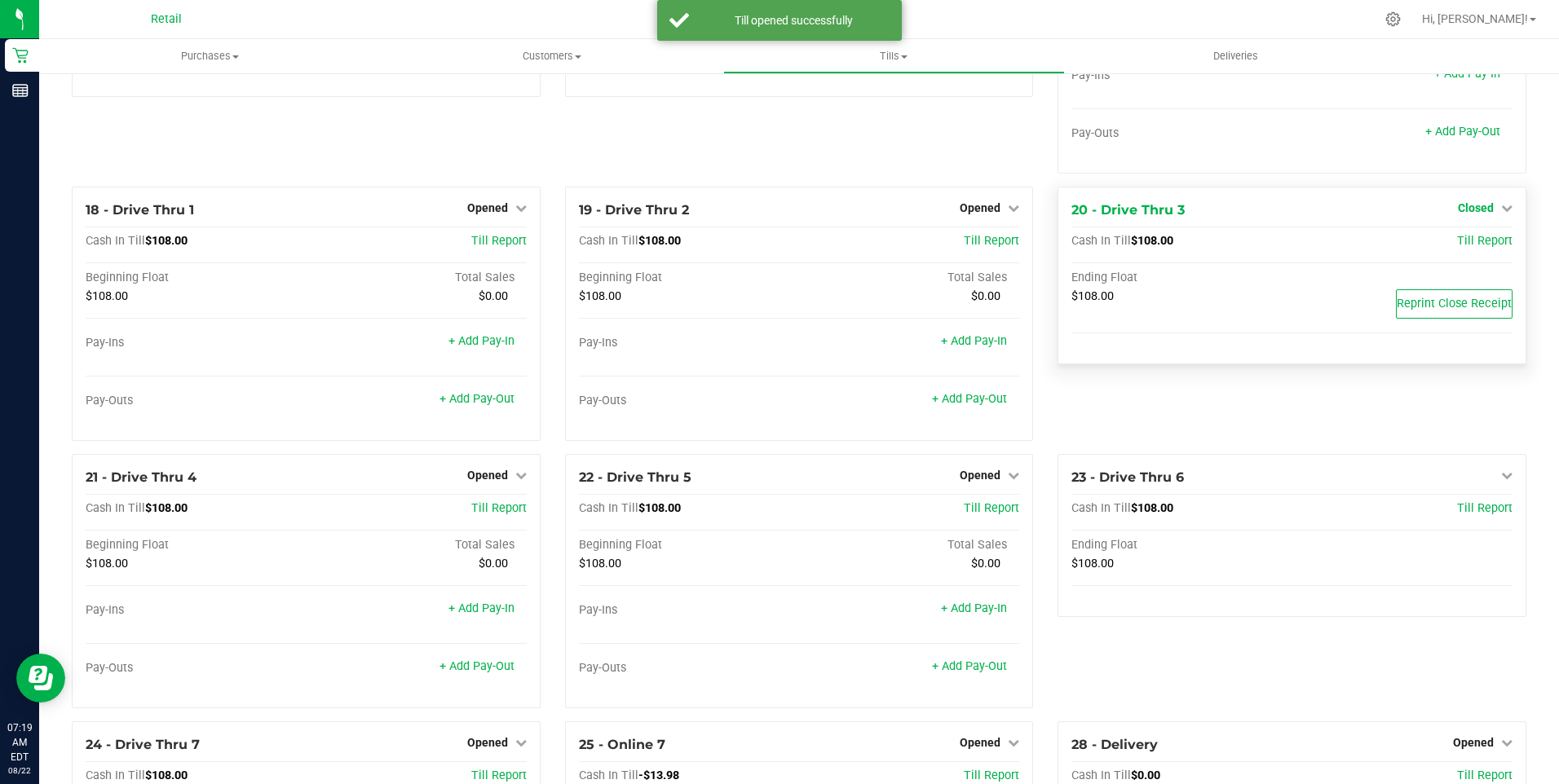
click at [1473, 215] on span "Closed" at bounding box center [1476, 208] width 36 height 13
click at [1450, 252] on div "Open Till" at bounding box center [1475, 241] width 121 height 21
click at [1457, 256] on div at bounding box center [1475, 254] width 121 height 4
click at [1454, 248] on link "Open Till" at bounding box center [1476, 240] width 44 height 13
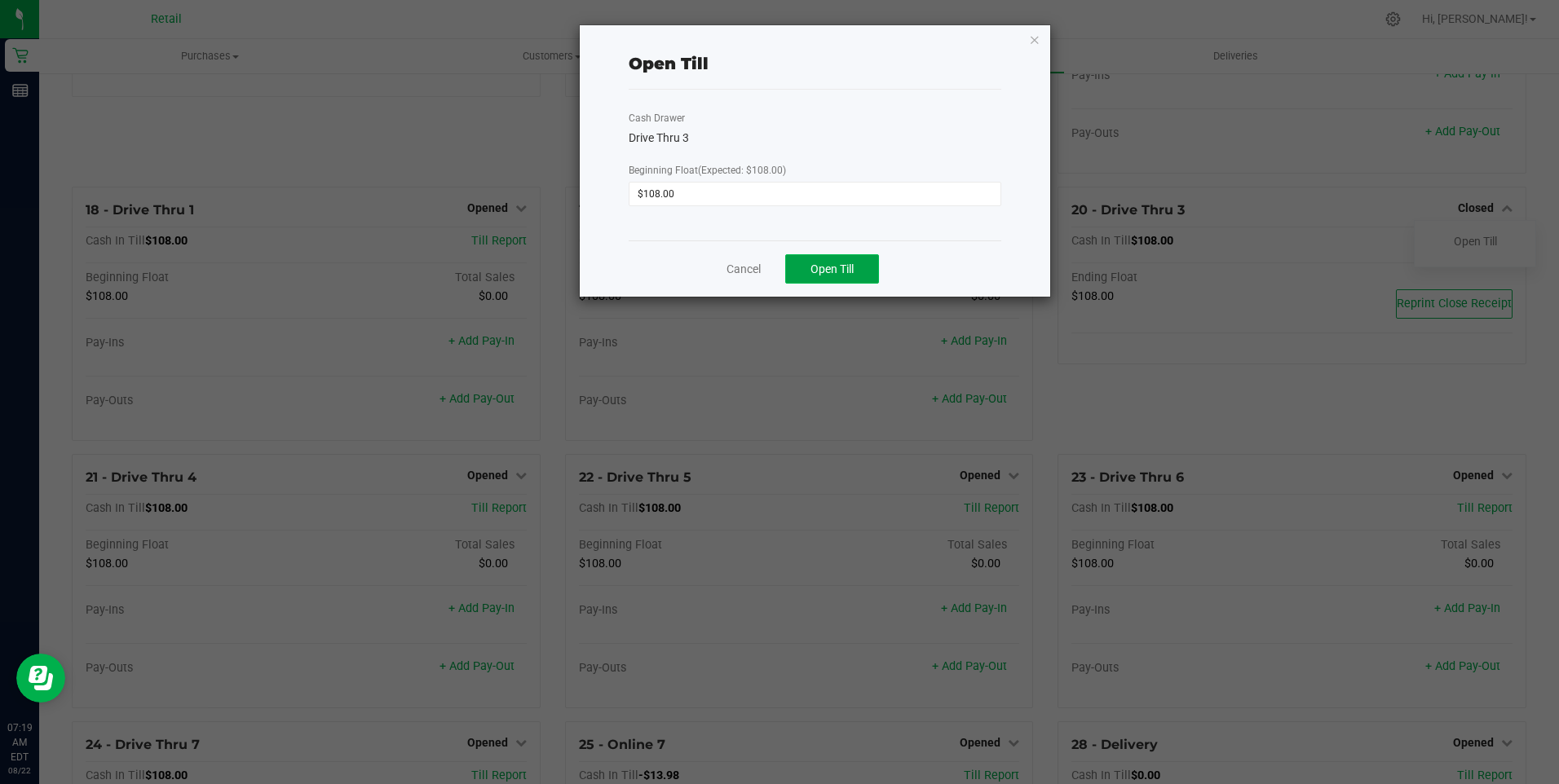
click at [831, 273] on span "Open Till" at bounding box center [832, 268] width 44 height 13
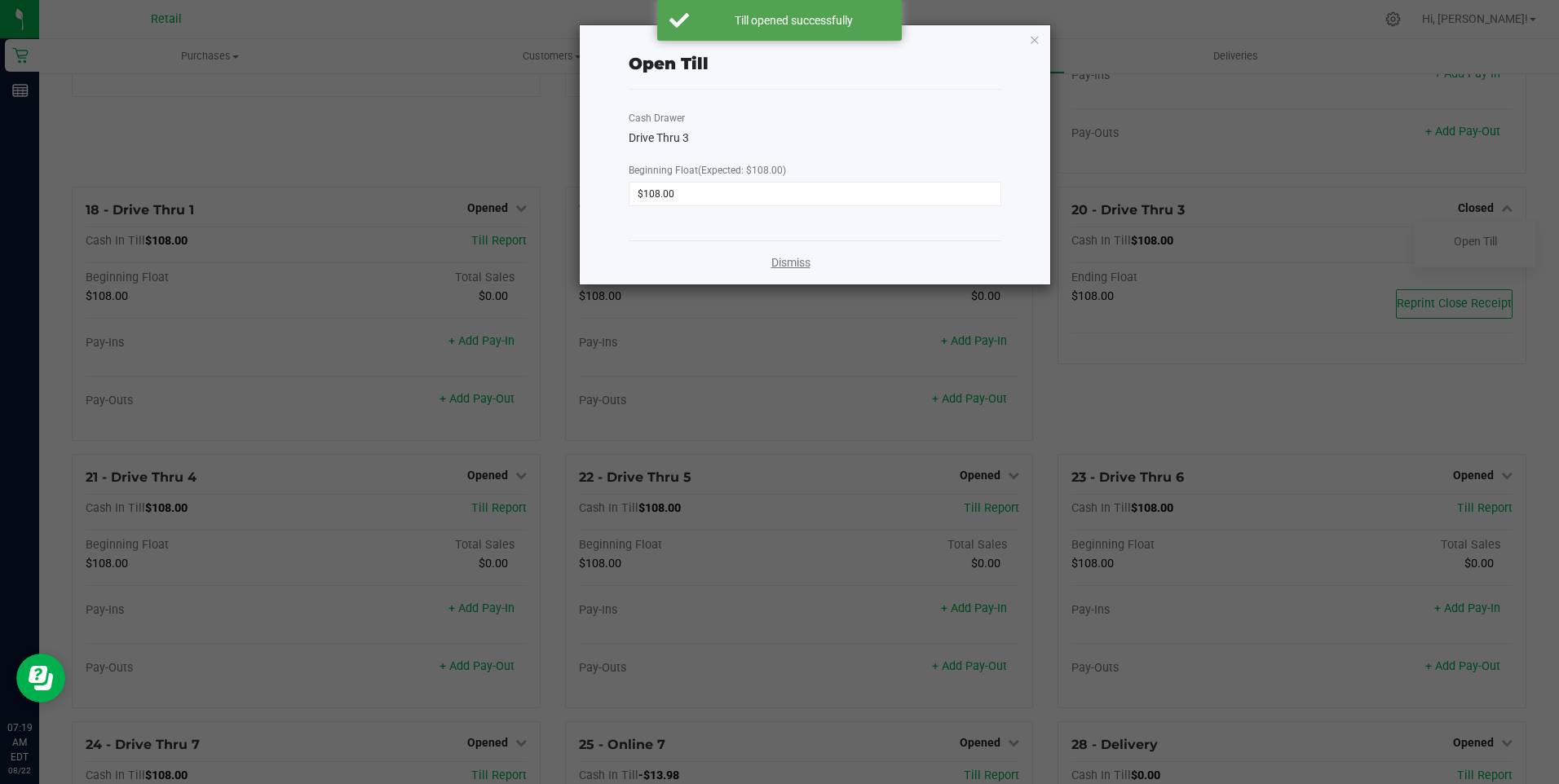
click at [779, 263] on link "Dismiss" at bounding box center [791, 262] width 40 height 17
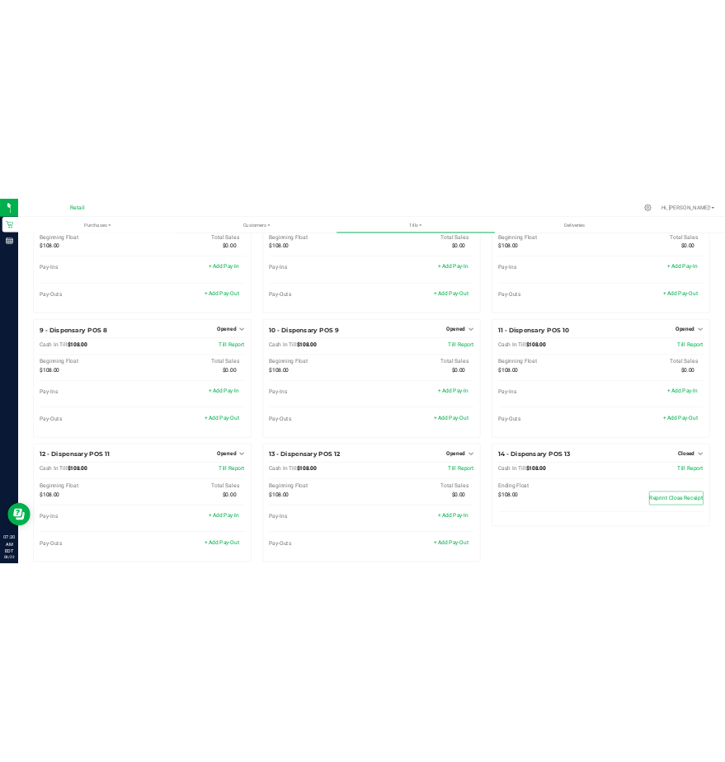
scroll to position [0, 0]
